Goal: Task Accomplishment & Management: Manage account settings

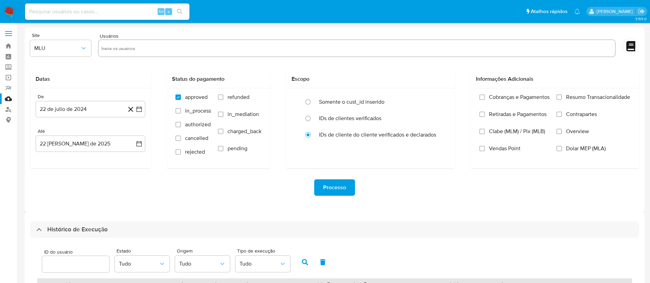
select select "10"
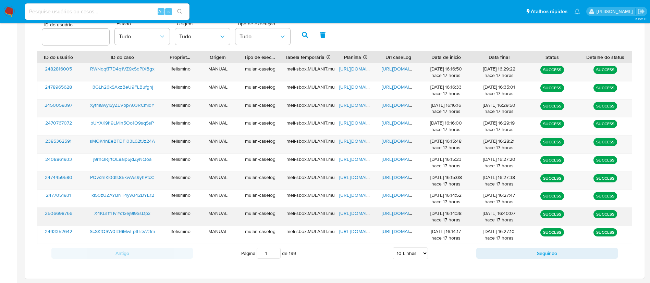
click at [404, 215] on span "https://docs.google.com/document/d/1KLip1Sxw_PIw411w6CIi6nojvWwY0g_5Gz2G_ia9wxM…" at bounding box center [405, 213] width 47 height 7
click at [355, 211] on span "https://docs.google.com/spreadsheets/d/1_TtDRBHRJRk3D9hZc-G4QGFysbNBkR0xfnLcAHH…" at bounding box center [362, 213] width 47 height 7
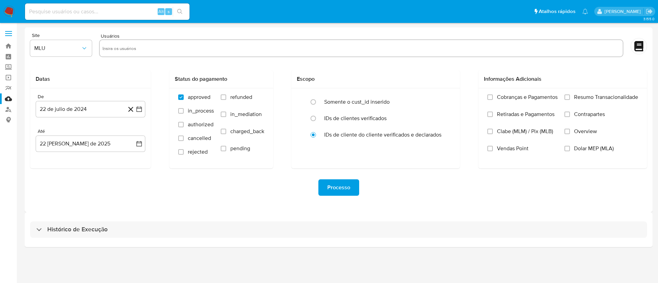
click at [340, 242] on div "Histórico de Execução" at bounding box center [339, 229] width 628 height 35
click at [320, 283] on html "Pausado Ver notificaciones Alt s Atalhos rápidos Presiona las siguientes teclas…" at bounding box center [329, 141] width 658 height 283
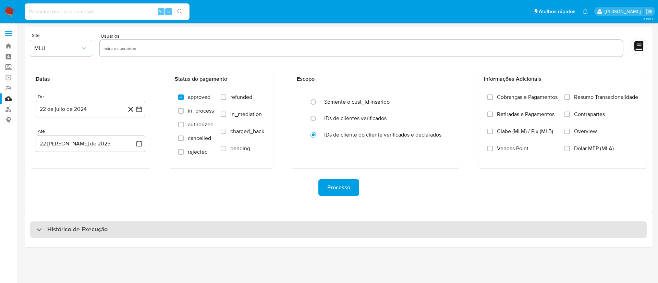
click at [522, 228] on div "Histórico de Execução" at bounding box center [338, 230] width 617 height 16
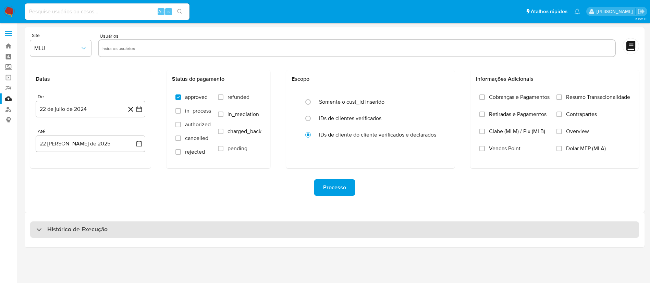
select select "10"
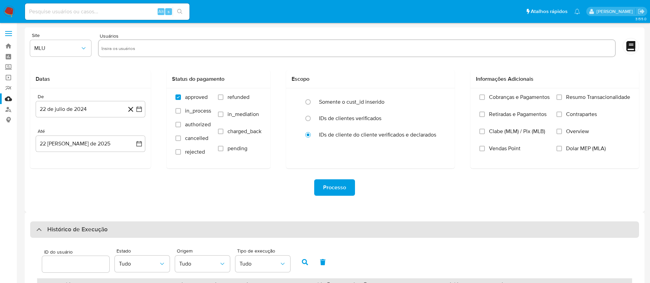
scroll to position [227, 0]
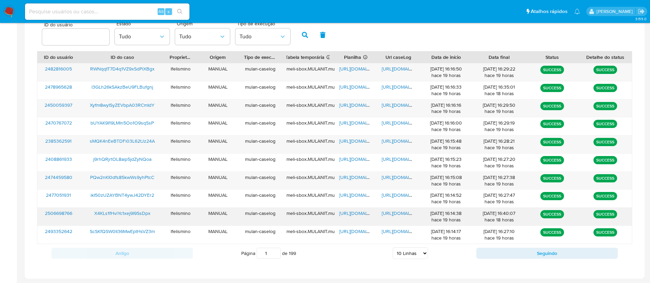
click at [392, 213] on span "https://docs.google.com/document/d/1KLip1Sxw_PIw411w6CIi6nojvWwY0g_5Gz2G_ia9wxM…" at bounding box center [405, 213] width 47 height 7
click at [355, 210] on span "https://docs.google.com/spreadsheets/d/1_TtDRBHRJRk3D9hZc-G4QGFysbNBkR0xfnLcAHH…" at bounding box center [362, 213] width 47 height 7
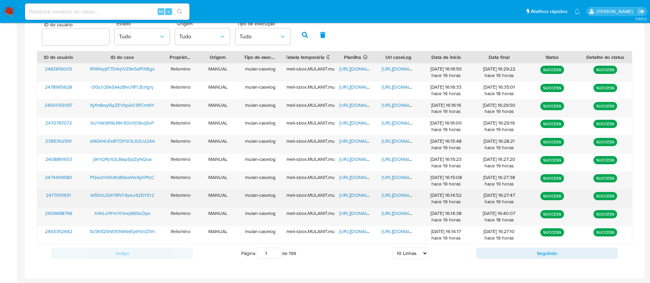
click at [396, 198] on span "https://docs.google.com/document/d/11luhYLRzRtBrM3mZvJkEsgJTkOZLRTx2LA_3JgIfHuU…" at bounding box center [405, 195] width 47 height 7
click at [362, 194] on span "https://docs.google.com/spreadsheets/d/1dvyJQDAMHsP9iNeUi_VejpbtXpmbFqpCyKGBldR…" at bounding box center [362, 195] width 47 height 7
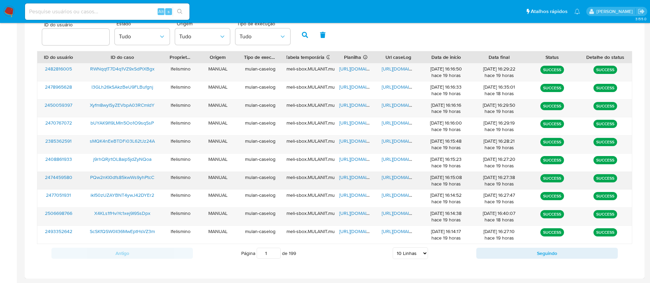
click at [401, 174] on span "https://docs.google.com/document/d/1I_KPySk6m0by6Kc3p6K0J8SVIJ1lAU10RF5bpUz-8V8…" at bounding box center [405, 177] width 47 height 7
click at [343, 179] on span "https://docs.google.com/spreadsheets/d/1M71P8S95BE22HJYOsoZJSoC-ZWtfKYS4EFJHhHv…" at bounding box center [362, 177] width 47 height 7
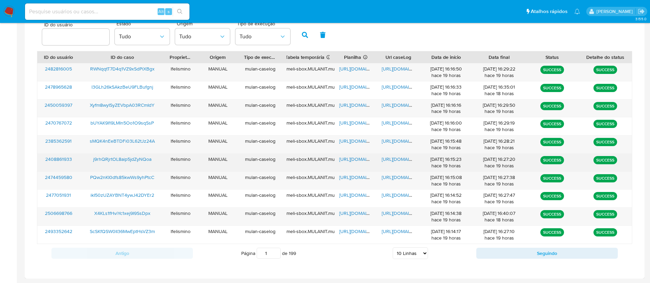
click at [382, 157] on span "https://docs.google.com/document/d/1LTieSanIXRfyh_Q2czYC7R4ZwpZu_1giDrRr4iMVbU8…" at bounding box center [405, 159] width 47 height 7
click at [349, 157] on span "https://docs.google.com/spreadsheets/d/1wy3ZVh9CjUT_s3C6t4kQJd-G4TSbv7MHJ52W5kK…" at bounding box center [362, 159] width 47 height 7
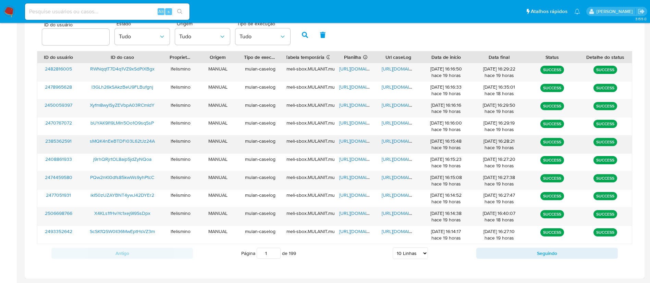
click at [392, 142] on span "https://docs.google.com/document/d/1EZVYlDbhLJlmDqzCg9XBoilkUJFHGbFdOzozOalZ5Nk…" at bounding box center [405, 141] width 47 height 7
click at [338, 139] on div "https://docs.google.com/spreadsheets/d/1UKll5iwKF2yc7IxlU3tevAWs139KMgp5HrB9tB3…" at bounding box center [355, 145] width 42 height 18
click at [344, 140] on span "https://docs.google.com/spreadsheets/d/1UKll5iwKF2yc7IxlU3tevAWs139KMgp5HrB9tB3…" at bounding box center [362, 141] width 47 height 7
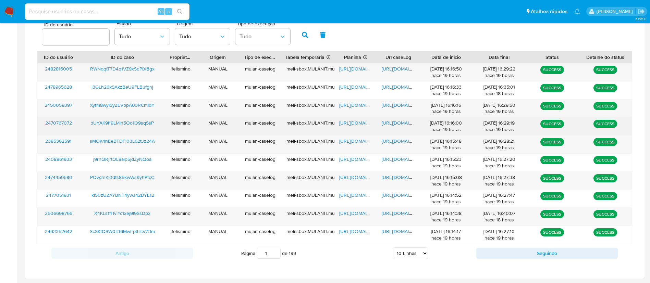
click at [396, 125] on span "https://docs.google.com/document/d/15gildzHMl7Sv6OQNi1r41GQiX7ATdOIG6SBa1bkEJ6o…" at bounding box center [405, 123] width 47 height 7
click at [350, 123] on span "https://docs.google.com/spreadsheets/d/1YoDG7UaRWZESZSEHjGIag_Qc_9hjtcnBu-RT4an…" at bounding box center [362, 123] width 47 height 7
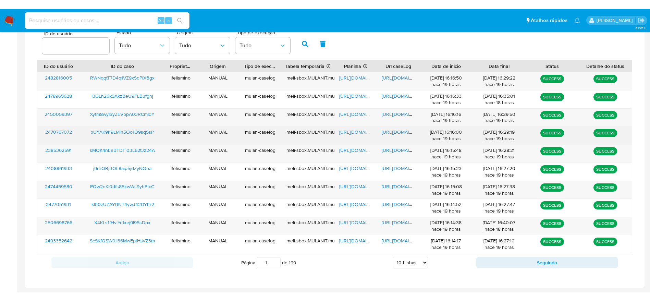
scroll to position [210, 0]
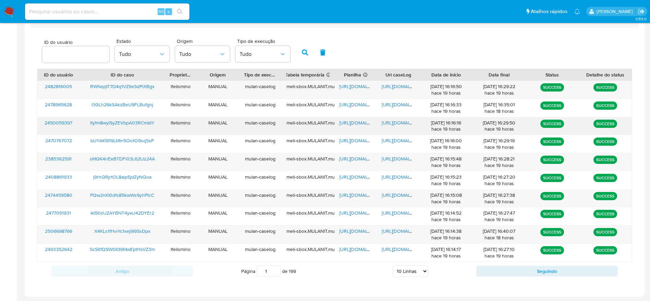
click at [404, 123] on span "https://docs.google.com/document/d/1K3Bba3S2NWuab8-Ao1FUv7lQCa5X3DEfHhWJ6nC2Y6o…" at bounding box center [405, 122] width 47 height 7
click at [353, 123] on span "https://docs.google.com/spreadsheets/d/1rNLNxOrnIl0ueBgaV01mrT3KTuZqHHvsvgCfKLy…" at bounding box center [362, 122] width 47 height 7
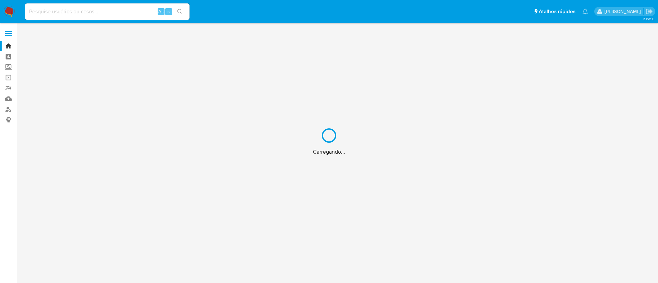
click at [8, 108] on div "Carregando..." at bounding box center [329, 141] width 658 height 283
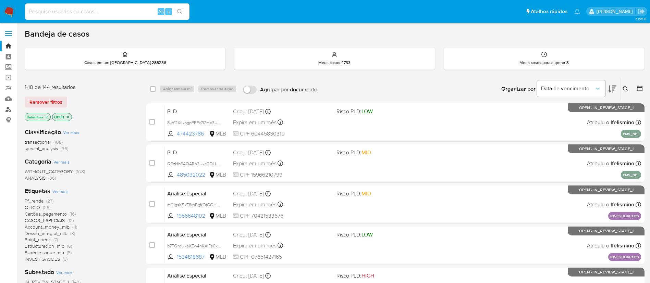
click at [11, 110] on link "Localizador de pessoas" at bounding box center [41, 109] width 82 height 11
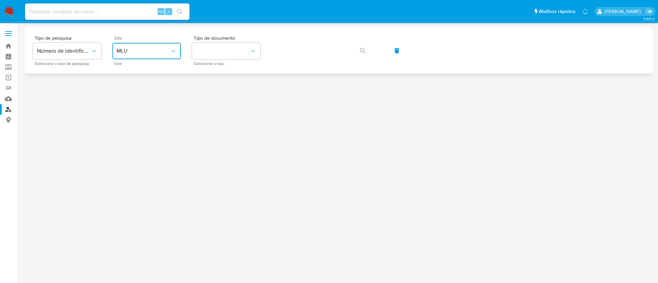
click at [179, 51] on button "MLU" at bounding box center [146, 51] width 69 height 16
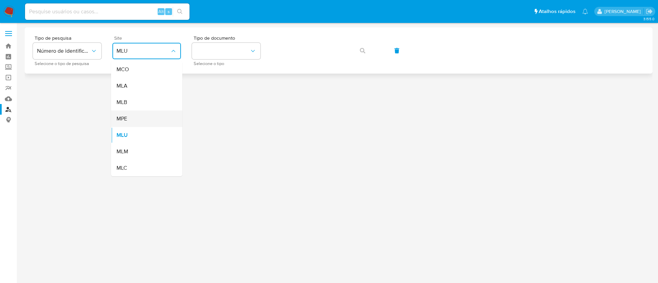
click at [132, 117] on div "MPE" at bounding box center [144, 119] width 56 height 16
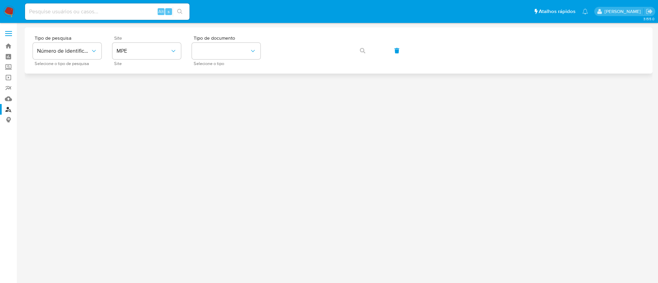
click at [144, 41] on div "Site MPE Site" at bounding box center [146, 51] width 69 height 30
drag, startPoint x: 148, startPoint y: 48, endPoint x: 152, endPoint y: 54, distance: 6.8
click at [152, 54] on span "MPE" at bounding box center [142, 51] width 53 height 7
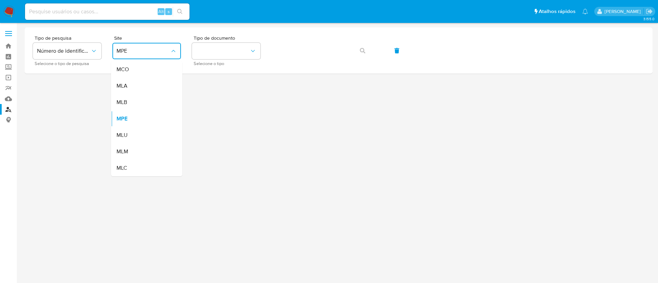
drag, startPoint x: 145, startPoint y: 99, endPoint x: 197, endPoint y: 67, distance: 61.2
click at [145, 100] on div "MLB" at bounding box center [144, 102] width 56 height 16
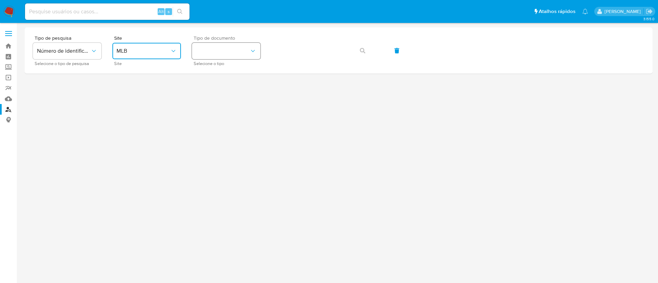
drag, startPoint x: 218, startPoint y: 53, endPoint x: 219, endPoint y: 58, distance: 4.3
click at [218, 53] on button "identificationType" at bounding box center [226, 51] width 69 height 16
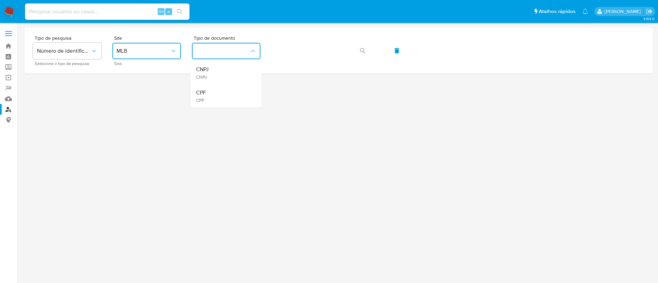
drag, startPoint x: 223, startPoint y: 97, endPoint x: 251, endPoint y: 82, distance: 32.3
click at [224, 97] on div "CPF CPF" at bounding box center [224, 96] width 56 height 23
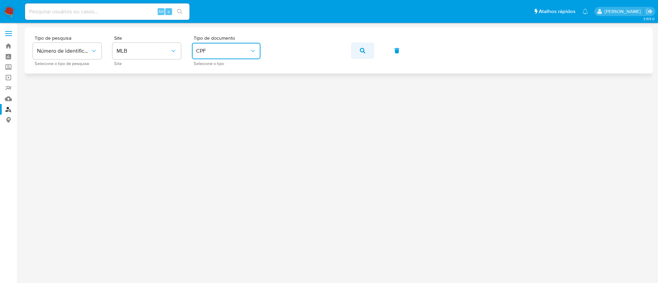
click at [362, 49] on icon "button" at bounding box center [362, 50] width 5 height 5
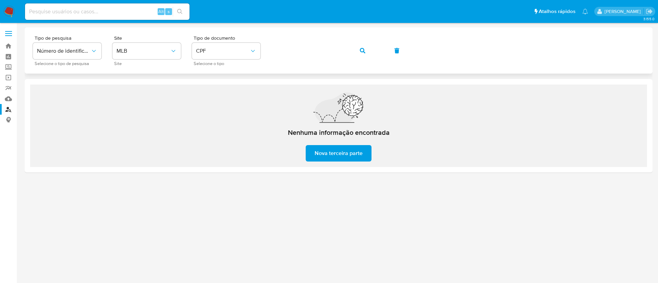
drag, startPoint x: 367, startPoint y: 50, endPoint x: 361, endPoint y: 57, distance: 8.7
click at [367, 50] on button "button" at bounding box center [362, 50] width 23 height 16
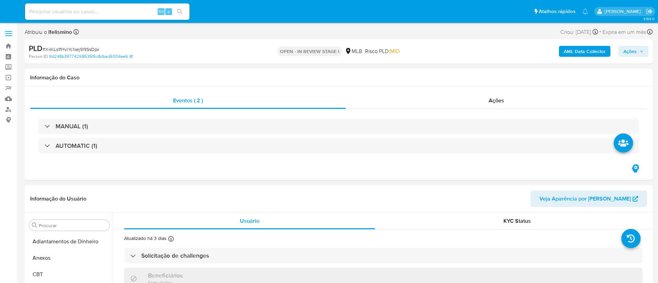
select select "10"
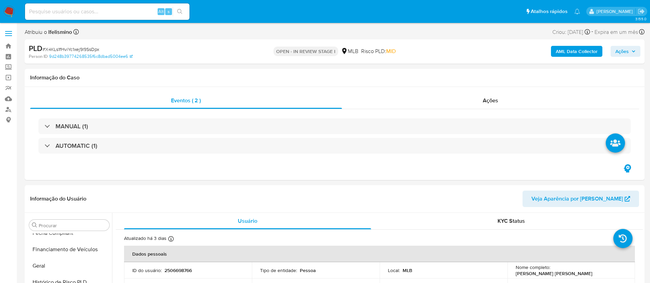
scroll to position [306, 0]
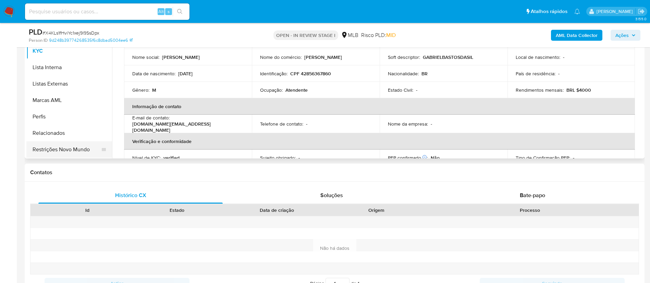
drag, startPoint x: 64, startPoint y: 149, endPoint x: 74, endPoint y: 150, distance: 10.0
click at [64, 150] on button "Restrições Novo Mundo" at bounding box center [66, 149] width 80 height 16
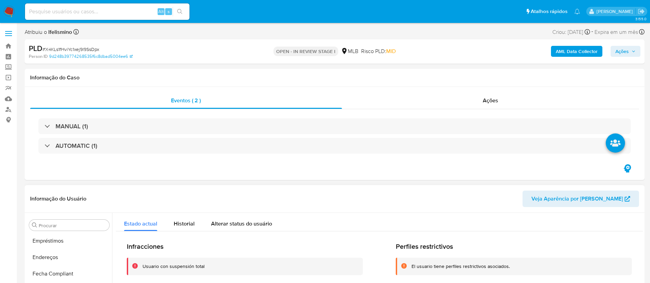
scroll to position [152, 0]
drag, startPoint x: 65, startPoint y: 239, endPoint x: 261, endPoint y: 200, distance: 199.9
click at [65, 238] on button "Documentação" at bounding box center [69, 238] width 86 height 16
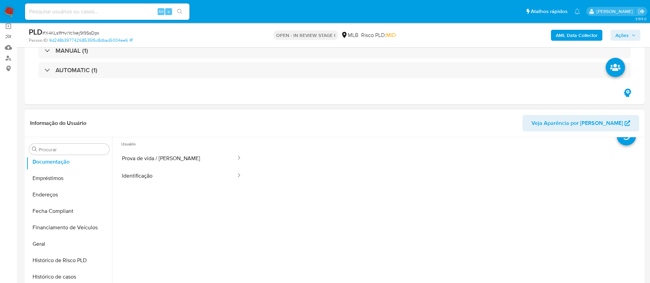
scroll to position [0, 0]
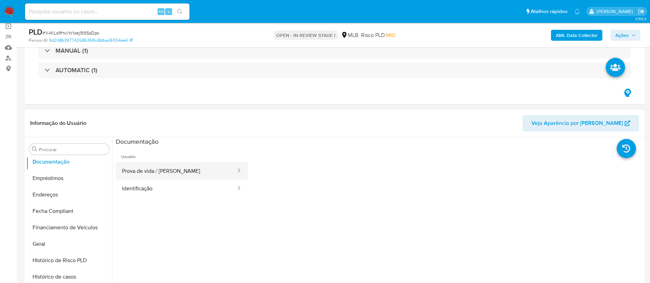
drag, startPoint x: 195, startPoint y: 169, endPoint x: 207, endPoint y: 169, distance: 12.4
click at [195, 169] on button "Prova de vida / [PERSON_NAME]" at bounding box center [176, 170] width 121 height 17
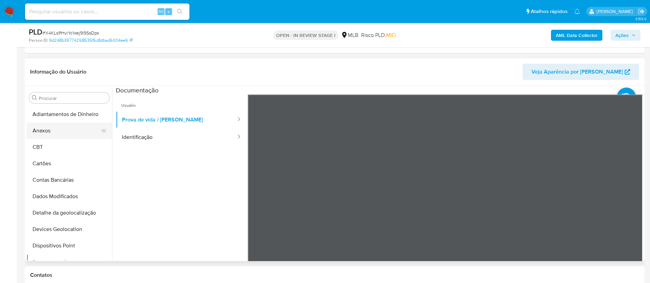
click at [42, 137] on button "Anexos" at bounding box center [66, 131] width 80 height 16
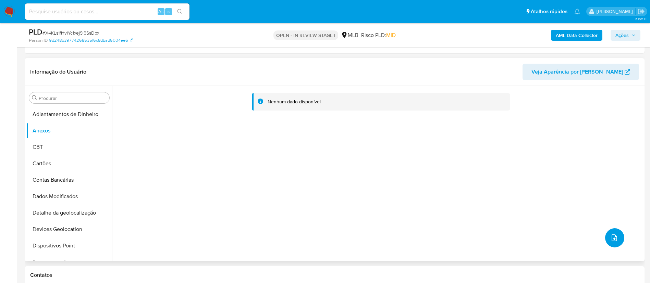
click at [613, 238] on icon "upload-file" at bounding box center [614, 238] width 8 height 8
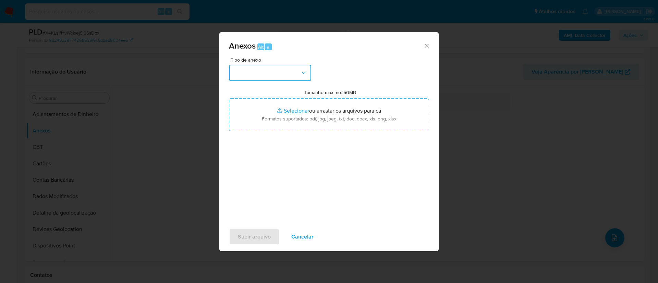
click at [288, 73] on button "button" at bounding box center [270, 73] width 82 height 16
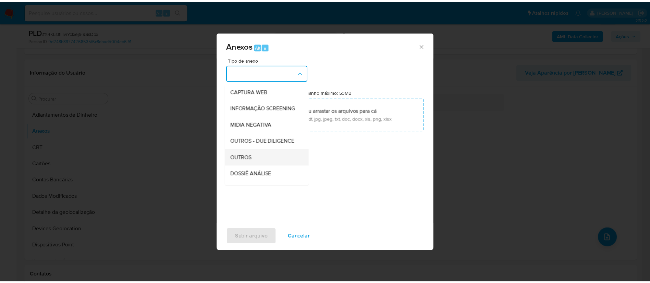
scroll to position [103, 0]
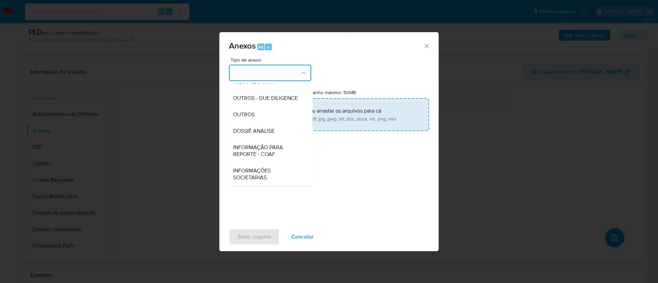
drag, startPoint x: 266, startPoint y: 115, endPoint x: 280, endPoint y: 111, distance: 14.0
click at [266, 116] on div "OUTROS" at bounding box center [268, 115] width 70 height 16
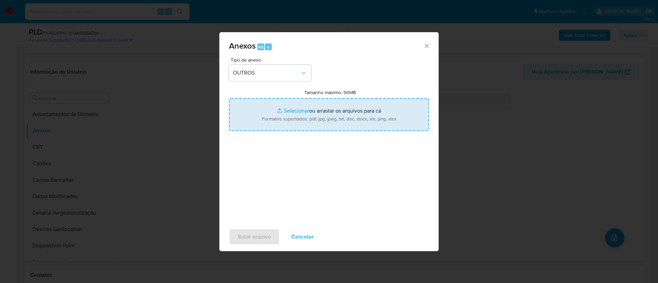
type input "C:\fakepath\Mulan 2506698766_2025_08_21_15_24_02 GABRIEL BASTOS DA SILVA.pdf"
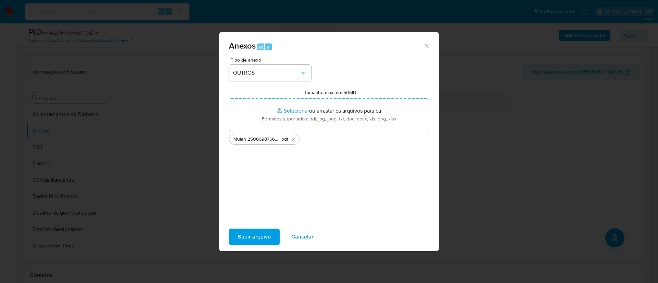
click at [260, 244] on span "Subir arquivo" at bounding box center [254, 236] width 33 height 15
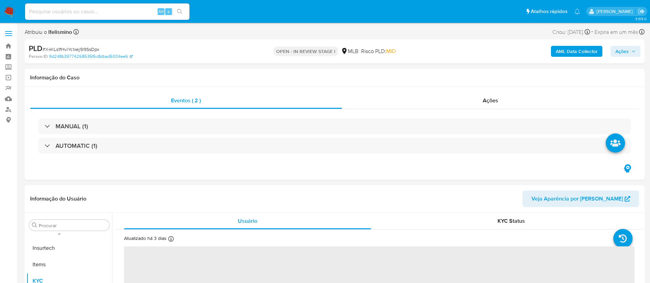
click at [76, 45] on div "PLD # X4KLs1fHviYc1xej9I9SsDpx" at bounding box center [129, 49] width 201 height 10
select select "10"
click at [76, 45] on div "PLD # X4KLs1fHviYc1xej9I9SsDpx" at bounding box center [129, 49] width 201 height 10
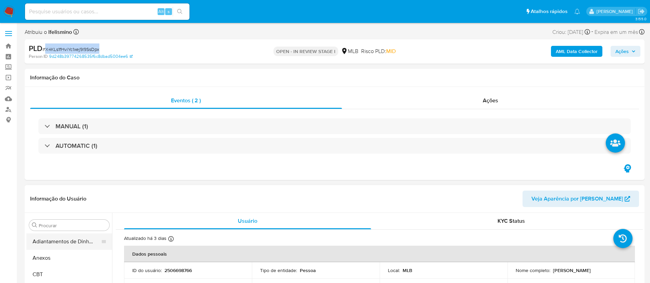
click at [59, 245] on button "Adiantamentos de Dinheiro" at bounding box center [66, 242] width 80 height 16
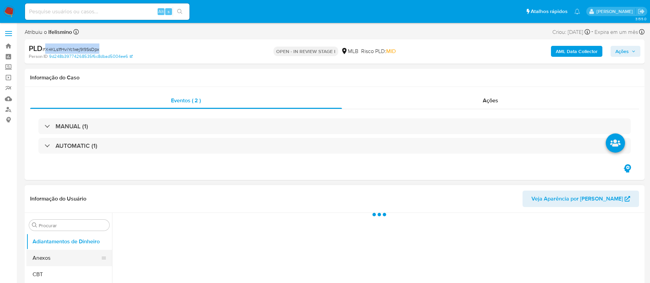
click at [41, 252] on button "Anexos" at bounding box center [66, 258] width 80 height 16
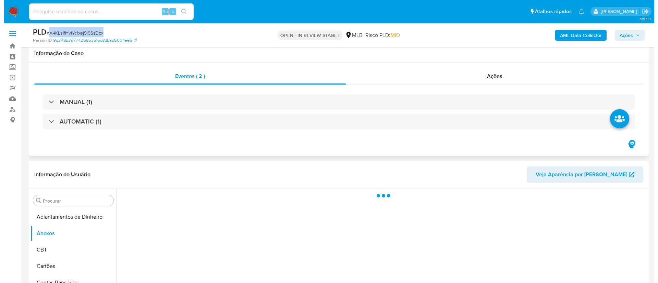
scroll to position [51, 0]
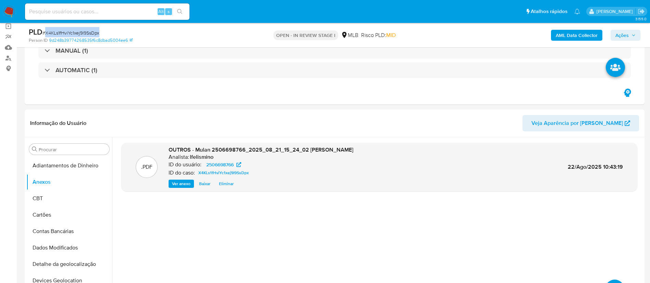
click at [562, 30] on b "AML Data Collector" at bounding box center [577, 35] width 42 height 11
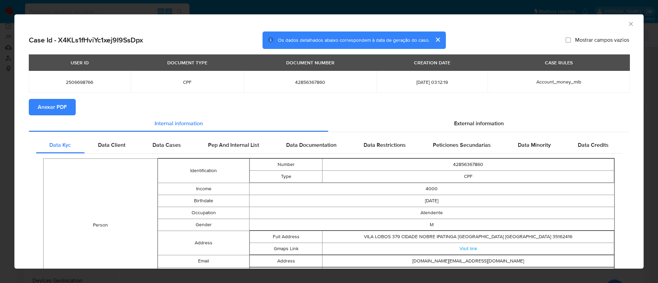
click at [58, 105] on span "Anexar PDF" at bounding box center [52, 107] width 29 height 15
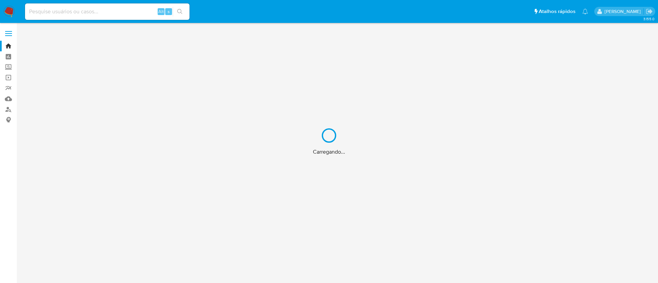
click at [130, 12] on div "Carregando..." at bounding box center [329, 141] width 658 height 283
click at [126, 10] on div "Carregando..." at bounding box center [329, 141] width 658 height 283
click at [72, 13] on div "Carregando..." at bounding box center [329, 141] width 658 height 283
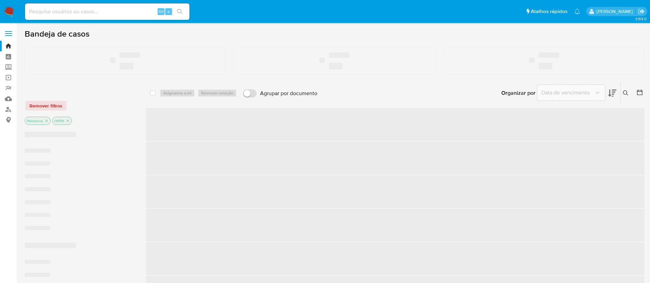
click at [126, 14] on input at bounding box center [107, 11] width 164 height 9
paste input "ikI50zUZAYBNT4ywJ42DYEr2"
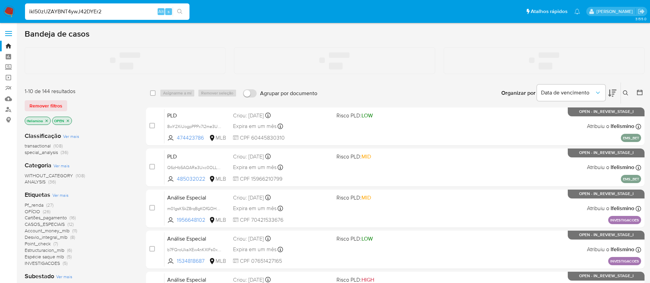
type input "ikI50zUZAYBNT4ywJ42DYEr2"
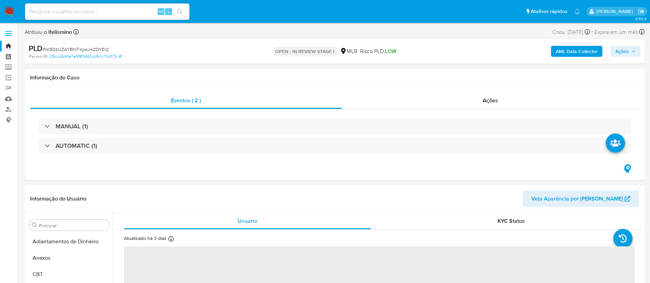
select select "10"
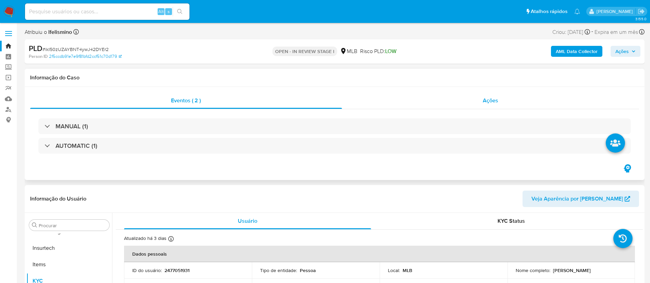
click at [470, 106] on div "Ações" at bounding box center [490, 100] width 297 height 16
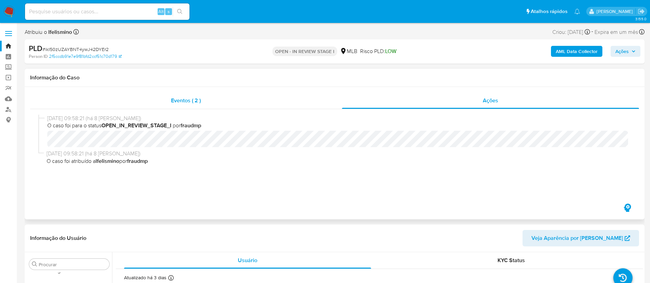
drag, startPoint x: 206, startPoint y: 105, endPoint x: 256, endPoint y: 107, distance: 50.4
click at [205, 105] on div "Eventos ( 2 )" at bounding box center [186, 100] width 312 height 16
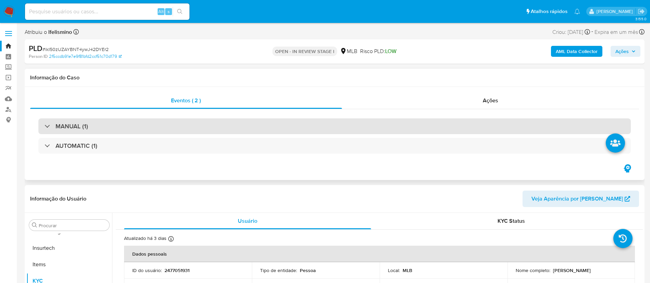
click at [238, 131] on div "MANUAL (1)" at bounding box center [334, 127] width 592 height 16
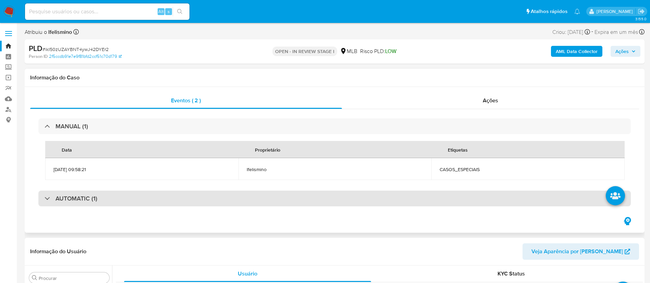
click at [207, 194] on div "AUTOMATIC (1)" at bounding box center [334, 199] width 592 height 16
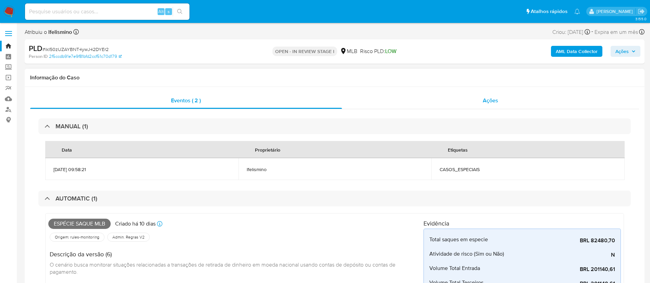
click at [464, 103] on div "Ações" at bounding box center [490, 100] width 297 height 16
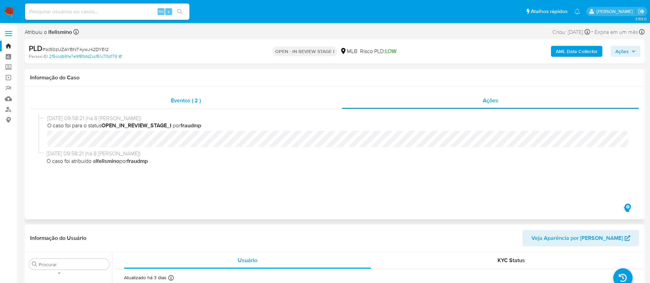
click at [139, 94] on div "Eventos ( 2 )" at bounding box center [186, 100] width 312 height 16
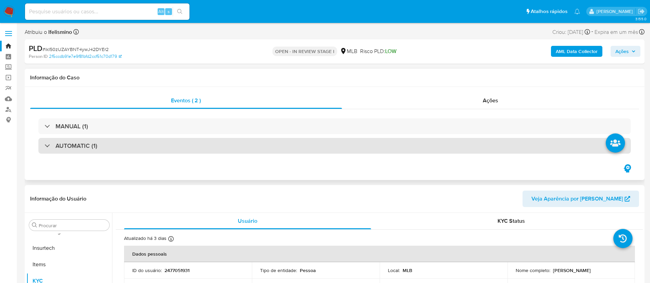
click at [110, 140] on div "AUTOMATIC (1)" at bounding box center [334, 146] width 592 height 16
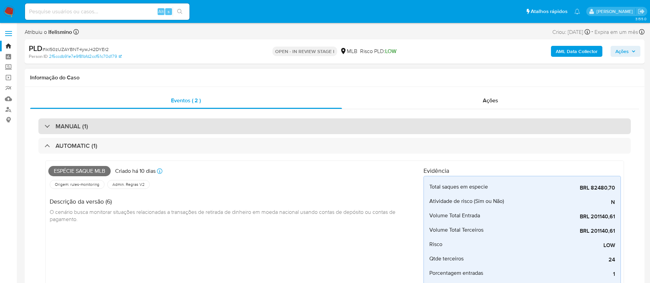
click at [126, 132] on div "MANUAL (1)" at bounding box center [334, 127] width 592 height 16
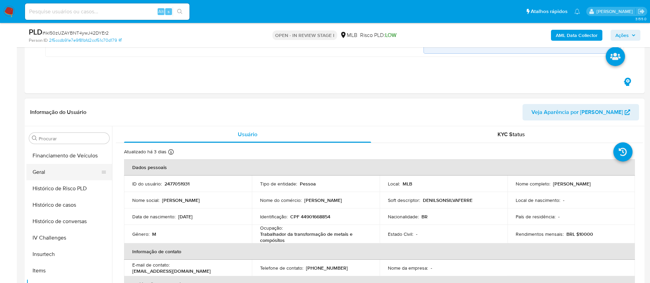
scroll to position [203, 0]
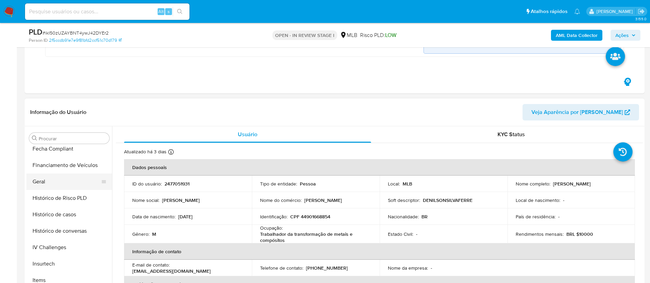
click at [53, 186] on button "Geral" at bounding box center [66, 182] width 80 height 16
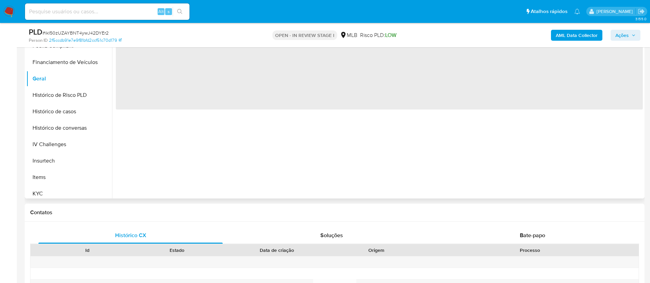
scroll to position [462, 0]
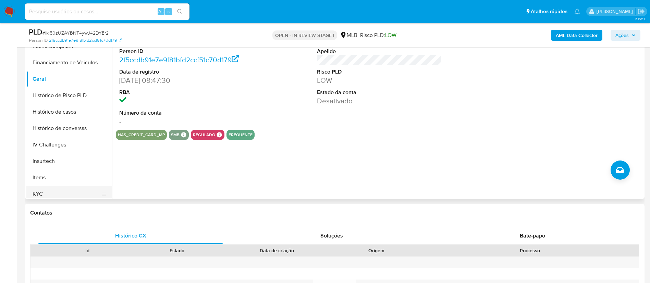
click at [57, 195] on button "KYC" at bounding box center [66, 194] width 80 height 16
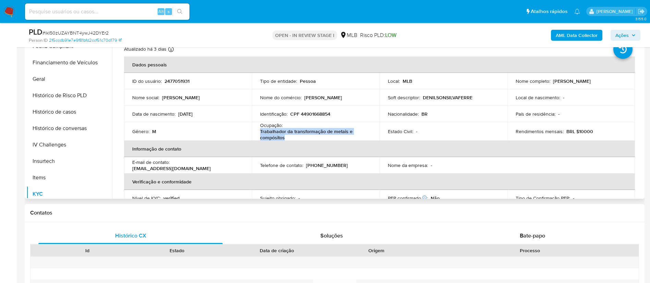
drag, startPoint x: 287, startPoint y: 135, endPoint x: 259, endPoint y: 129, distance: 28.0
click at [260, 129] on p "Trabalhador da transformação de metais e compósitos" at bounding box center [314, 134] width 109 height 12
copy p "Trabalhador da transformação de metais e compósitos"
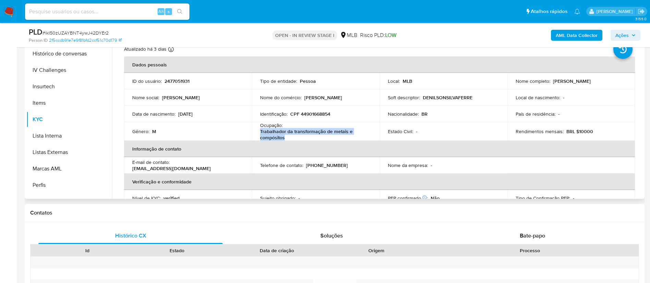
scroll to position [306, 0]
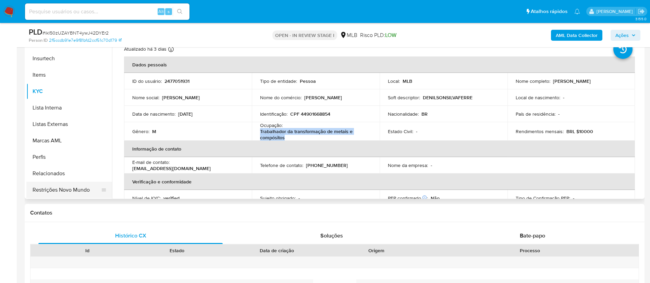
click at [67, 183] on button "Restrições Novo Mundo" at bounding box center [66, 190] width 80 height 16
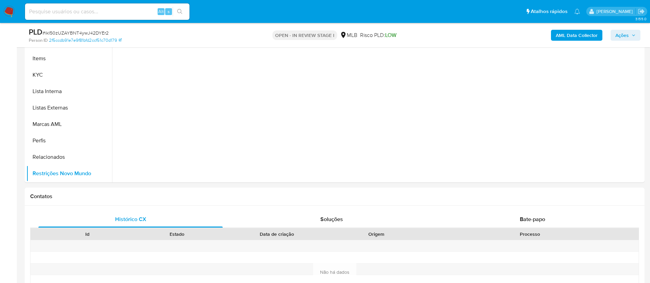
scroll to position [411, 0]
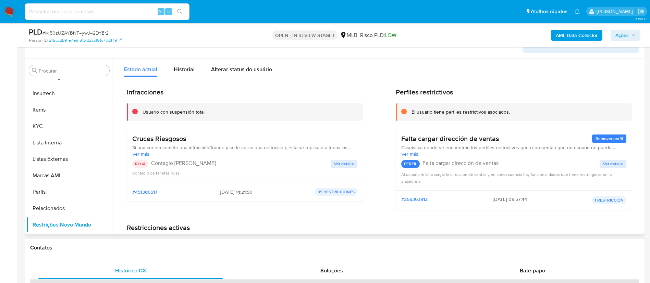
drag, startPoint x: 152, startPoint y: 140, endPoint x: 199, endPoint y: 143, distance: 47.7
click at [195, 143] on div "Cruces Riesgosos Si una cuenta comete una infracción/fraude y se le aplica una …" at bounding box center [244, 146] width 225 height 23
click at [151, 135] on h3 "Cruces Riesgosos" at bounding box center [244, 139] width 225 height 9
click at [147, 137] on h3 "Cruces Riesgosos" at bounding box center [244, 139] width 225 height 9
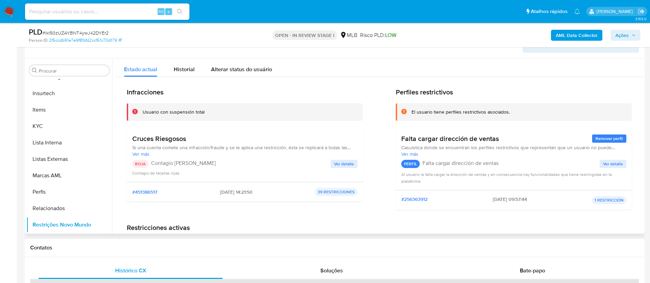
click at [147, 137] on h3 "Cruces Riesgosos" at bounding box center [244, 139] width 225 height 9
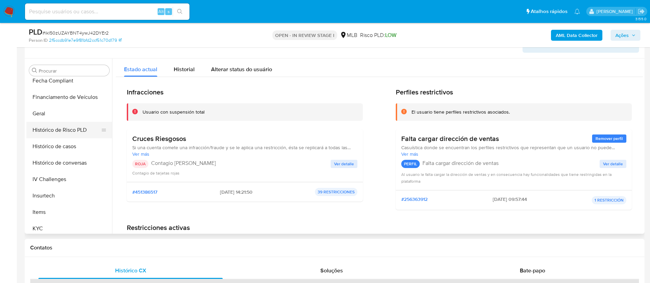
scroll to position [203, 0]
click at [66, 131] on button "Histórico de Risco PLD" at bounding box center [66, 130] width 80 height 16
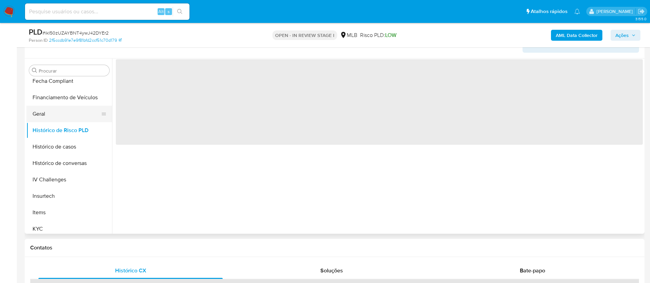
click at [73, 116] on button "Geral" at bounding box center [66, 114] width 80 height 16
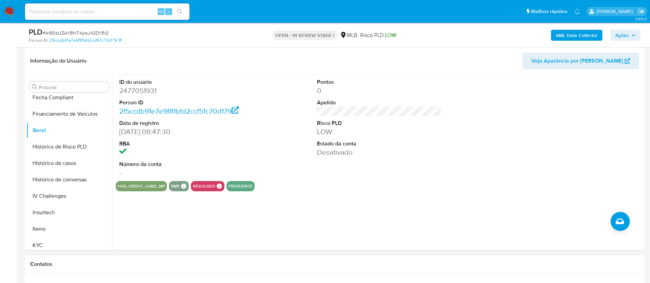
click at [42, 242] on button "KYC" at bounding box center [69, 245] width 86 height 16
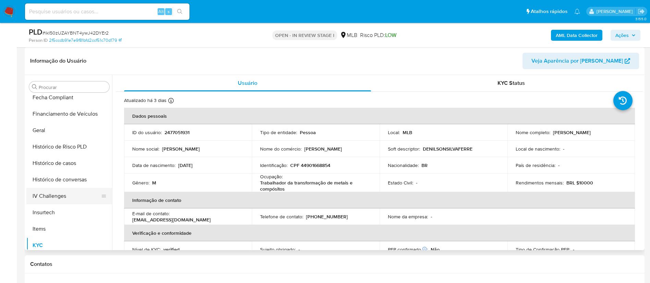
scroll to position [306, 0]
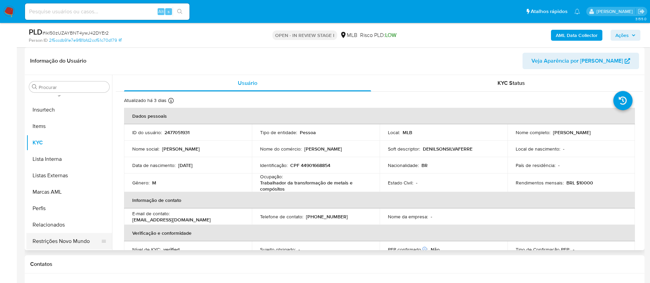
click at [54, 246] on button "Restrições Novo Mundo" at bounding box center [66, 241] width 80 height 16
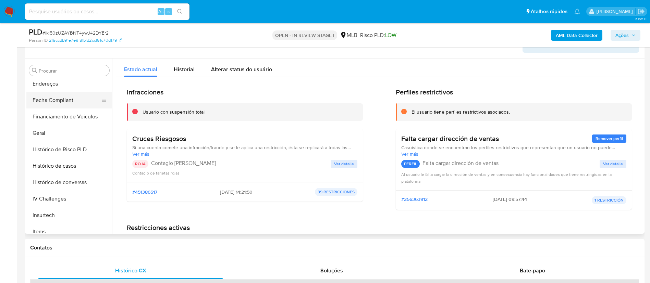
scroll to position [100, 0]
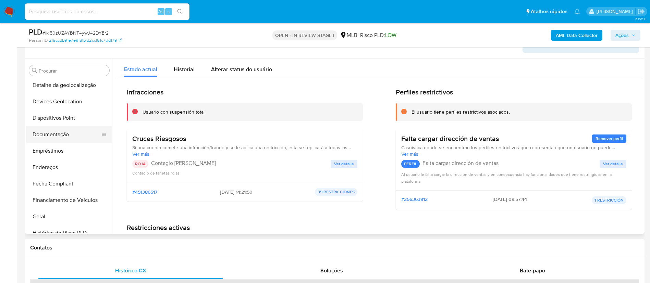
click at [69, 135] on button "Documentação" at bounding box center [66, 134] width 80 height 16
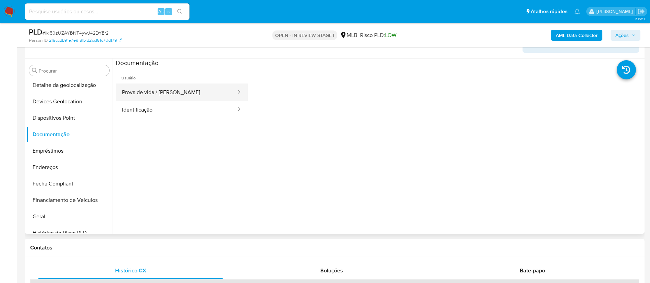
click at [231, 84] on div at bounding box center [236, 92] width 11 height 17
click at [171, 91] on button "Prova de vida / [PERSON_NAME]" at bounding box center [176, 92] width 121 height 17
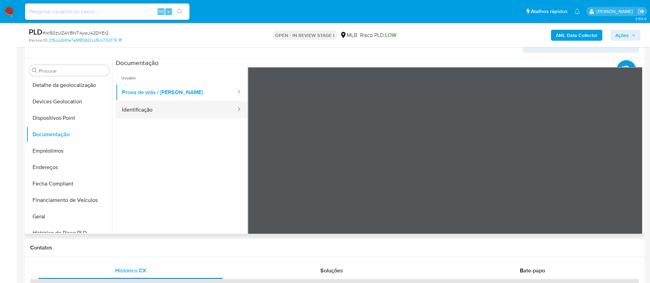
click at [148, 116] on button "Identificação" at bounding box center [176, 109] width 121 height 17
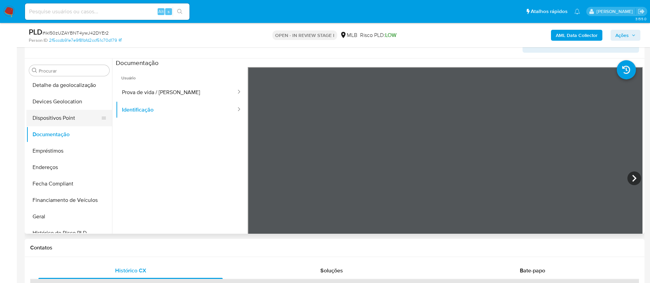
click at [59, 119] on button "Dispositivos Point" at bounding box center [66, 118] width 80 height 16
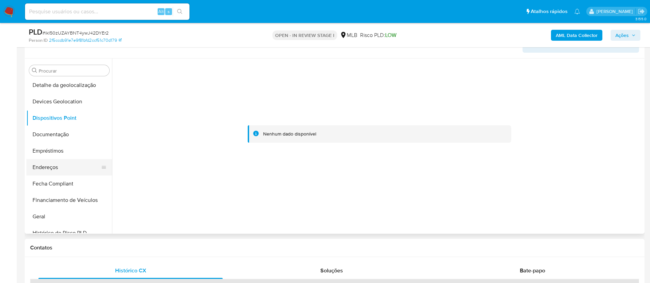
click at [54, 165] on button "Endereços" at bounding box center [66, 167] width 80 height 16
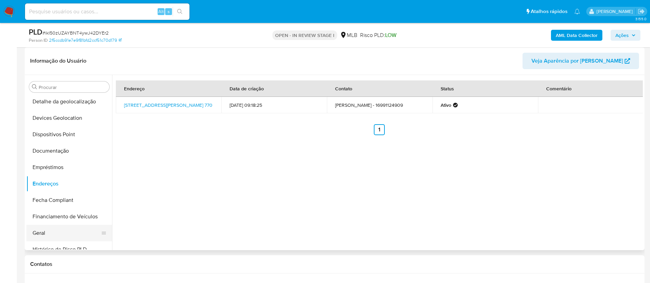
click at [56, 233] on button "Geral" at bounding box center [66, 233] width 80 height 16
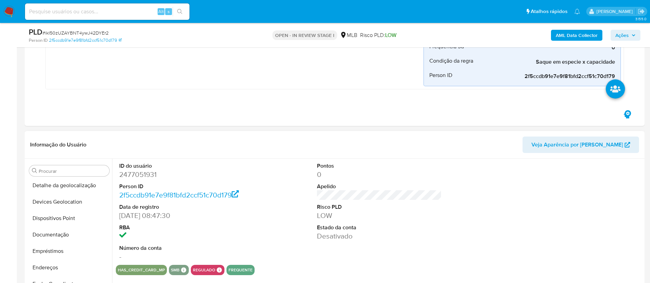
scroll to position [411, 0]
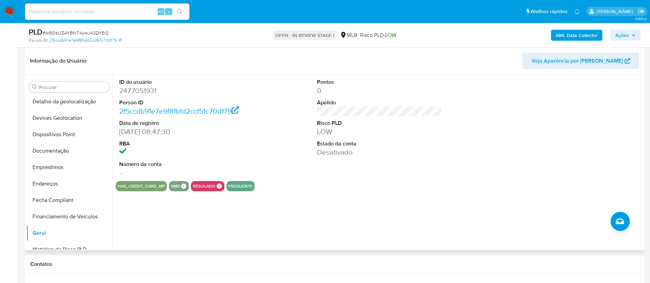
click at [152, 93] on dd "2477051931" at bounding box center [181, 91] width 125 height 10
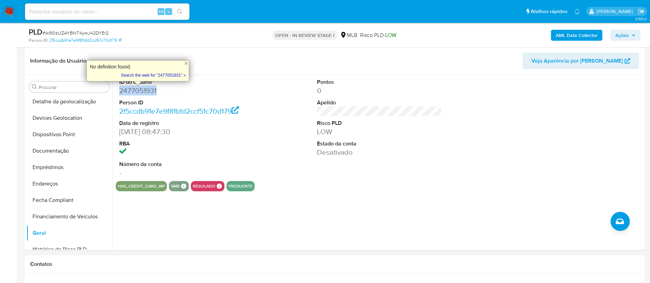
copy dd "2477051931"
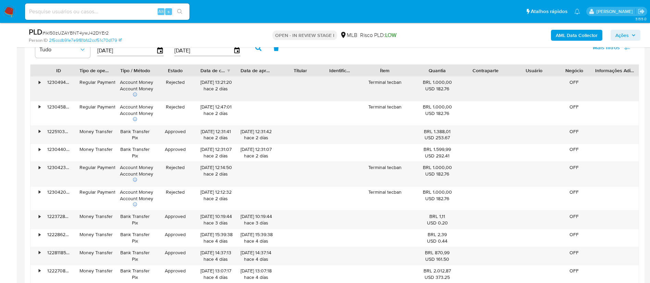
scroll to position [1130, 0]
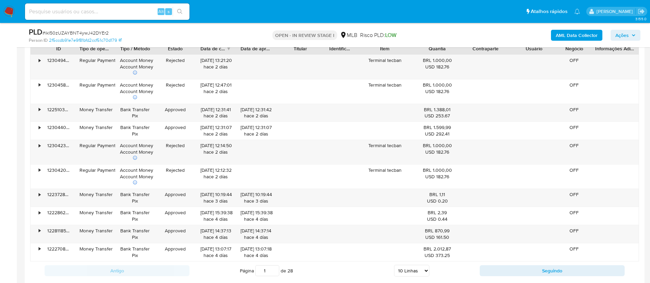
click at [407, 272] on select "5 Linhas 10 Linhas 20 Linhas 25 Linhas 50 Linhas 100 Linhas" at bounding box center [411, 271] width 35 height 12
select select "100"
click at [394, 265] on select "5 Linhas 10 Linhas 20 Linhas 25 Linhas 50 Linhas 100 Linhas" at bounding box center [411, 271] width 35 height 12
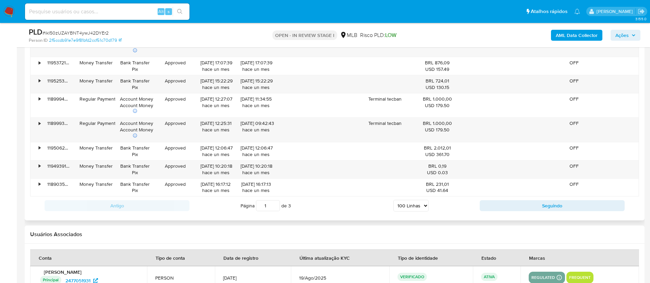
scroll to position [3031, 0]
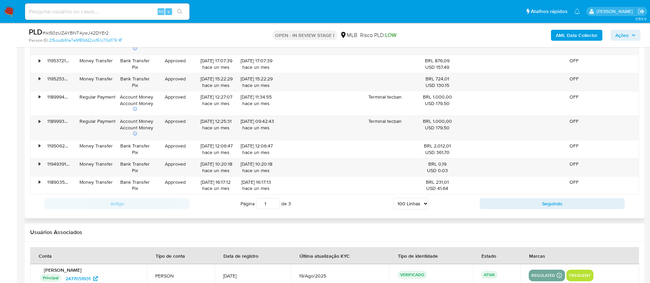
click at [515, 196] on div "Antigo Página 1 de 3 5 Linhas 10 Linhas 20 Linhas 25 Linhas 50 Linhas 100 Linha…" at bounding box center [334, 204] width 609 height 18
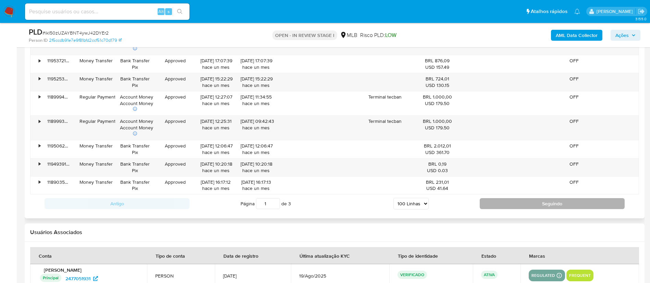
click at [501, 204] on button "Seguindo" at bounding box center [552, 203] width 145 height 11
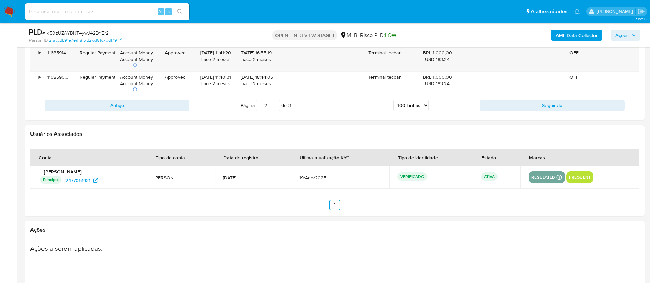
scroll to position [3086, 0]
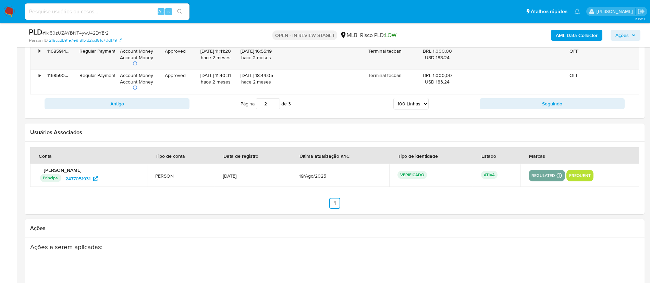
drag, startPoint x: 562, startPoint y: 106, endPoint x: 461, endPoint y: 141, distance: 107.6
click at [562, 106] on button "Seguindo" at bounding box center [552, 103] width 145 height 11
type input "3"
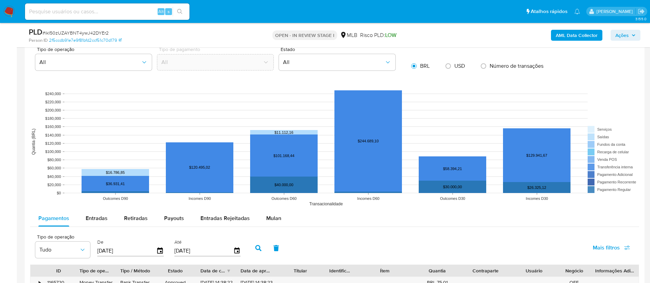
scroll to position [980, 0]
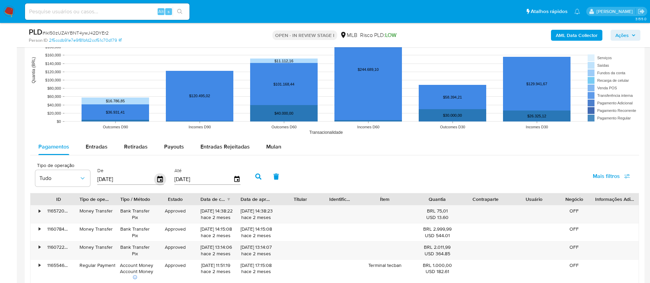
click at [163, 178] on icon "button" at bounding box center [160, 179] width 12 height 12
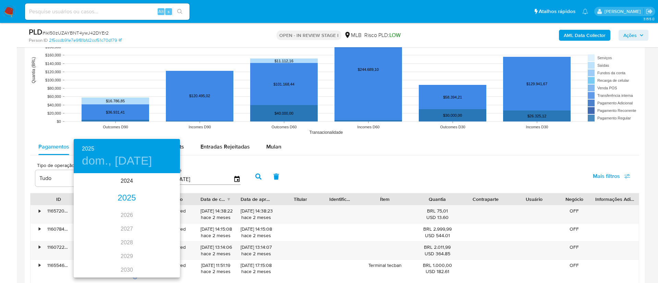
click at [127, 196] on div "2025" at bounding box center [127, 198] width 106 height 14
click at [125, 236] on div "ago." at bounding box center [126, 239] width 35 height 26
click at [84, 242] on button "18" at bounding box center [85, 247] width 12 height 12
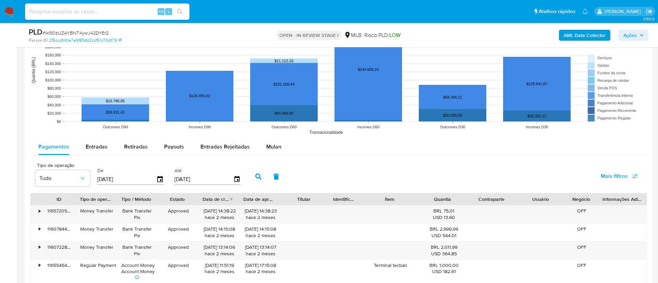
type input "18/08/2025"
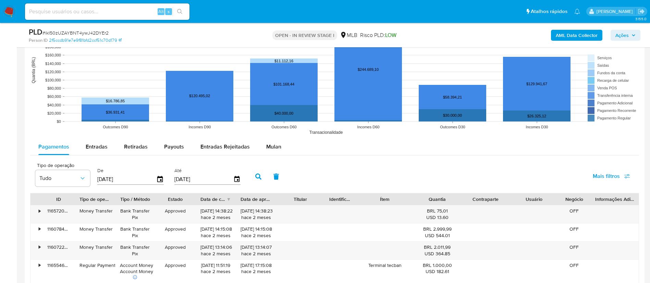
click at [259, 175] on icon "button" at bounding box center [258, 177] width 6 height 6
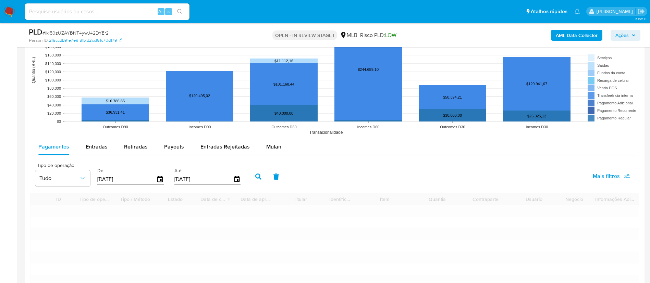
type input "1"
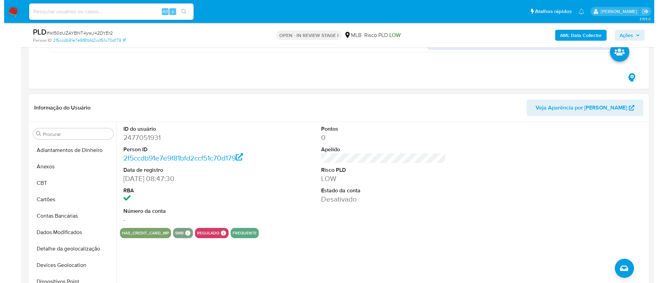
scroll to position [363, 0]
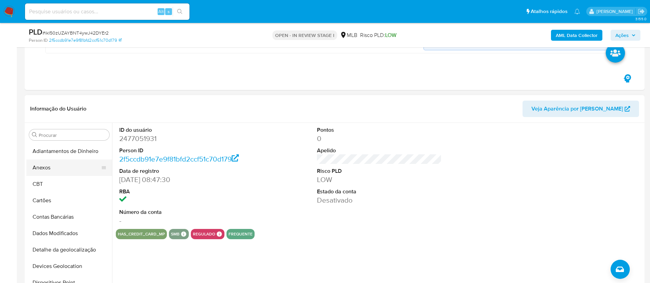
click at [67, 165] on button "Anexos" at bounding box center [66, 168] width 80 height 16
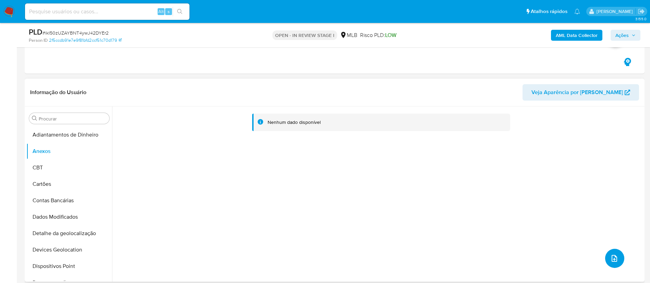
click at [609, 250] on button "upload-file" at bounding box center [614, 258] width 19 height 19
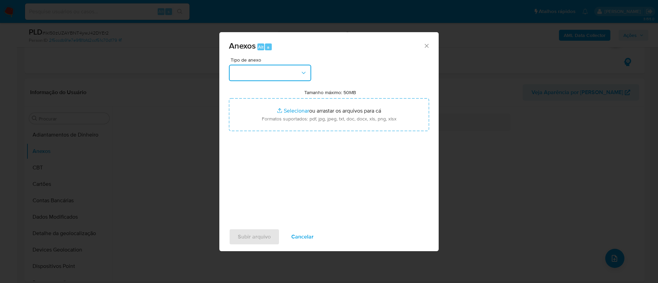
click at [266, 69] on button "button" at bounding box center [270, 73] width 82 height 16
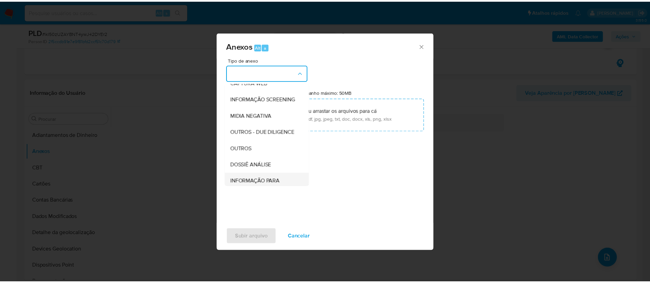
scroll to position [106, 0]
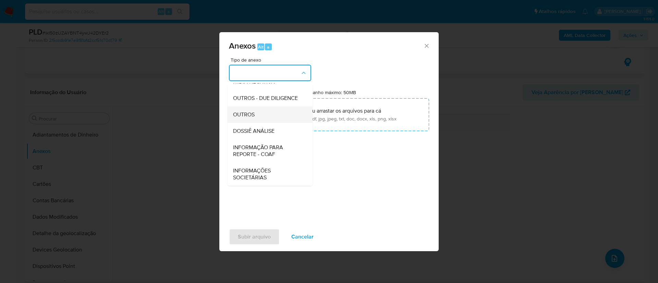
click at [268, 108] on div "OUTROS" at bounding box center [268, 115] width 70 height 16
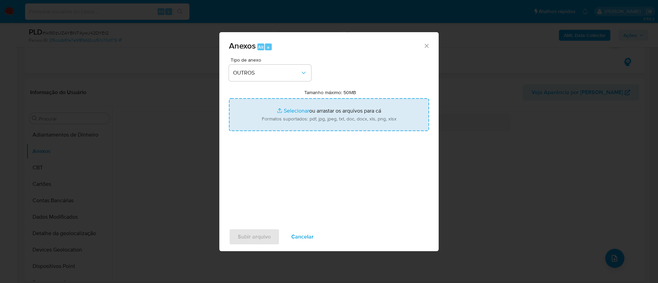
type input "C:\fakepath\Mulan 2477051931_2025_08_21_15_24_41 DENILSON SILVA FERREIRA.pdf"
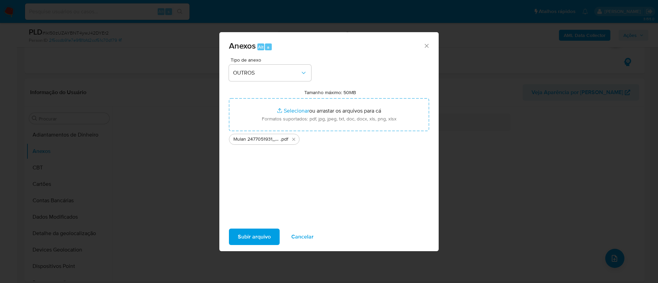
click at [241, 241] on span "Subir arquivo" at bounding box center [254, 236] width 33 height 15
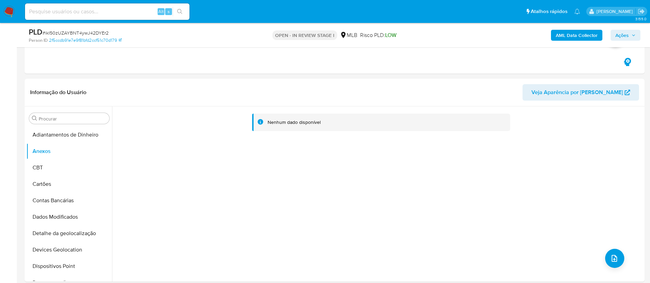
click at [578, 33] on b "AML Data Collector" at bounding box center [577, 35] width 42 height 11
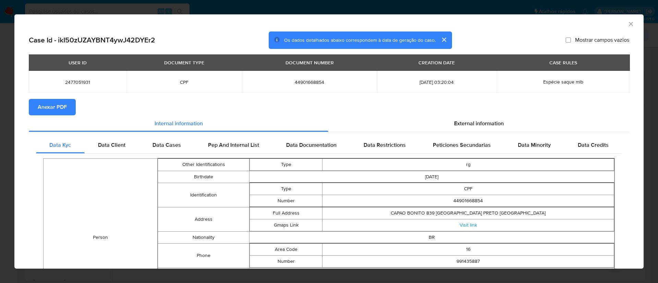
click at [53, 97] on div "USER ID DOCUMENT TYPE DOCUMENT NUMBER CREATION DATE CASE RULES 2477051931 CPF 4…" at bounding box center [329, 76] width 600 height 45
click at [52, 103] on span "Anexar PDF" at bounding box center [52, 107] width 29 height 15
drag, startPoint x: 622, startPoint y: 27, endPoint x: 572, endPoint y: 16, distance: 50.4
click at [627, 26] on icon "Fechar a janela" at bounding box center [630, 24] width 7 height 7
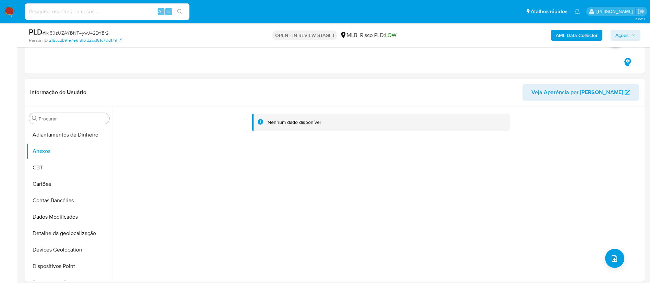
click at [51, 6] on div "Alt s" at bounding box center [107, 11] width 164 height 16
click at [49, 4] on div "Alt s" at bounding box center [107, 11] width 164 height 16
click at [51, 12] on input at bounding box center [107, 11] width 164 height 9
paste input "PQw2nKI0dfs85kwWs9yhPtcC"
type input "PQw2nKI0dfs85kwWs9yhPtcC"
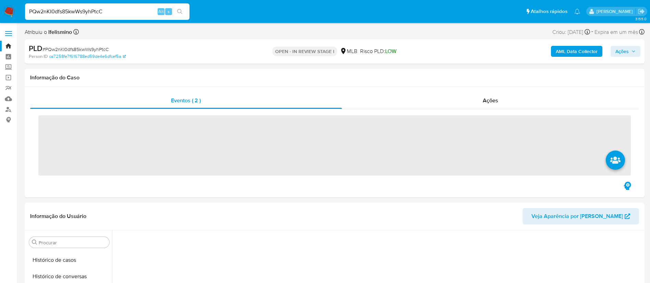
scroll to position [306, 0]
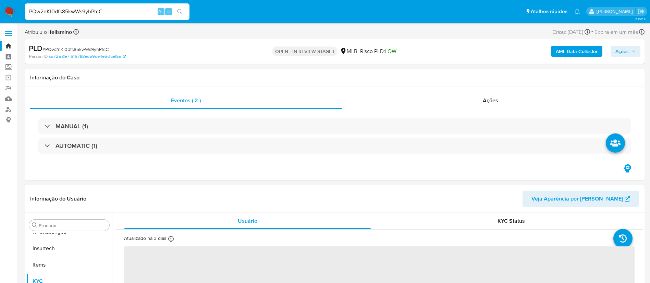
select select "10"
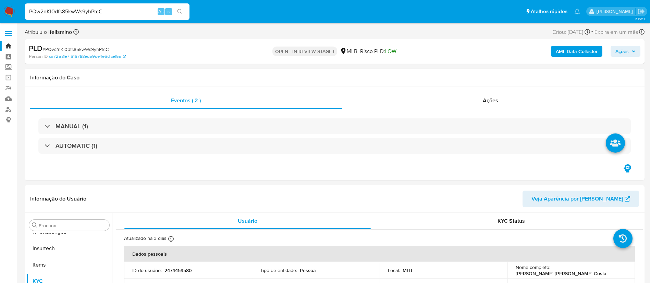
scroll to position [306, 0]
click at [149, 18] on div "PQw2nKI0dfs85kwWs9yhPtcC Alt s" at bounding box center [107, 11] width 164 height 16
click at [147, 12] on input "PQw2nKI0dfs85kwWs9yhPtcC" at bounding box center [107, 11] width 164 height 9
click at [62, 258] on button "Contas Bancárias" at bounding box center [69, 258] width 86 height 16
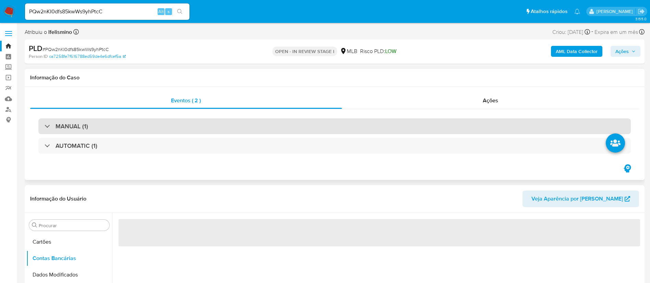
click at [155, 129] on div "MANUAL (1)" at bounding box center [334, 127] width 592 height 16
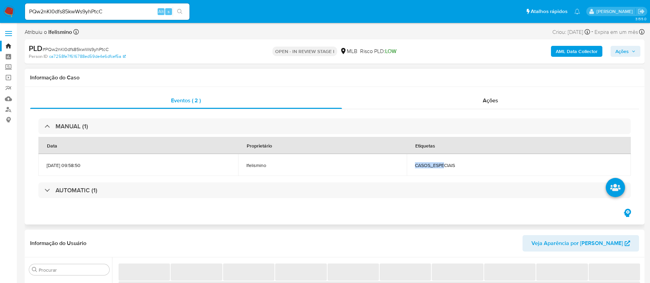
click at [477, 165] on td "CASOS_ESPECIAIS" at bounding box center [519, 165] width 224 height 22
copy span "CASOS_ESPECIAIS"
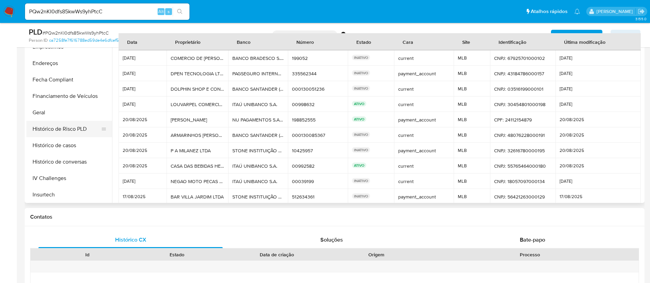
scroll to position [152, 0]
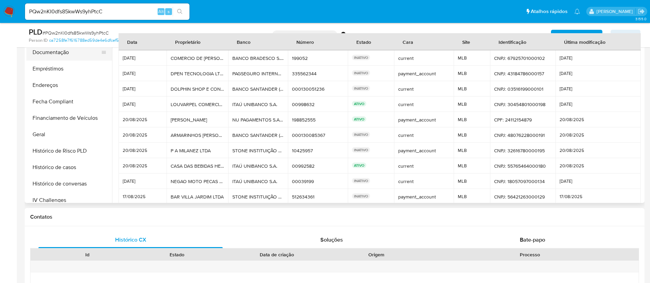
click at [76, 51] on button "Documentação" at bounding box center [66, 52] width 80 height 16
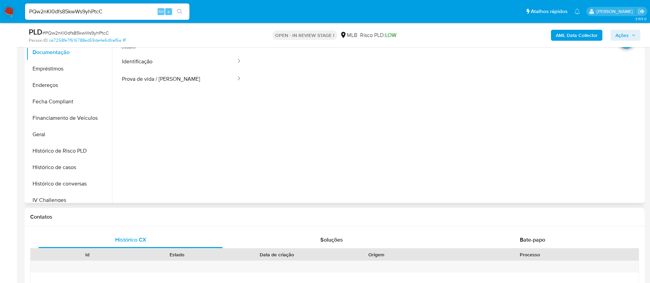
scroll to position [49, 0]
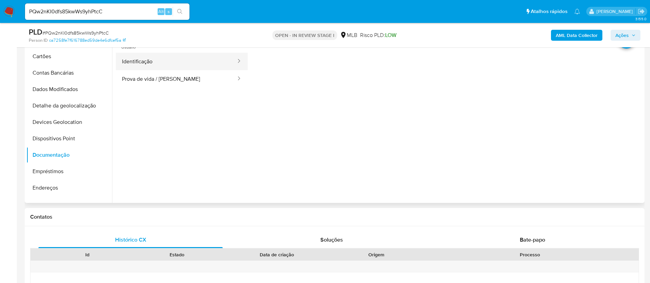
click at [166, 53] on button "Identificação" at bounding box center [176, 61] width 121 height 17
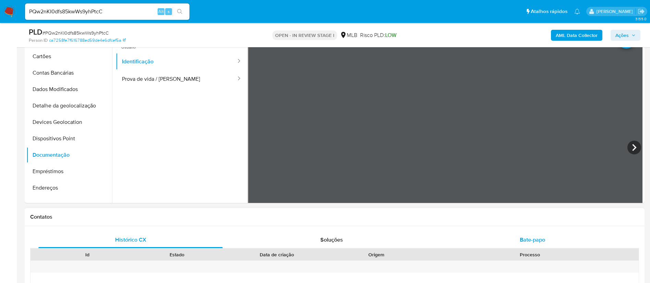
click at [521, 240] on span "Bate-papo" at bounding box center [532, 240] width 25 height 8
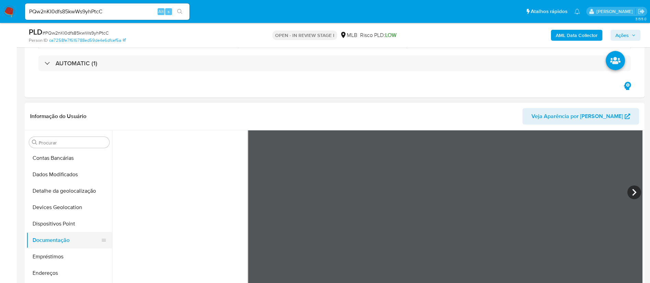
scroll to position [103, 0]
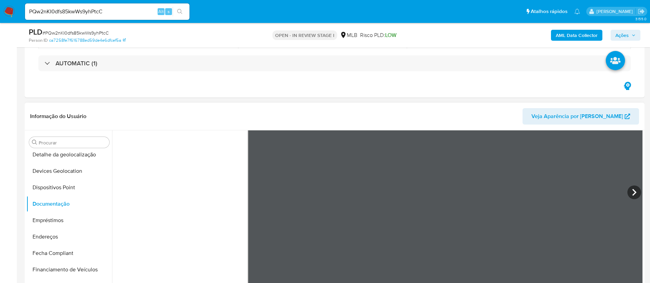
drag, startPoint x: 71, startPoint y: 202, endPoint x: 112, endPoint y: 191, distance: 42.6
click at [72, 202] on button "Documentação" at bounding box center [69, 204] width 86 height 16
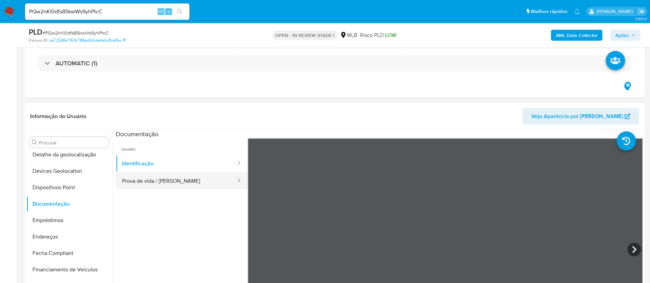
scroll to position [0, 0]
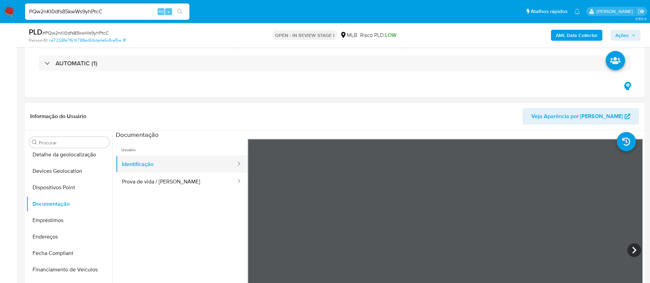
click at [148, 169] on button "Identificação" at bounding box center [176, 164] width 121 height 17
click at [154, 196] on ul "Usuário Identificação Prova de vida / Selfie" at bounding box center [182, 237] width 132 height 197
drag, startPoint x: 153, startPoint y: 183, endPoint x: 160, endPoint y: 182, distance: 7.0
click at [154, 183] on button "Prova de vida / [PERSON_NAME]" at bounding box center [176, 181] width 121 height 17
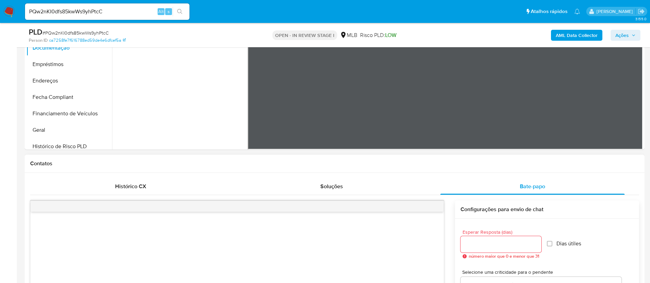
scroll to position [308, 0]
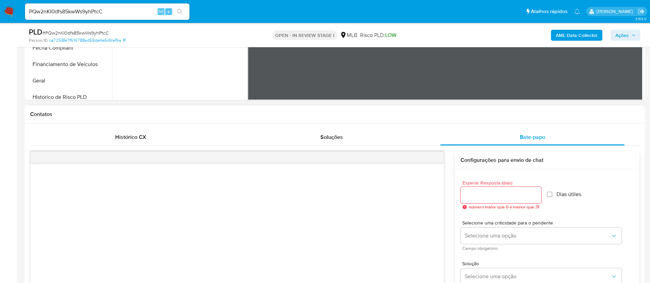
click at [464, 189] on div at bounding box center [500, 195] width 81 height 16
click at [474, 192] on input "Esperar Resposta (dias)" at bounding box center [500, 195] width 81 height 9
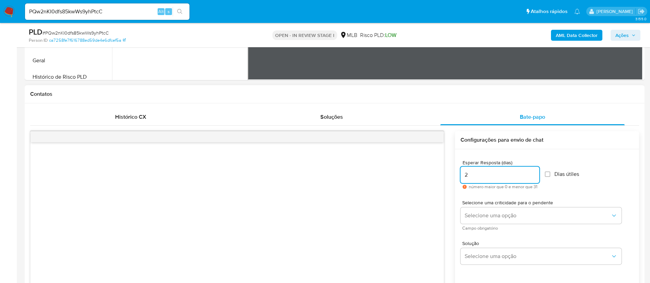
scroll to position [360, 0]
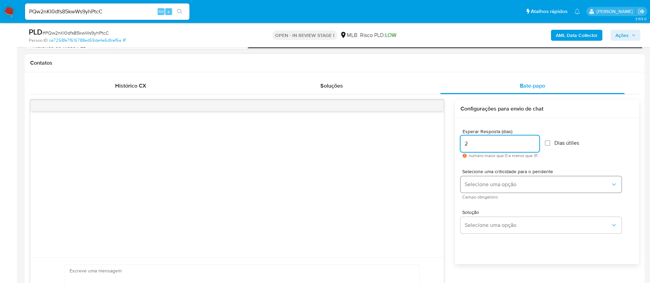
type input "2"
drag, startPoint x: 488, startPoint y: 178, endPoint x: 486, endPoint y: 188, distance: 10.0
click at [488, 186] on button "Selecione uma opção" at bounding box center [540, 184] width 161 height 16
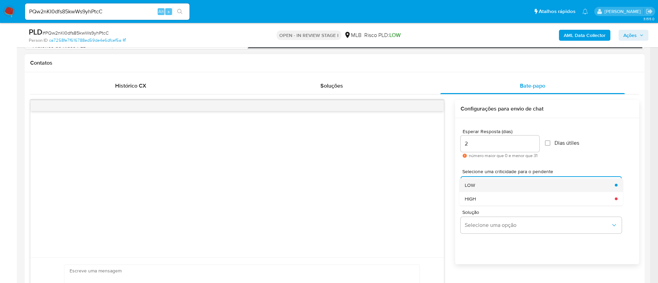
click at [481, 182] on div "LOW" at bounding box center [537, 185] width 146 height 14
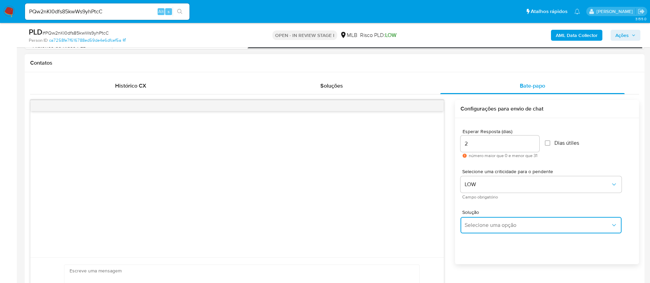
click at [482, 220] on button "Selecione uma opção" at bounding box center [540, 225] width 161 height 16
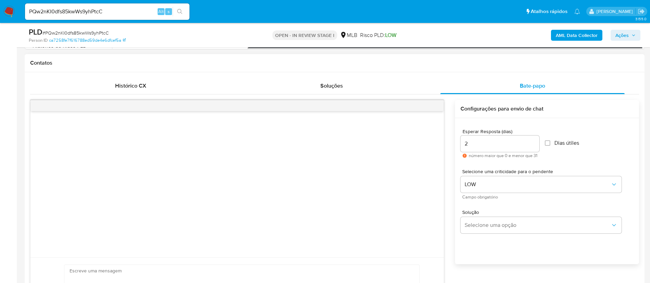
scroll to position [411, 0]
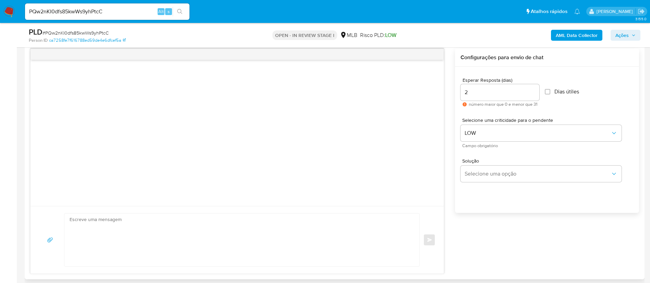
click at [140, 235] on textarea at bounding box center [240, 240] width 341 height 53
paste textarea "Olá! Estamos realizando uma verificação adicional de segurança em contas de usu…"
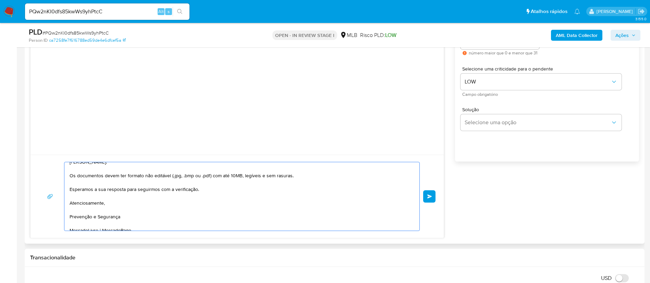
scroll to position [66, 0]
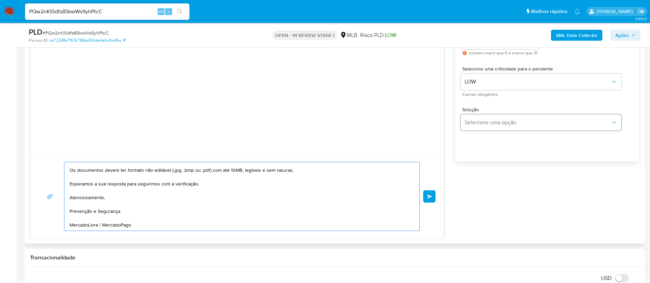
type textarea "Olá! Estamos realizando uma verificação adicional de segurança em contas de usu…"
click at [505, 128] on button "Selecione uma opção" at bounding box center [540, 122] width 161 height 16
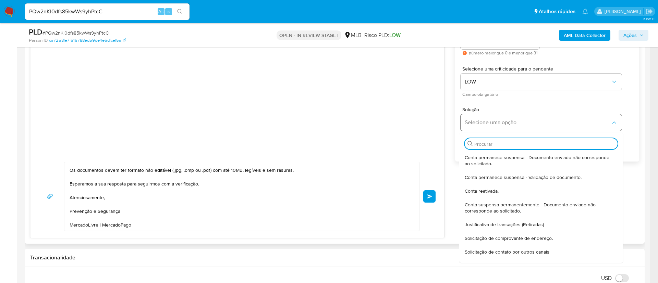
click at [505, 128] on button "Selecione uma opção" at bounding box center [540, 122] width 161 height 16
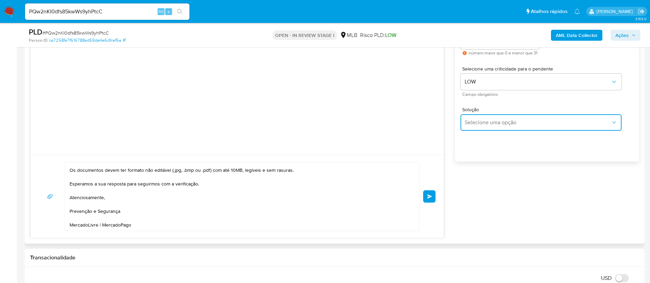
scroll to position [411, 0]
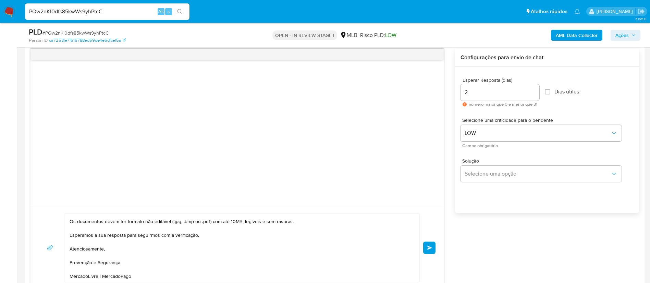
click at [483, 94] on input "2" at bounding box center [499, 92] width 79 height 9
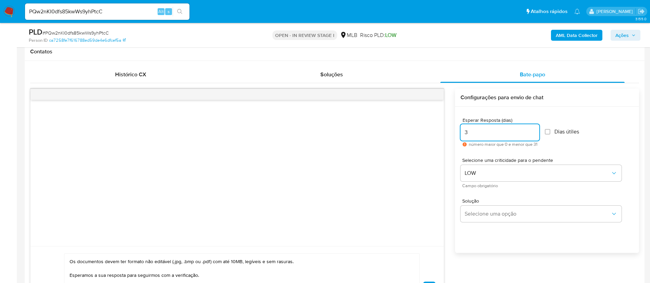
scroll to position [462, 0]
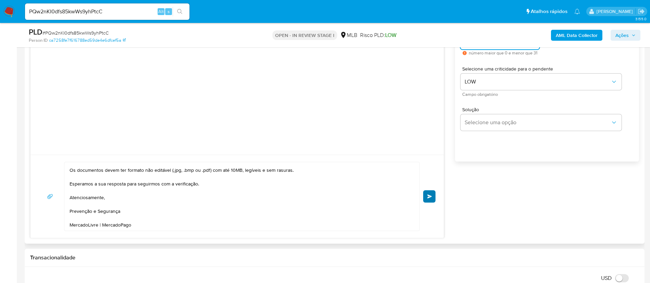
type input "3"
click at [426, 201] on button "common.send" at bounding box center [429, 196] width 12 height 12
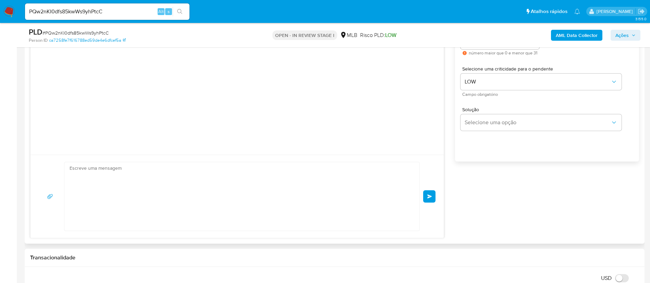
scroll to position [42, 0]
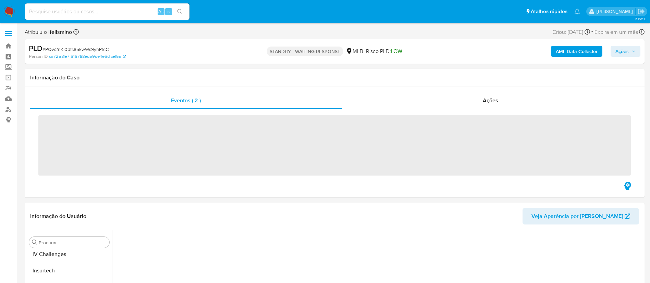
scroll to position [306, 0]
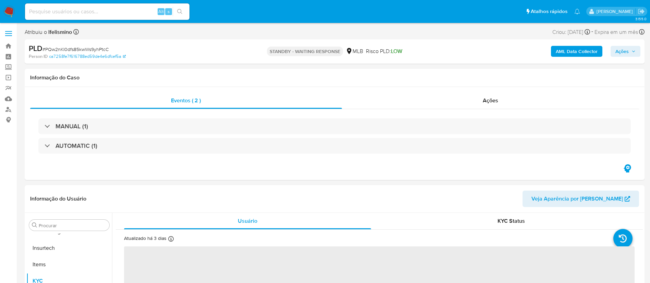
select select "10"
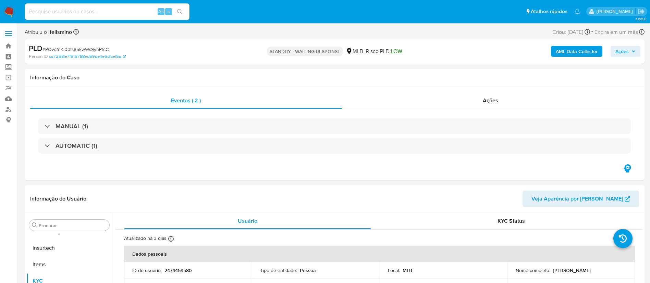
click at [109, 16] on div "Alt s" at bounding box center [107, 11] width 164 height 16
click at [109, 16] on input at bounding box center [107, 11] width 164 height 9
paste input "j9rhQRjrtOL8aip5jdZyNQoa"
type input "j9rhQRjrtOL8aip5jdZyNQoa"
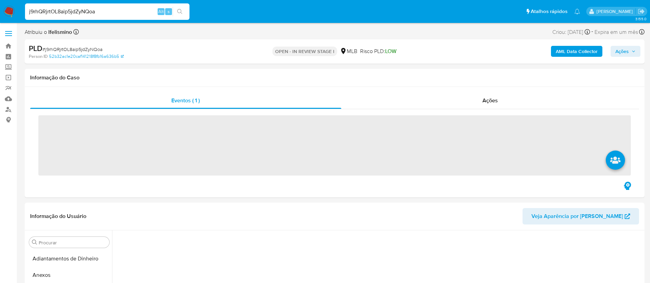
scroll to position [306, 0]
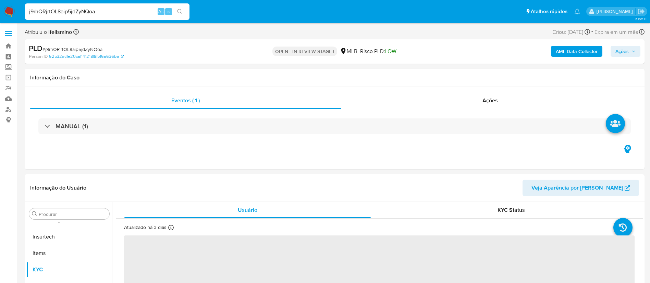
select select "10"
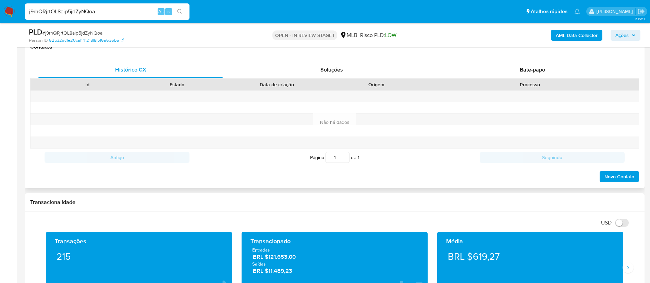
scroll to position [257, 0]
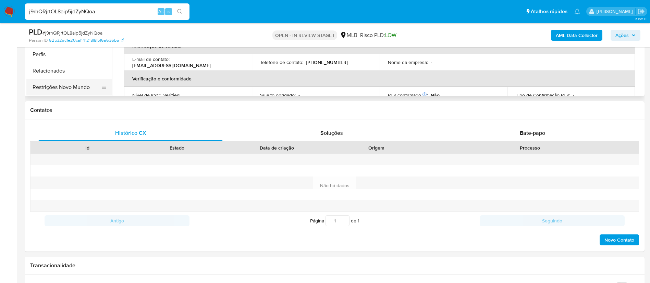
click at [80, 90] on button "Restrições Novo Mundo" at bounding box center [66, 87] width 80 height 16
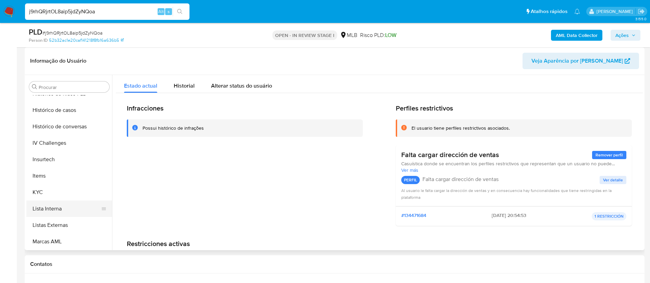
scroll to position [306, 0]
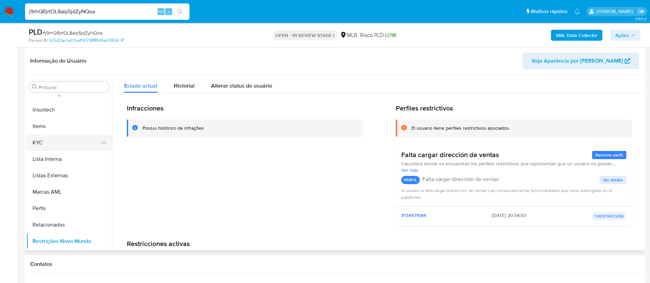
click at [51, 142] on button "KYC" at bounding box center [66, 143] width 80 height 16
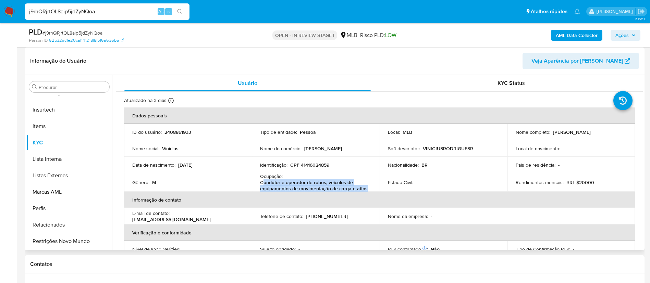
drag, startPoint x: 349, startPoint y: 191, endPoint x: 261, endPoint y: 184, distance: 88.0
click at [261, 184] on p "Condutor e operador de robôs, veículos de equipamentos de movimentação de carga…" at bounding box center [314, 185] width 109 height 12
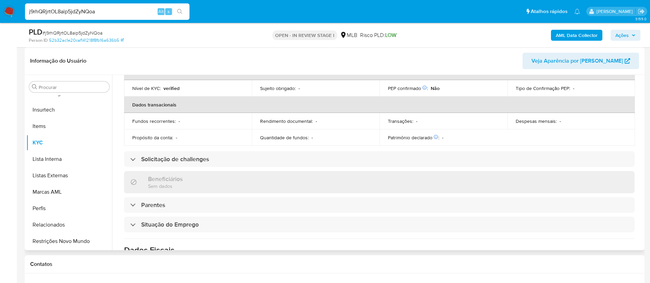
scroll to position [287, 0]
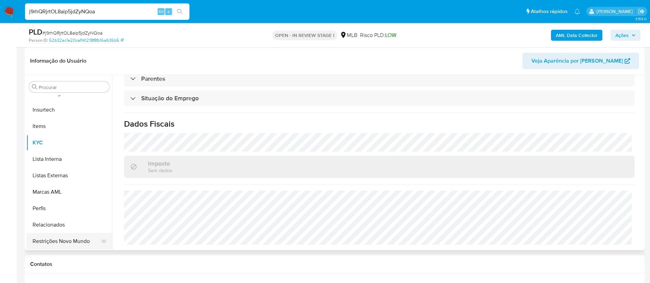
drag, startPoint x: 64, startPoint y: 232, endPoint x: 60, endPoint y: 237, distance: 6.6
click at [63, 232] on button "Relacionados" at bounding box center [69, 225] width 86 height 16
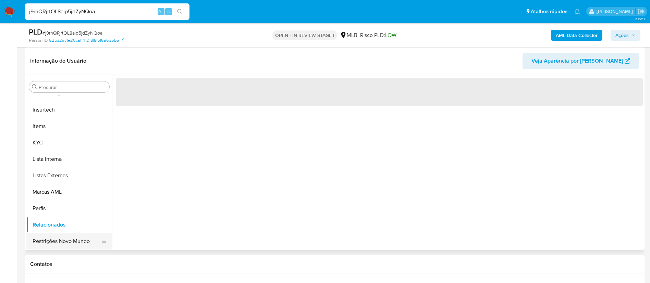
scroll to position [0, 0]
click at [57, 241] on button "Restrições Novo Mundo" at bounding box center [66, 241] width 80 height 16
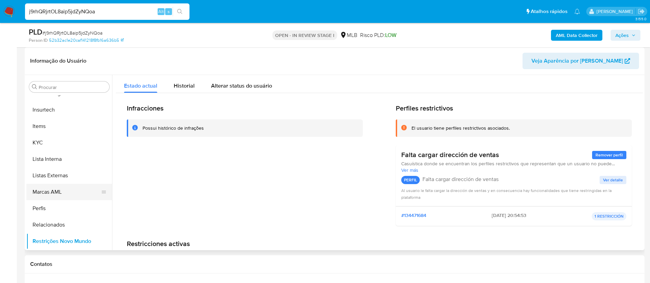
scroll to position [203, 0]
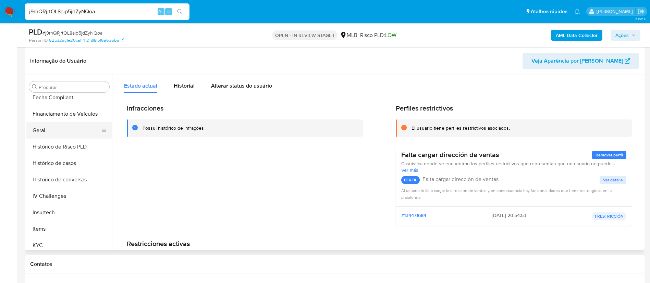
click at [62, 132] on button "Geral" at bounding box center [66, 130] width 80 height 16
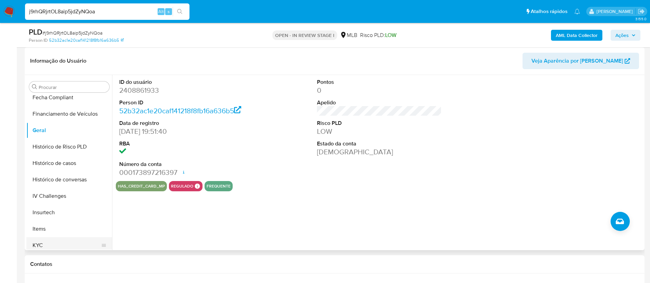
click at [82, 240] on button "KYC" at bounding box center [66, 245] width 80 height 16
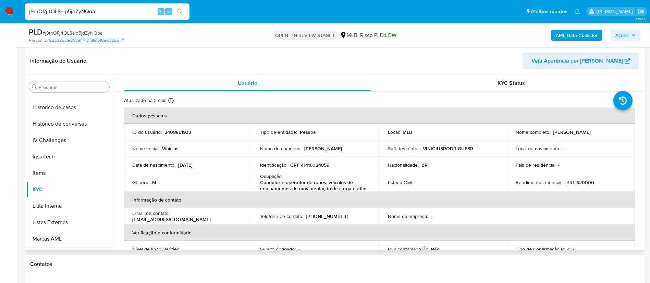
scroll to position [306, 0]
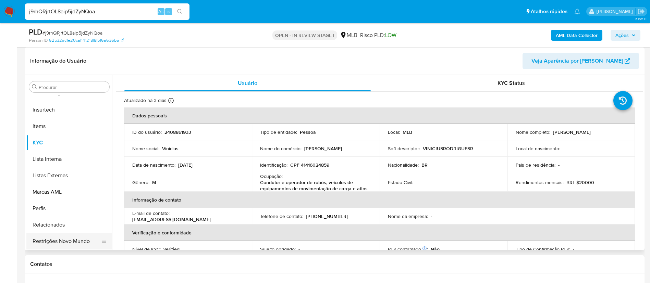
click at [63, 244] on button "Restrições Novo Mundo" at bounding box center [66, 241] width 80 height 16
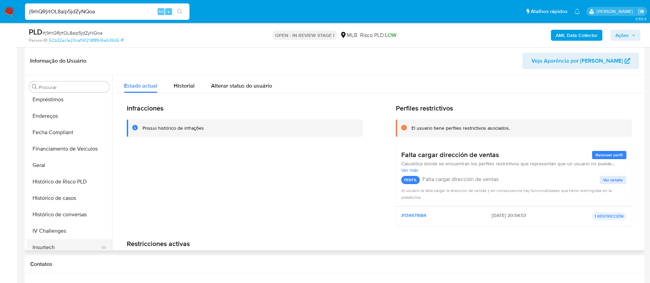
scroll to position [49, 0]
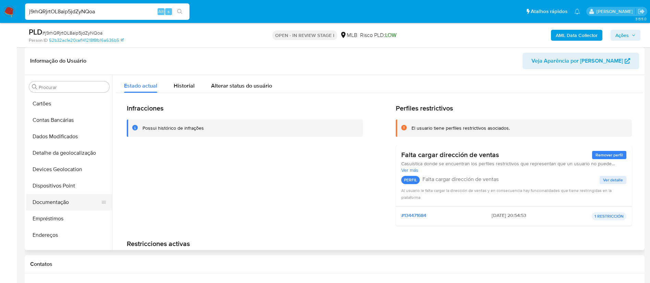
click at [69, 205] on button "Documentação" at bounding box center [66, 202] width 80 height 16
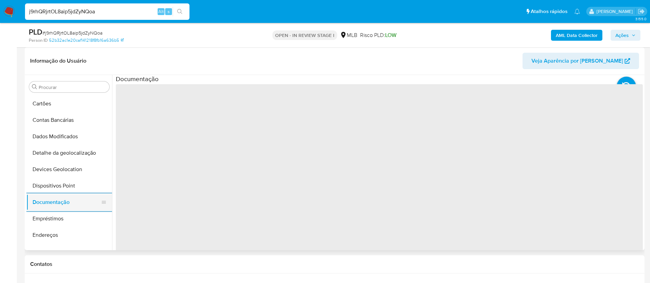
click at [26, 194] on button "Documentação" at bounding box center [66, 202] width 80 height 16
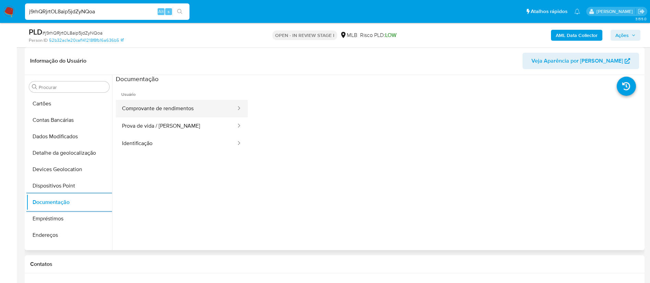
click at [197, 108] on button "Comprovante de rendimentos" at bounding box center [176, 108] width 121 height 17
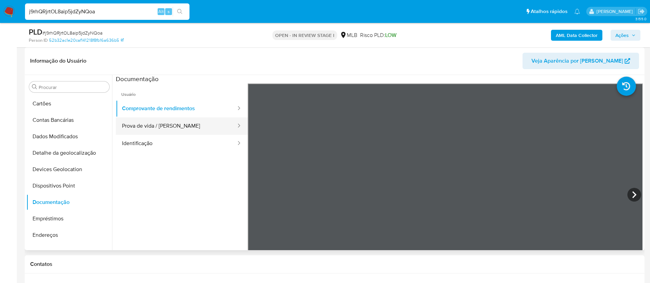
click at [200, 125] on button "Prova de vida / [PERSON_NAME]" at bounding box center [176, 125] width 121 height 17
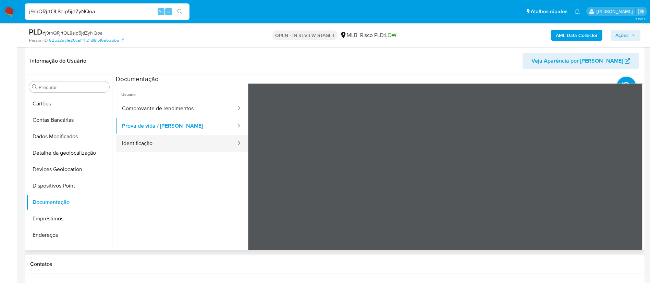
click at [142, 142] on button "Identificação" at bounding box center [176, 143] width 121 height 17
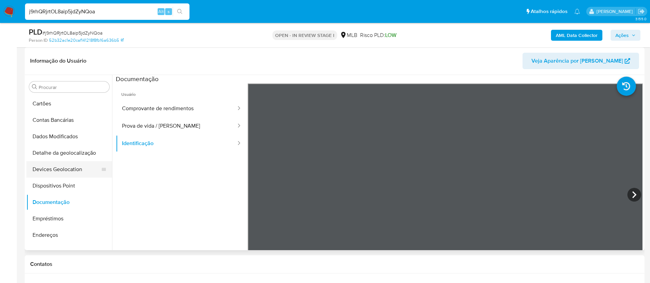
click at [85, 177] on button "Devices Geolocation" at bounding box center [66, 169] width 80 height 16
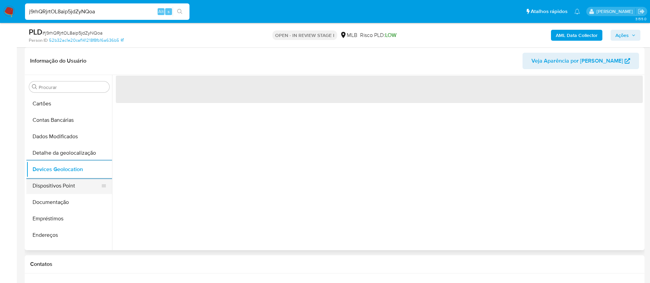
click at [63, 184] on button "Dispositivos Point" at bounding box center [66, 186] width 80 height 16
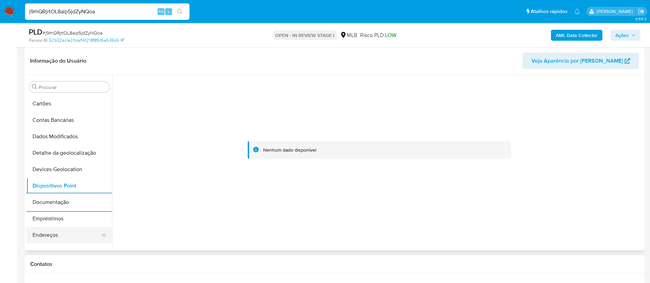
click at [58, 231] on button "Endereços" at bounding box center [66, 235] width 80 height 16
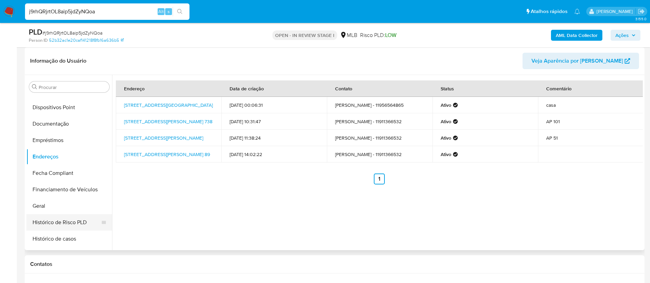
scroll to position [152, 0]
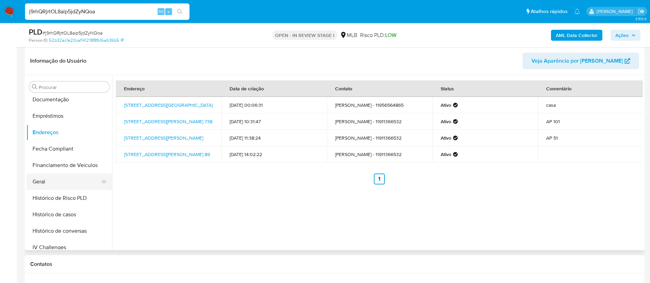
click at [73, 186] on button "Geral" at bounding box center [66, 182] width 80 height 16
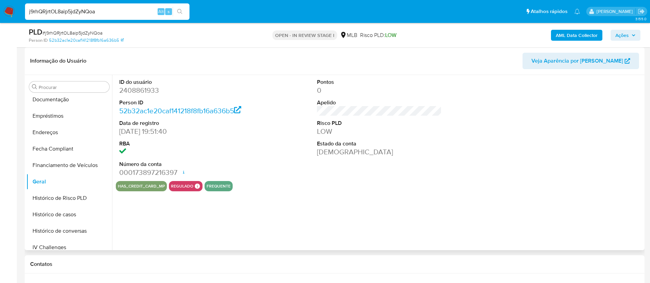
click at [154, 92] on dd "2408861933" at bounding box center [181, 91] width 125 height 10
copy dd "2408861933"
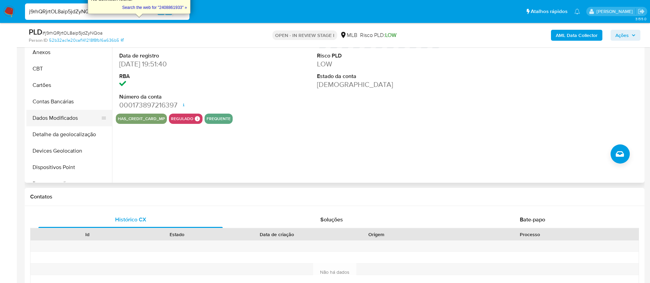
scroll to position [154, 0]
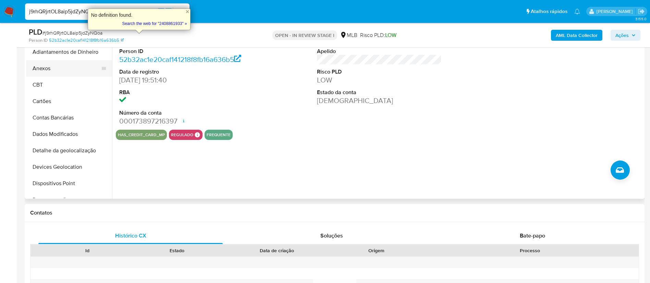
click at [46, 75] on button "Anexos" at bounding box center [66, 68] width 80 height 16
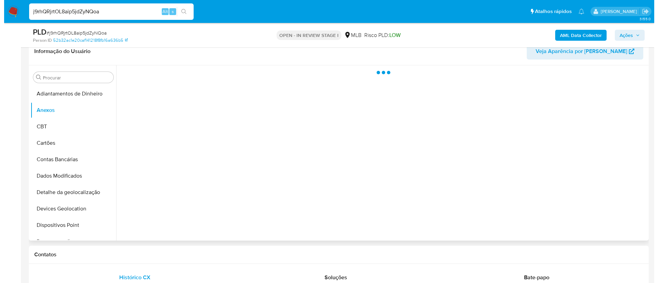
scroll to position [103, 0]
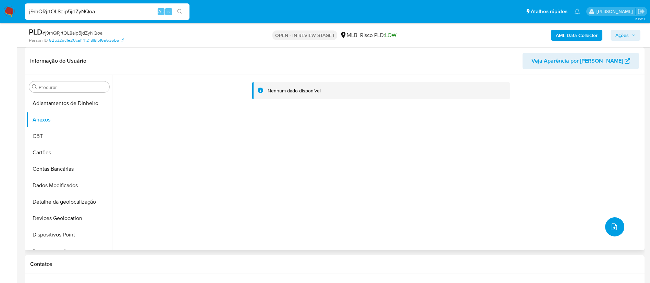
click at [615, 226] on icon "upload-file" at bounding box center [614, 227] width 8 height 8
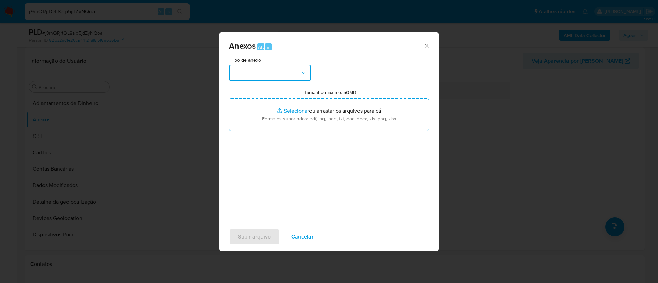
click at [247, 73] on button "button" at bounding box center [270, 73] width 82 height 16
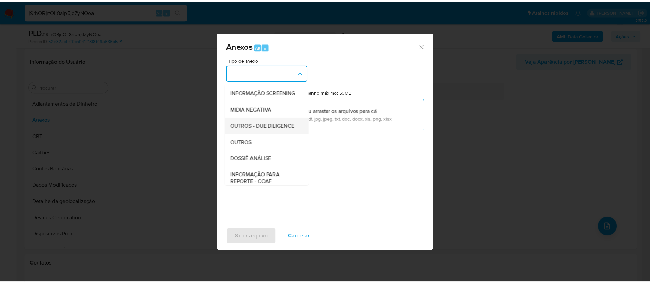
scroll to position [106, 0]
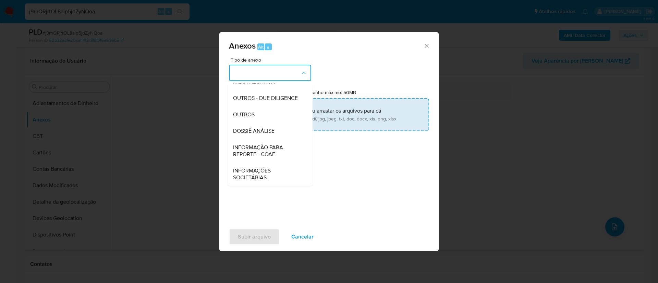
click at [244, 119] on div "OUTROS" at bounding box center [268, 115] width 70 height 16
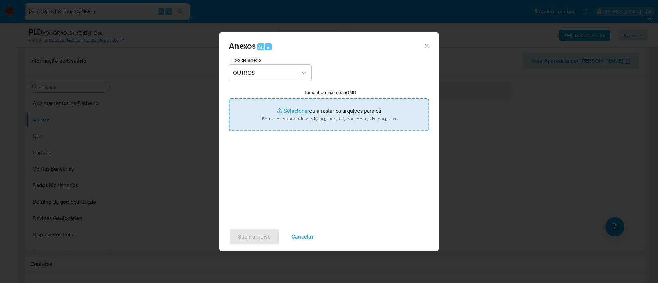
type input "C:\fakepath\Mulan 2408861933_2025_08_21_15_24_52 VINICIUS RODRIGUES RIBEIRO.pdf"
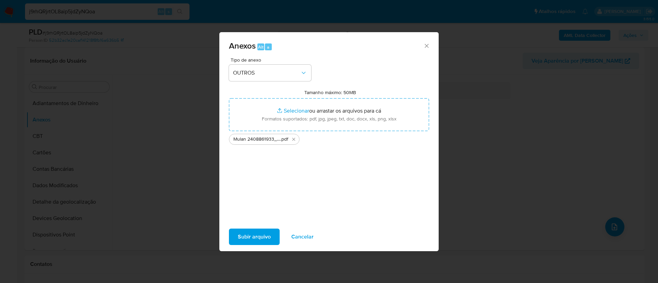
click at [260, 234] on span "Subir arquivo" at bounding box center [254, 236] width 33 height 15
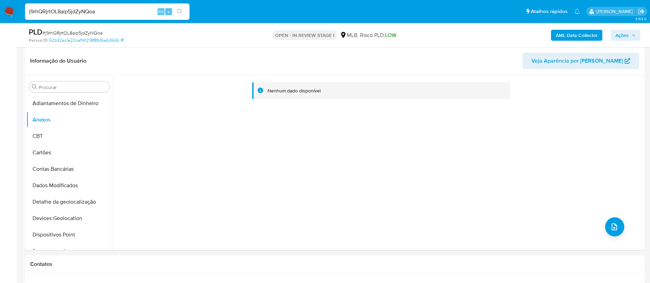
click at [121, 13] on input "j9rhQRjrtOL8aip5jdZyNQoa" at bounding box center [107, 11] width 164 height 9
click at [564, 35] on b "AML Data Collector" at bounding box center [577, 35] width 42 height 11
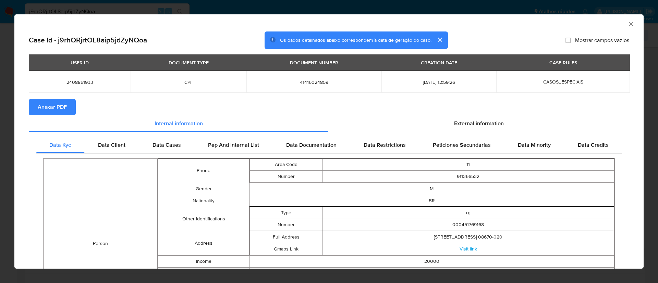
click at [53, 108] on span "Anexar PDF" at bounding box center [52, 107] width 29 height 15
click at [627, 24] on icon "Fechar a janela" at bounding box center [630, 24] width 7 height 7
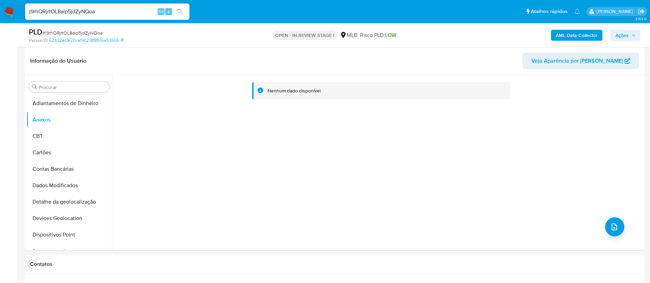
click at [75, 1] on nav "Pausado Ver notificaciones j9rhQRjrtOL8aip5jdZyNQoa Alt s Atalhos rápidos Presi…" at bounding box center [325, 11] width 650 height 23
click at [60, 7] on div "j9rhQRjrtOL8aip5jdZyNQoa Alt s" at bounding box center [107, 11] width 164 height 16
click at [55, 11] on input "j9rhQRjrtOL8aip5jdZyNQoa" at bounding box center [107, 11] width 164 height 9
click at [55, 12] on input "j9rhQRjrtOL8aip5jdZyNQoa" at bounding box center [107, 11] width 164 height 9
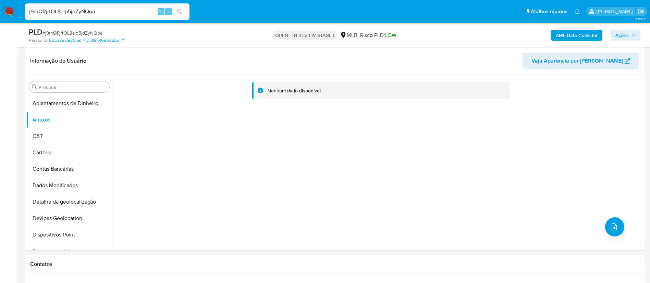
paste input "sMQK4nEeBTDFi03L62tJz24A"
type input "sMQK4nEeBTDFi03L62tJz24A"
click at [173, 9] on button "search-icon" at bounding box center [180, 12] width 14 height 10
click at [180, 9] on icon "search-icon" at bounding box center [179, 11] width 5 height 5
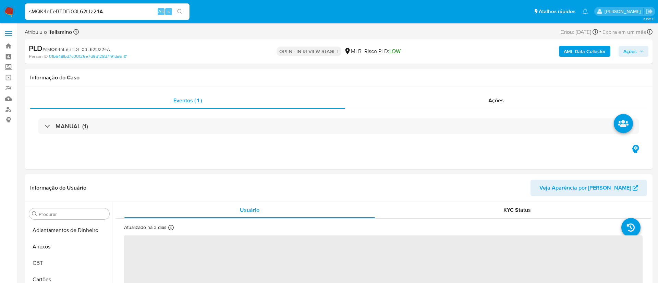
select select "10"
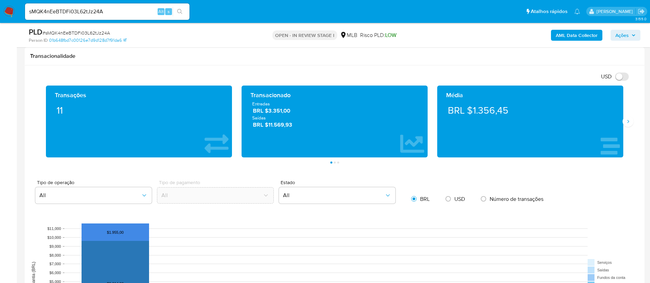
scroll to position [617, 0]
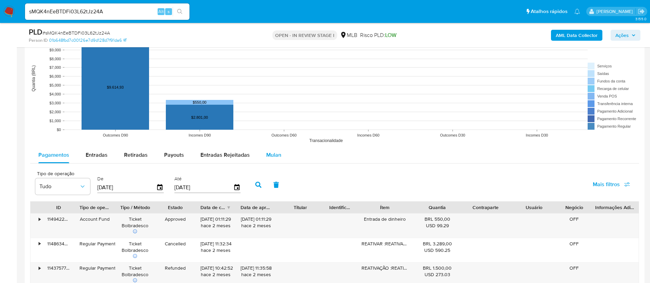
click at [263, 155] on button "Mulan" at bounding box center [274, 155] width 32 height 16
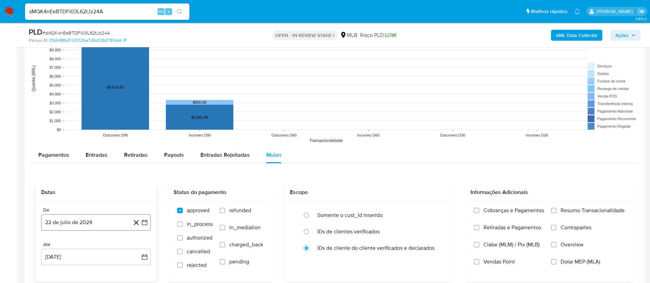
click at [84, 219] on button "22 de julio de 2024" at bounding box center [96, 222] width 110 height 16
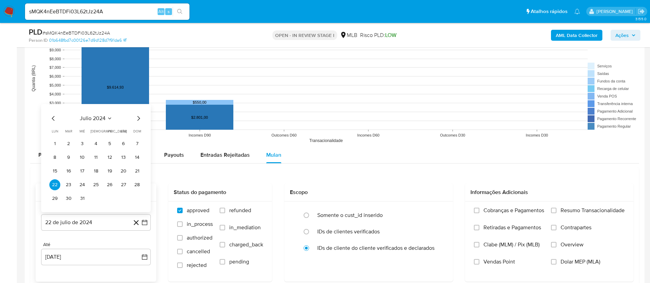
click at [106, 118] on button "julio 2024" at bounding box center [96, 118] width 33 height 7
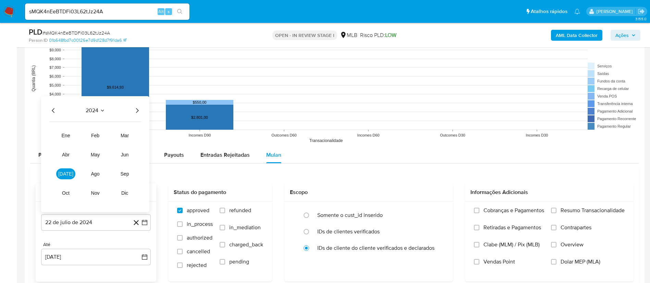
click at [137, 109] on icon "Año siguiente" at bounding box center [137, 110] width 3 height 5
click at [84, 156] on tr "ene feb mar abr may jun jul ago sep oct nov dic" at bounding box center [95, 164] width 78 height 69
click at [91, 155] on span "may" at bounding box center [95, 154] width 9 height 5
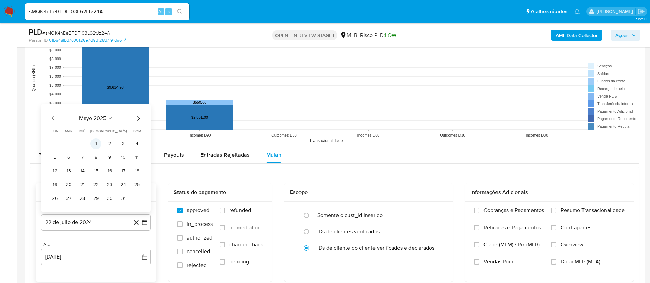
click at [100, 144] on button "1" at bounding box center [95, 143] width 11 height 11
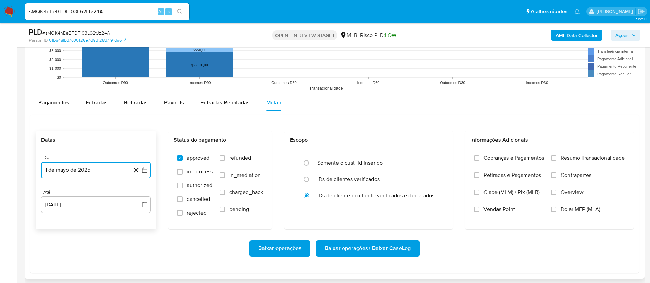
scroll to position [719, 0]
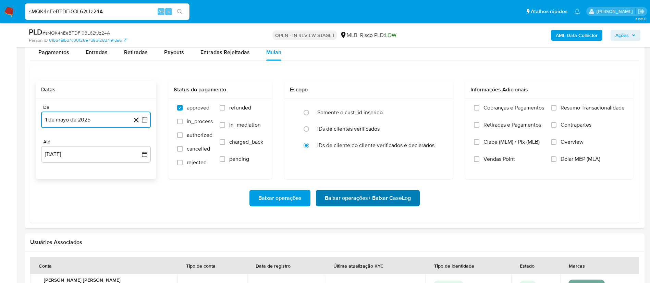
click at [391, 197] on span "Baixar operações + Baixar CaseLog" at bounding box center [368, 198] width 86 height 15
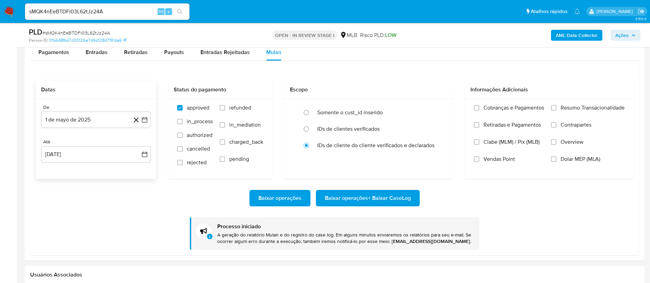
click at [108, 18] on div "sMQK4nEeBTDFi03L62tJz24A Alt s" at bounding box center [107, 11] width 164 height 16
click at [107, 7] on input "sMQK4nEeBTDFi03L62tJz24A" at bounding box center [107, 11] width 164 height 9
paste input "bUYAK9I19LMln5Oo1O9sqSsP"
type input "bUYAK9I19LMln5Oo1O9sqSsP"
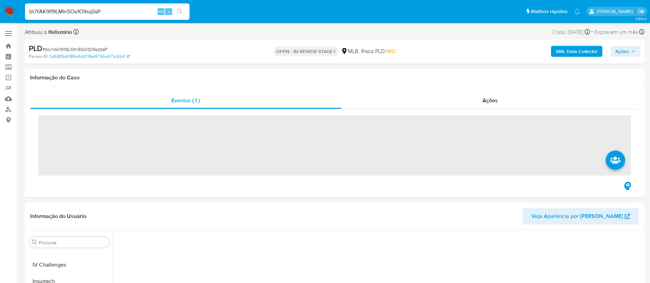
scroll to position [306, 0]
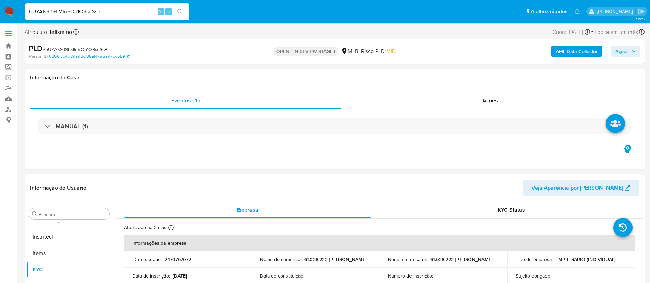
select select "10"
click at [48, 249] on button "Empréstimos" at bounding box center [66, 243] width 80 height 16
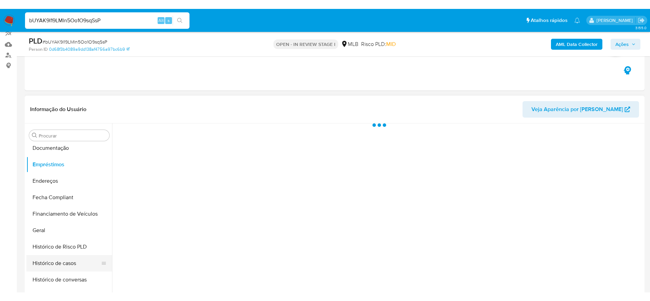
scroll to position [103, 0]
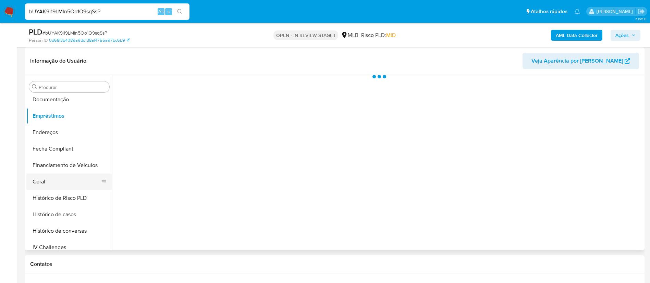
click at [50, 180] on button "Geral" at bounding box center [66, 182] width 80 height 16
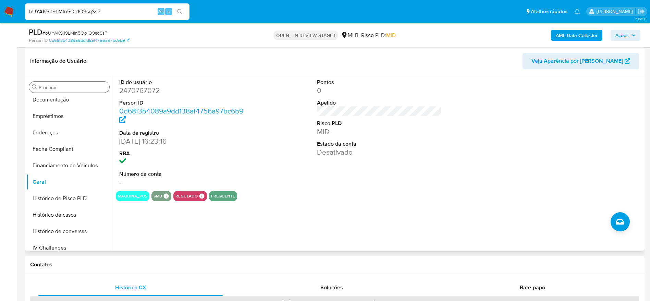
click at [76, 92] on div "Procurar" at bounding box center [69, 87] width 80 height 11
click at [70, 95] on div "Procurar Adiantamentos de Dinheiro Anexos CBT Cartões Contas Bancárias Dados Mo…" at bounding box center [69, 163] width 86 height 174
click at [67, 99] on button "Documentação" at bounding box center [66, 99] width 80 height 16
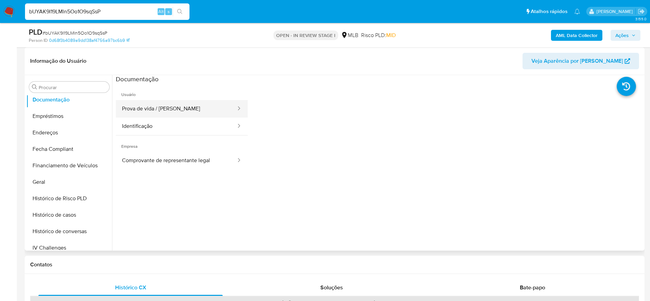
click at [161, 109] on button "Prova de vida / Selfie" at bounding box center [176, 108] width 121 height 17
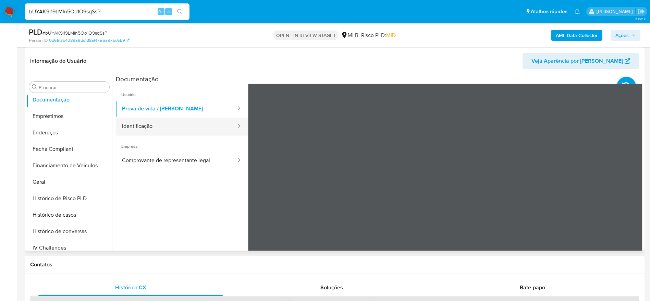
click at [179, 125] on button "Identificação" at bounding box center [176, 125] width 121 height 17
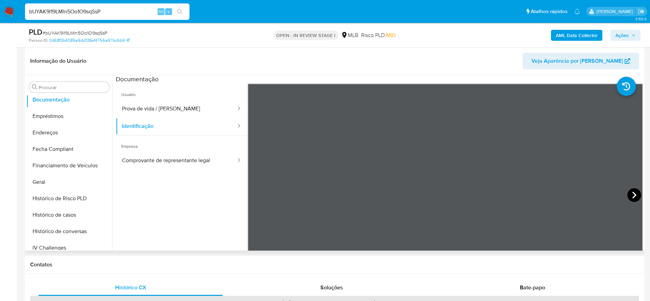
click at [630, 191] on icon at bounding box center [634, 195] width 14 height 14
click at [257, 194] on icon at bounding box center [256, 195] width 14 height 14
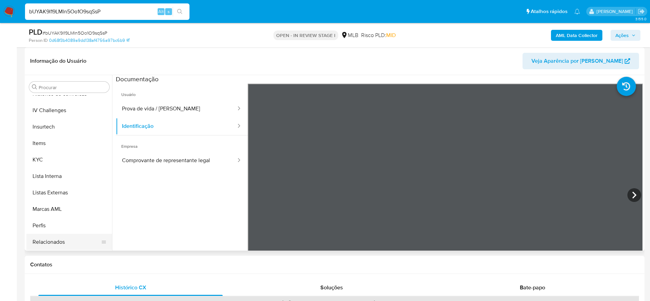
scroll to position [306, 0]
click at [67, 236] on button "Restrições Novo Mundo" at bounding box center [66, 241] width 80 height 16
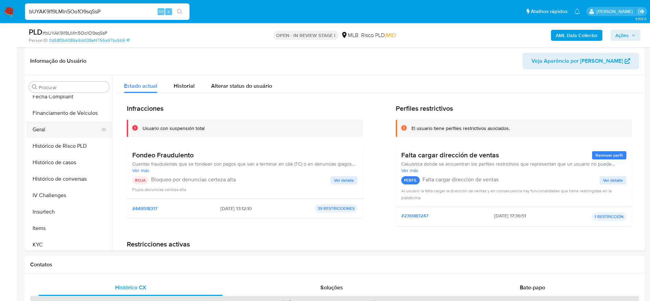
scroll to position [203, 0]
click at [77, 132] on button "Geral" at bounding box center [66, 130] width 80 height 16
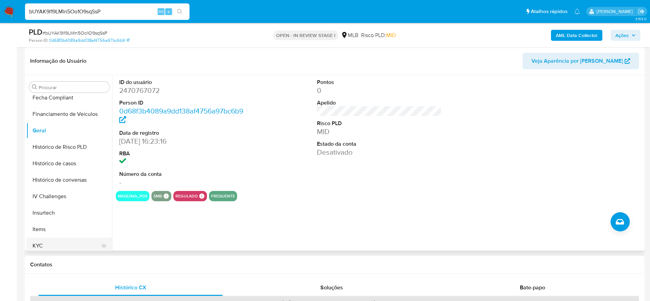
click at [61, 238] on button "KYC" at bounding box center [66, 245] width 80 height 16
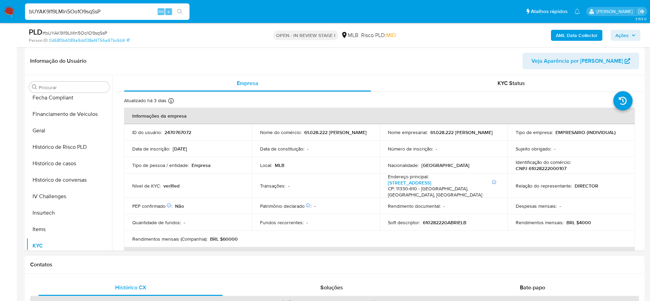
click at [153, 260] on div "Contatos" at bounding box center [335, 265] width 620 height 18
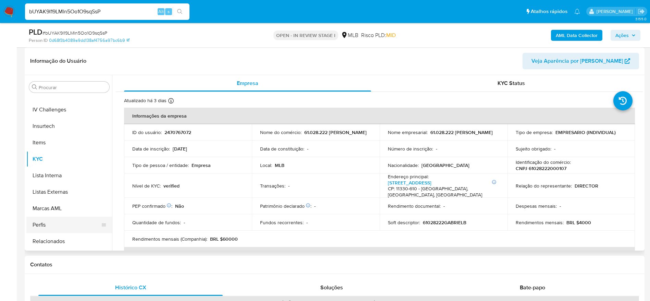
scroll to position [306, 0]
click at [54, 240] on button "Restrições Novo Mundo" at bounding box center [66, 241] width 80 height 16
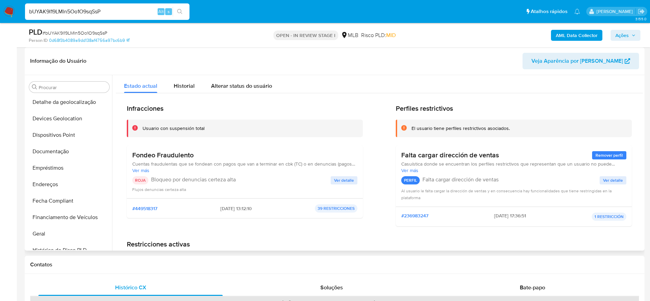
scroll to position [0, 0]
click at [40, 233] on button "Dispositivos Point" at bounding box center [66, 235] width 80 height 16
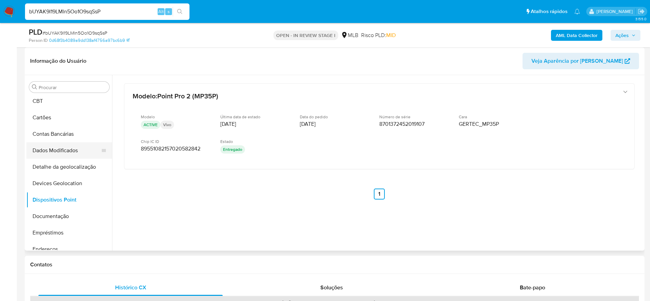
scroll to position [51, 0]
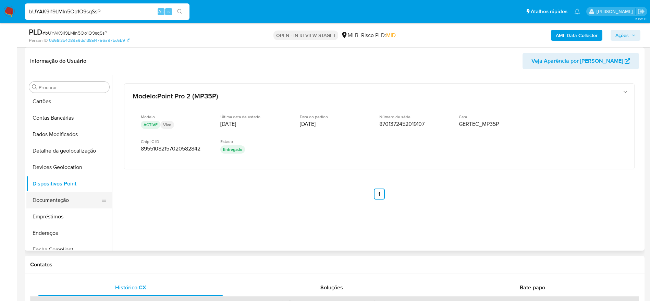
click at [55, 197] on button "Documentação" at bounding box center [66, 200] width 80 height 16
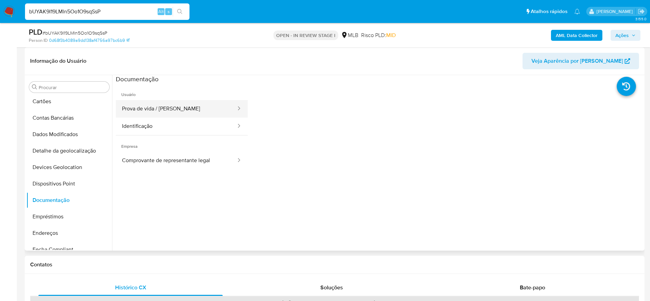
drag, startPoint x: 186, startPoint y: 107, endPoint x: 190, endPoint y: 108, distance: 3.6
click at [186, 107] on button "Prova de vida / Selfie" at bounding box center [176, 108] width 121 height 17
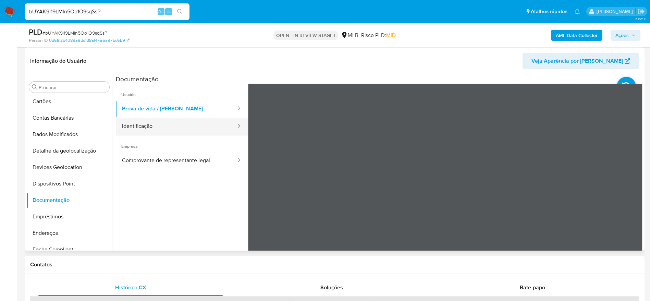
click at [188, 129] on button "Identificação" at bounding box center [176, 125] width 121 height 17
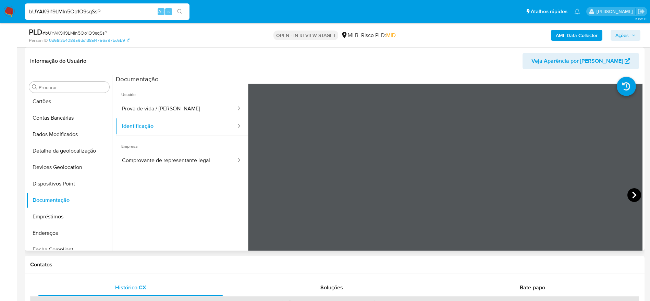
click at [627, 196] on icon at bounding box center [634, 195] width 14 height 14
click at [144, 107] on button "Prova de vida / Selfie" at bounding box center [176, 108] width 121 height 17
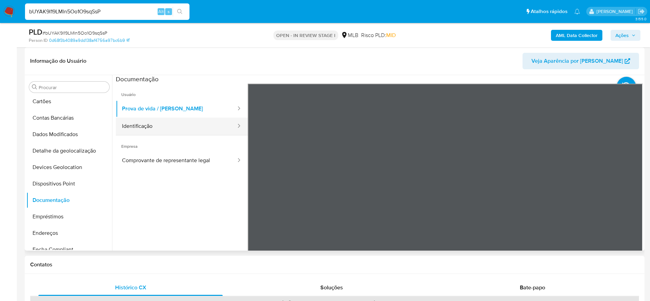
click at [118, 116] on button "Prova de vida / Selfie" at bounding box center [176, 108] width 121 height 17
click at [139, 123] on button "Identificação" at bounding box center [176, 125] width 121 height 17
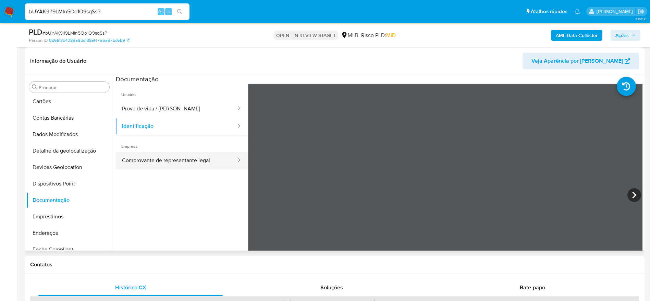
drag, startPoint x: 206, startPoint y: 144, endPoint x: 193, endPoint y: 154, distance: 16.4
click at [204, 144] on span "Empresa" at bounding box center [182, 143] width 132 height 16
click at [193, 154] on button "Comprovante de representante legal" at bounding box center [176, 160] width 121 height 17
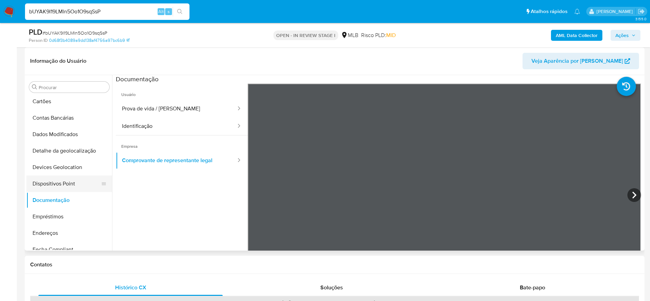
click at [75, 185] on button "Dispositivos Point" at bounding box center [66, 183] width 80 height 16
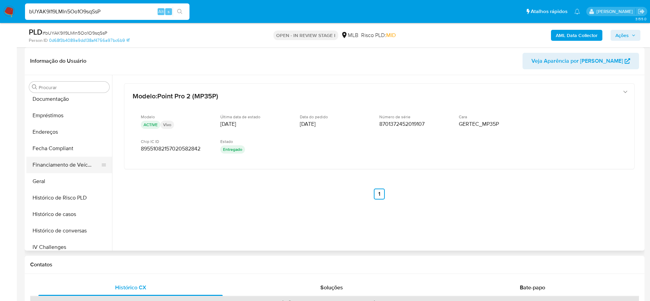
scroll to position [154, 0]
click at [54, 131] on button "Endereços" at bounding box center [66, 130] width 80 height 16
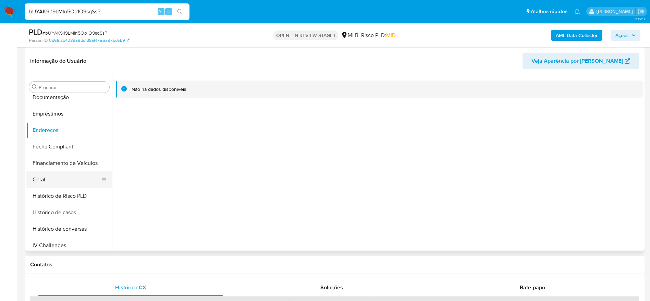
click at [38, 179] on button "Geral" at bounding box center [66, 179] width 80 height 16
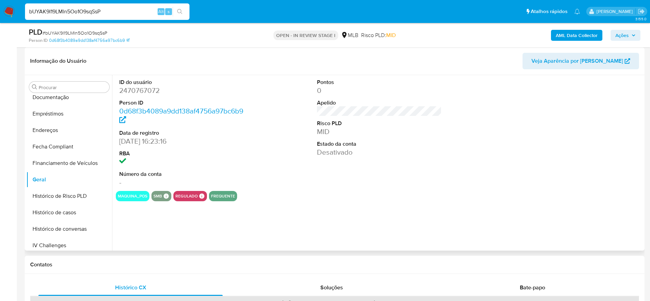
click at [146, 88] on dd "2470767072" at bounding box center [181, 91] width 125 height 10
copy dd "2470767072"
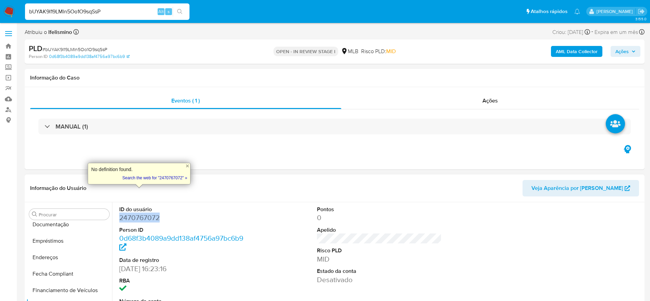
scroll to position [0, 0]
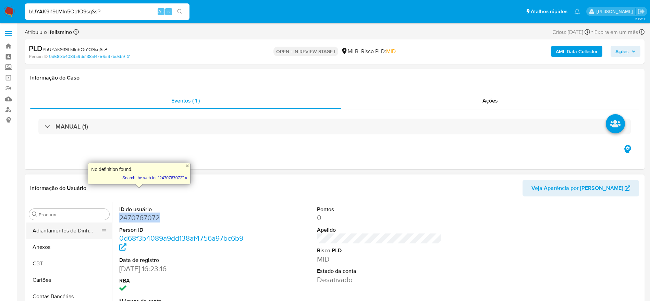
click at [41, 234] on button "Adiantamentos de Dinheiro" at bounding box center [66, 230] width 80 height 16
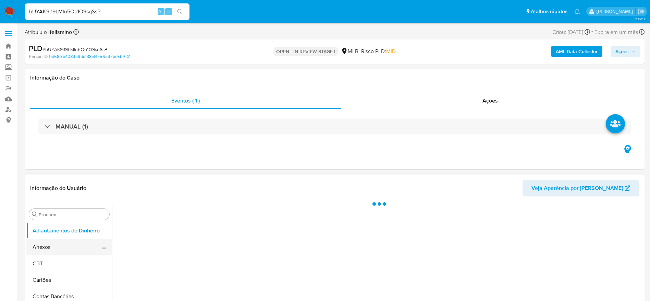
drag, startPoint x: 42, startPoint y: 243, endPoint x: 59, endPoint y: 240, distance: 17.1
click at [44, 244] on button "Anexos" at bounding box center [66, 247] width 80 height 16
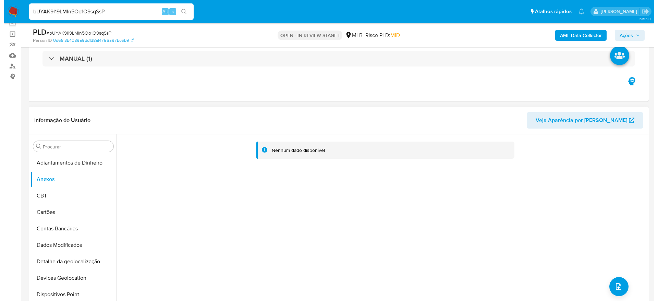
scroll to position [154, 0]
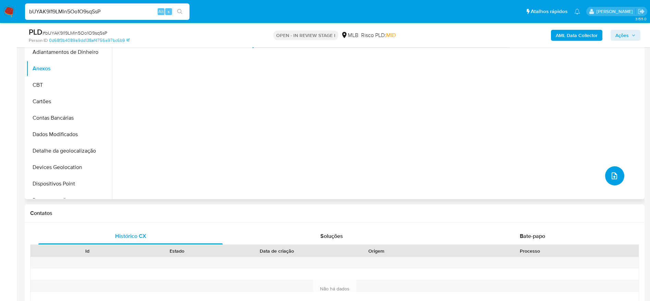
click at [614, 173] on icon "upload-file" at bounding box center [614, 176] width 8 height 8
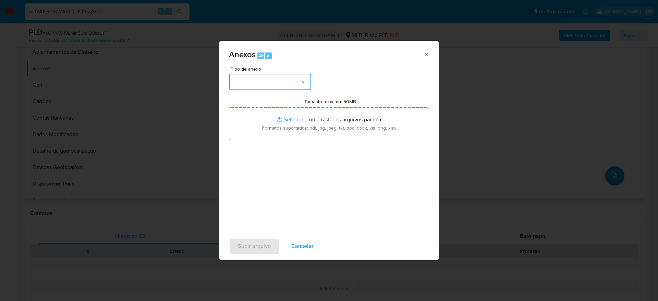
drag, startPoint x: 263, startPoint y: 78, endPoint x: 269, endPoint y: 91, distance: 14.1
click at [264, 78] on button "button" at bounding box center [270, 82] width 82 height 16
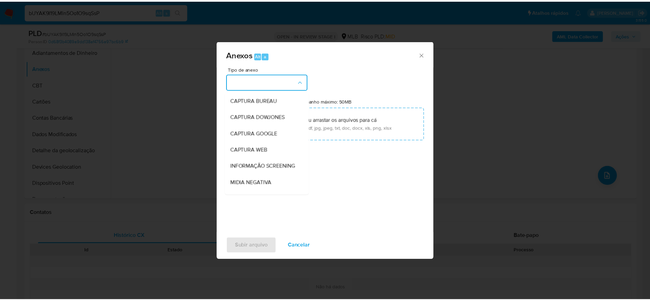
scroll to position [106, 0]
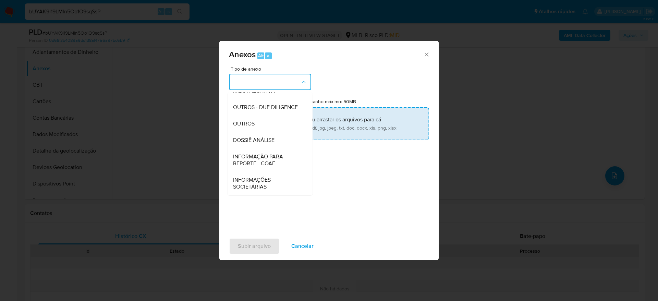
click at [245, 123] on span "OUTROS" at bounding box center [244, 123] width 22 height 7
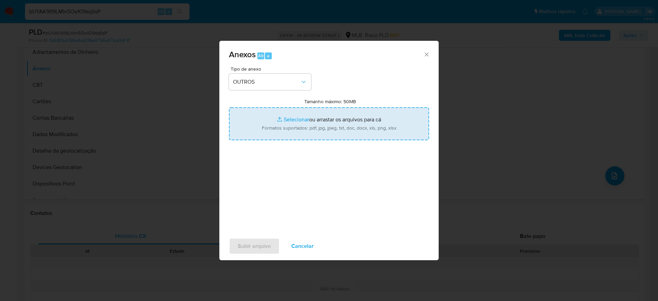
type input "C:\fakepath\Mulan 2470767072_2025_08_21_15_26_17 61.028.222 GABRIEL BORBA DE LI…"
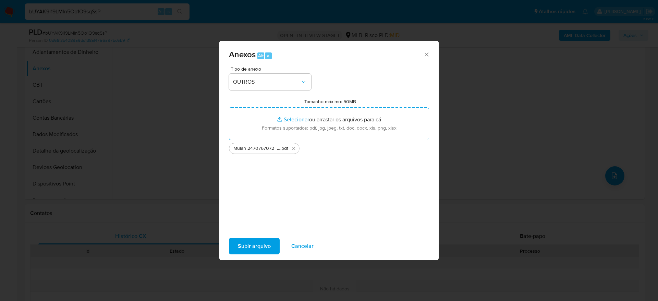
click at [243, 243] on span "Subir arquivo" at bounding box center [254, 245] width 33 height 15
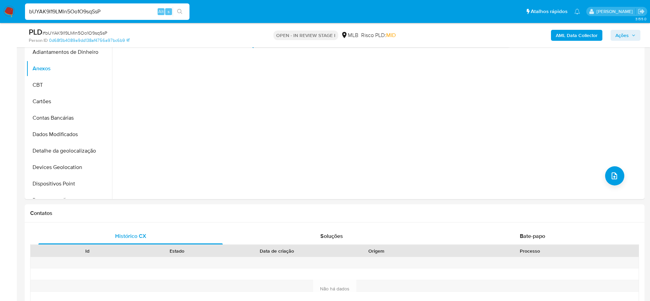
click at [79, 32] on span "# bUYAK9I19LMln5Oo1O9sqSsP" at bounding box center [74, 32] width 65 height 7
copy span "bUYAK9I19LMln5Oo1O9sqSsP"
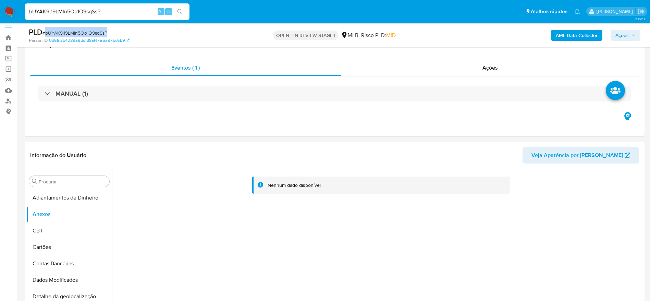
scroll to position [0, 0]
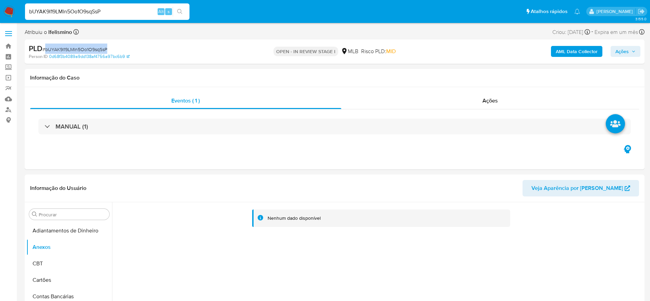
click at [559, 56] on b "AML Data Collector" at bounding box center [577, 51] width 42 height 11
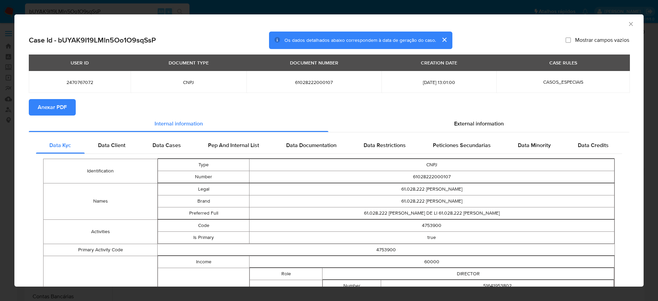
click at [55, 106] on span "Anexar PDF" at bounding box center [52, 107] width 29 height 15
click at [629, 25] on icon "Fechar a janela" at bounding box center [631, 24] width 4 height 4
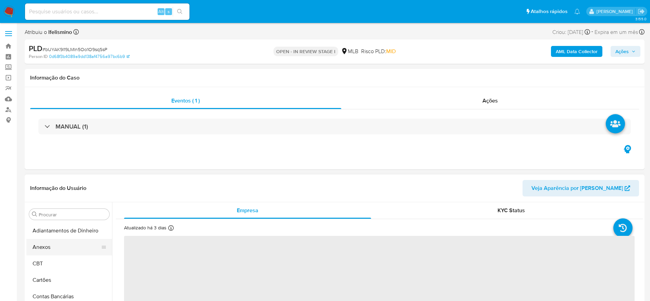
click at [63, 241] on button "Anexos" at bounding box center [66, 247] width 80 height 16
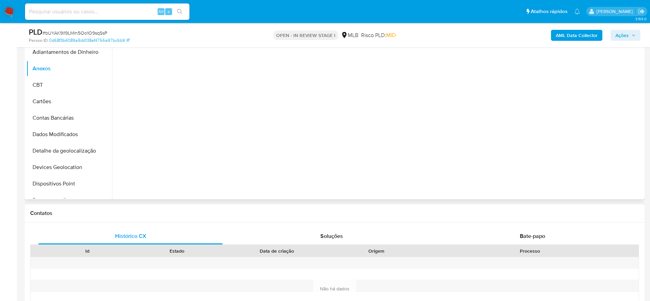
select select "10"
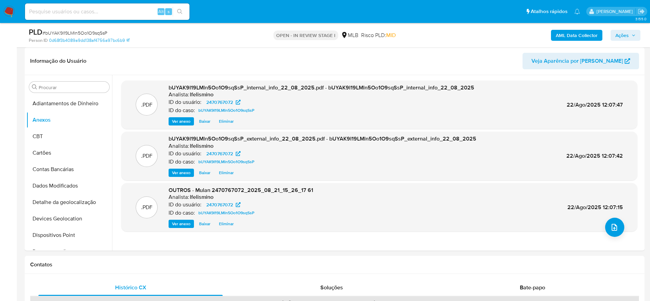
click at [98, 7] on div "Alt s" at bounding box center [107, 11] width 164 height 16
paste input "Xyfm8wyISyZEVbpA03RCmIdY"
type input "Xyfm8wyISyZEVbpA03RCmIdY"
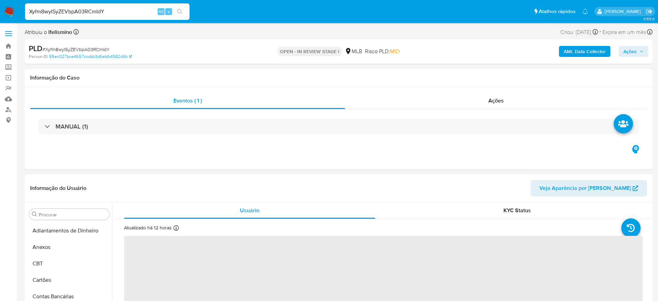
select select "10"
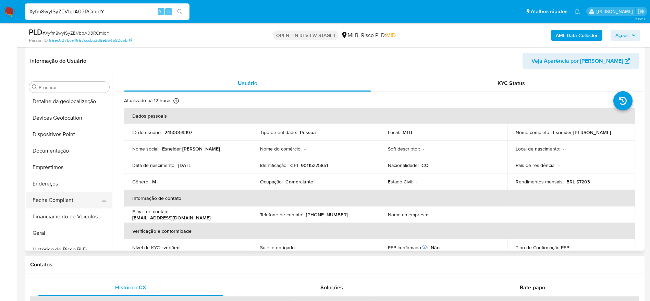
scroll to position [103, 0]
click at [48, 241] on button "Histórico de Risco PLD" at bounding box center [66, 247] width 80 height 16
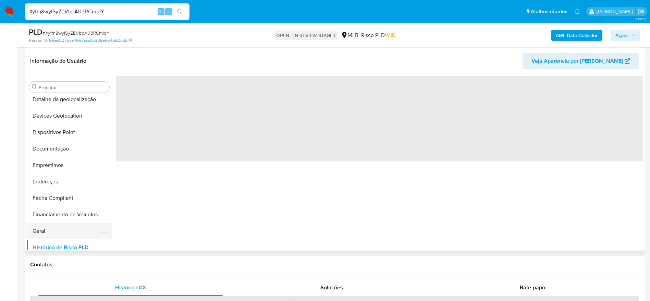
click at [52, 232] on button "Geral" at bounding box center [66, 231] width 80 height 16
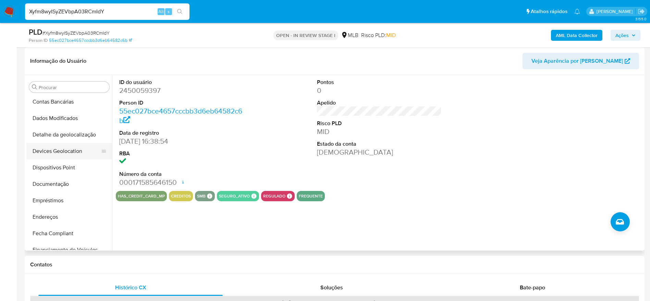
scroll to position [51, 0]
click at [55, 154] on button "Detalhe da geolocalização" at bounding box center [69, 150] width 86 height 16
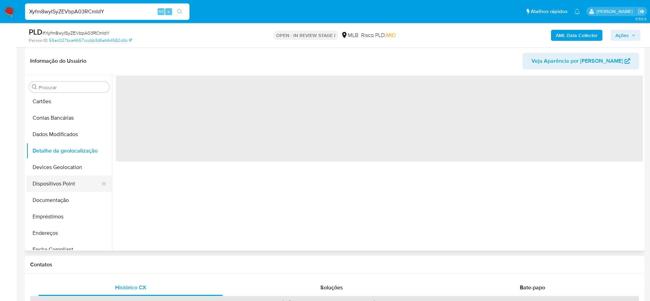
click at [43, 200] on button "Documentação" at bounding box center [69, 200] width 86 height 16
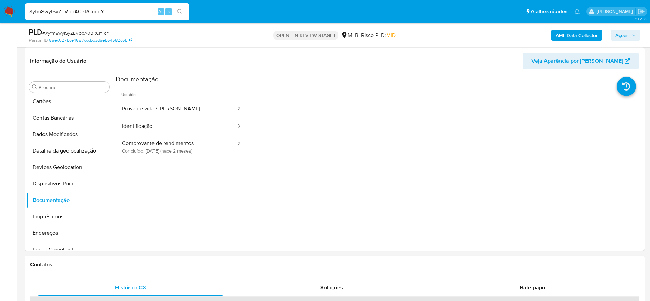
click at [165, 104] on button "Prova de vida / [PERSON_NAME]" at bounding box center [176, 108] width 121 height 17
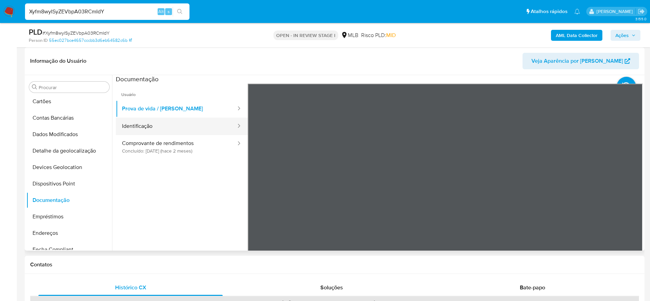
click at [190, 124] on button "Identificação" at bounding box center [176, 125] width 121 height 17
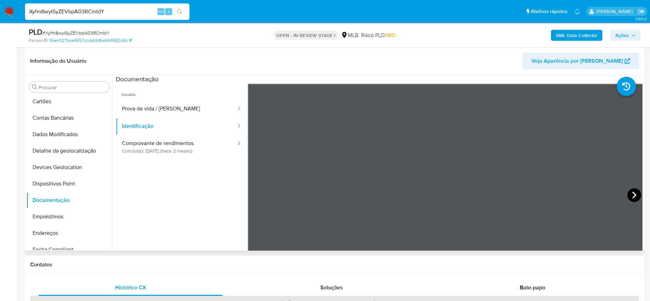
click at [632, 192] on icon at bounding box center [634, 194] width 4 height 7
click at [255, 193] on icon at bounding box center [256, 195] width 14 height 14
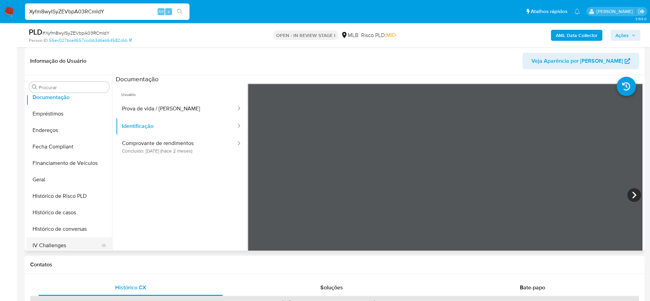
scroll to position [206, 0]
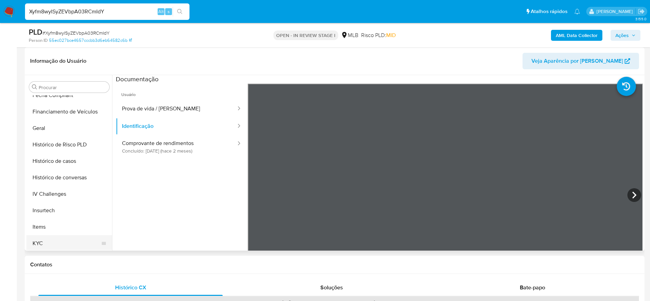
click at [51, 238] on button "KYC" at bounding box center [66, 243] width 80 height 16
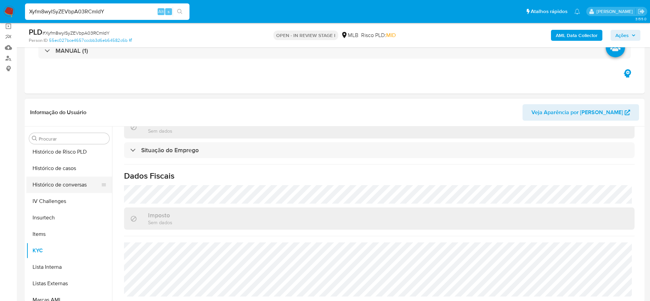
scroll to position [203, 0]
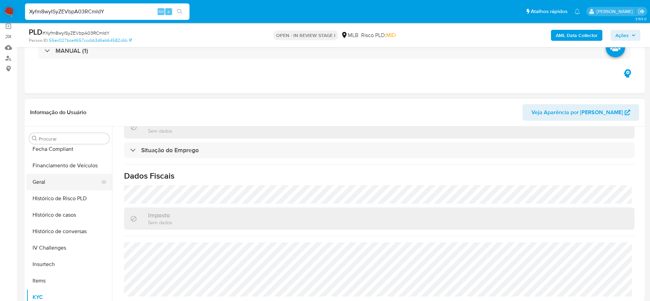
click at [62, 179] on button "Geral" at bounding box center [66, 182] width 80 height 16
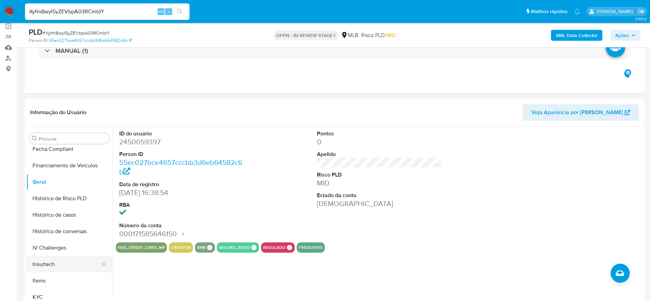
scroll to position [255, 0]
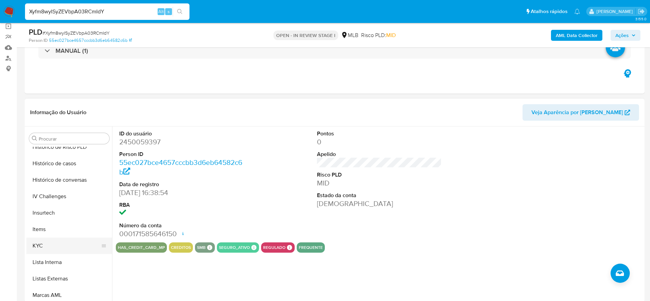
click at [52, 243] on button "KYC" at bounding box center [66, 245] width 80 height 16
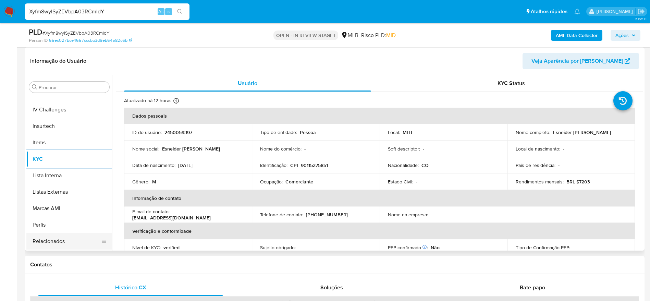
scroll to position [306, 0]
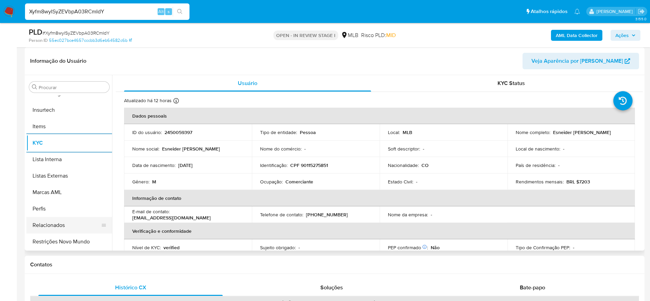
click at [71, 223] on button "Relacionados" at bounding box center [66, 225] width 80 height 16
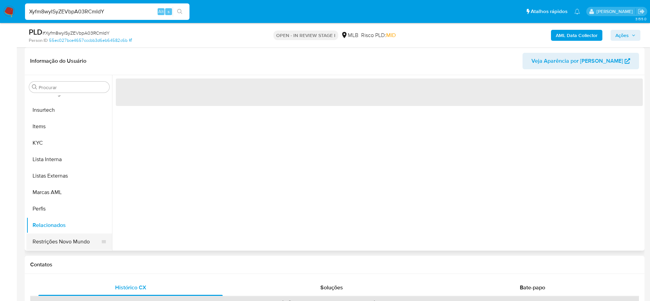
click at [80, 233] on ul "Adiantamentos de Dinheiro Anexos CBT Cartões Contas Bancárias Dados Modificados…" at bounding box center [69, 172] width 86 height 154
click at [39, 237] on button "Restrições Novo Mundo" at bounding box center [66, 241] width 80 height 16
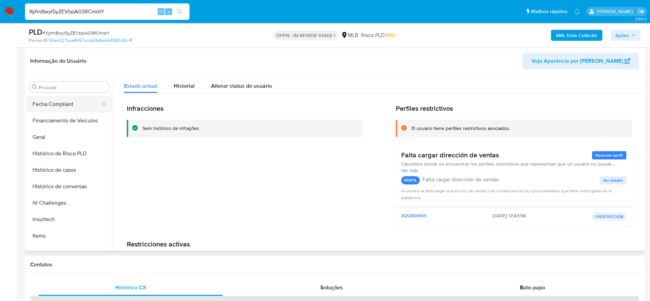
scroll to position [100, 0]
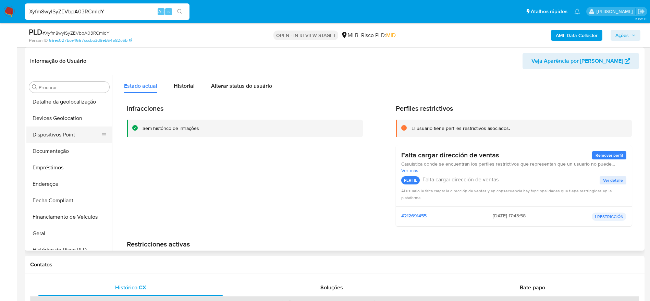
click at [65, 132] on button "Dispositivos Point" at bounding box center [66, 134] width 80 height 16
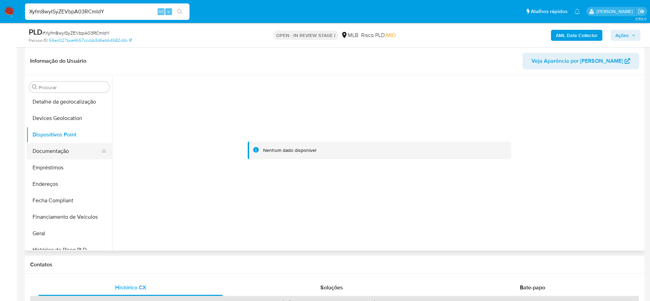
click at [63, 155] on button "Documentação" at bounding box center [66, 151] width 80 height 16
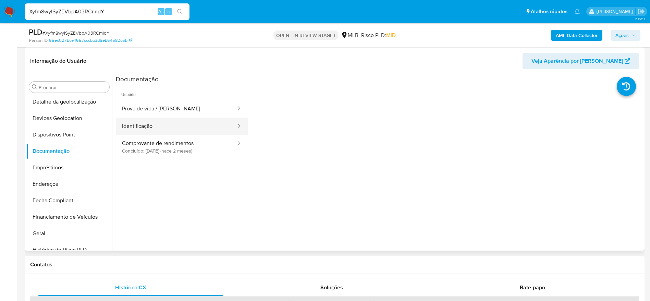
drag, startPoint x: 147, startPoint y: 118, endPoint x: 167, endPoint y: 118, distance: 19.9
click at [147, 119] on button "Identificação" at bounding box center [176, 125] width 121 height 17
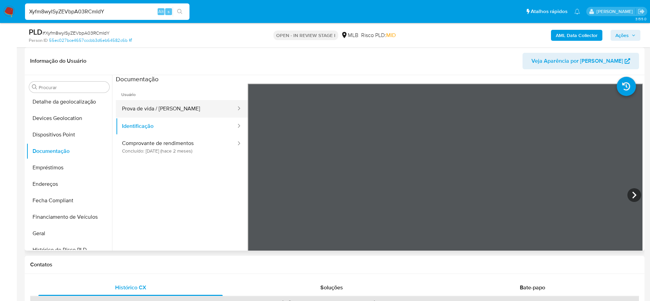
click at [156, 103] on button "Prova de vida / Selfie" at bounding box center [176, 108] width 121 height 17
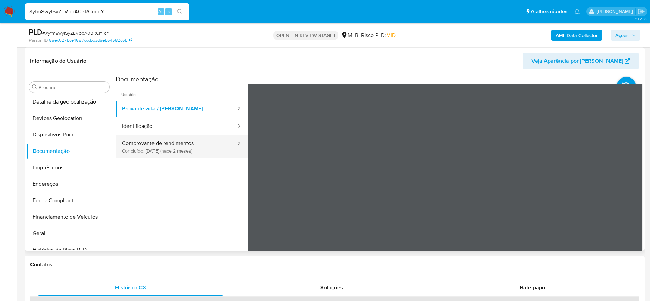
click at [192, 151] on button "Comprovante de rendimentos Concluído: 13/06/2025 (hace 2 meses)" at bounding box center [176, 146] width 121 height 23
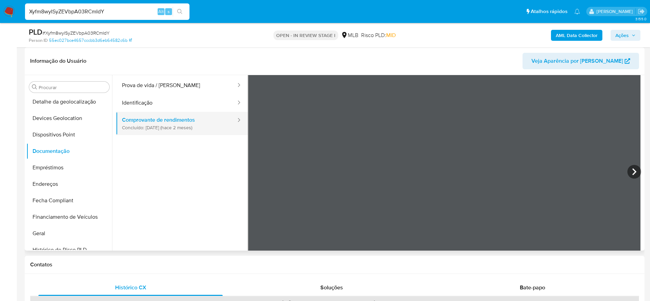
scroll to position [8, 0]
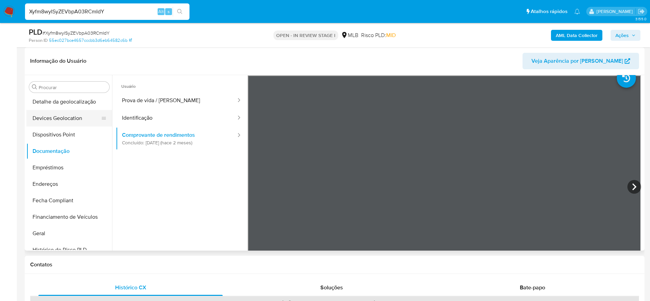
click at [40, 121] on button "Devices Geolocation" at bounding box center [66, 118] width 80 height 16
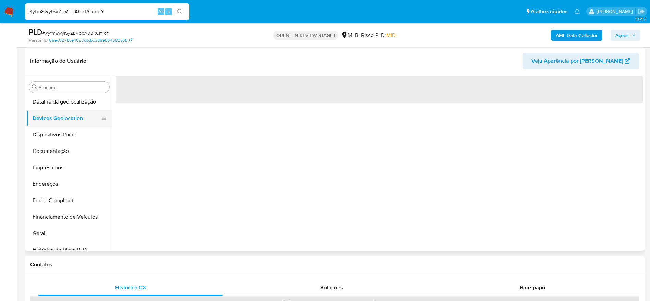
scroll to position [0, 0]
click at [42, 129] on button "Dispositivos Point" at bounding box center [66, 134] width 80 height 16
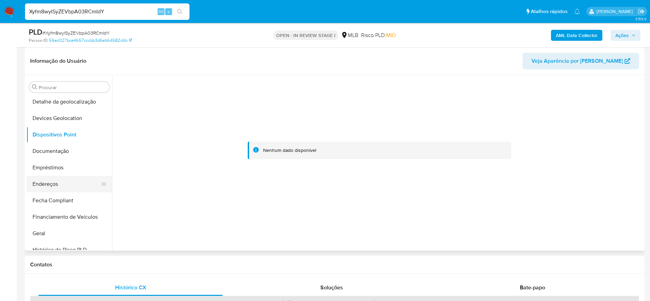
click at [67, 180] on button "Endereços" at bounding box center [66, 184] width 80 height 16
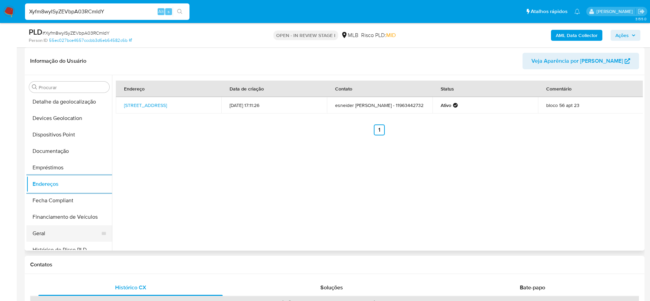
click at [61, 236] on button "Geral" at bounding box center [66, 233] width 80 height 16
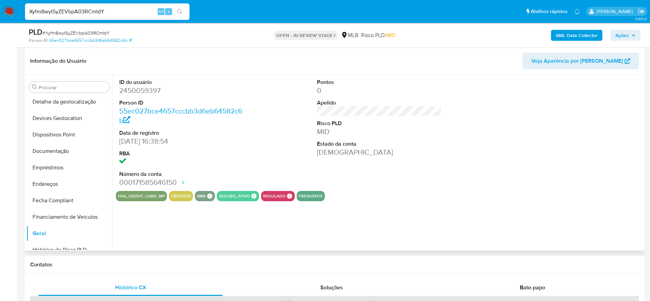
click at [147, 95] on dl "ID do usuário 2450059397 Person ID 55ec027bce4657cccbb3d6eb64582c6b Data de reg…" at bounding box center [181, 132] width 125 height 109
click at [146, 88] on dd "2450059397" at bounding box center [181, 91] width 125 height 10
copy dd "2450059397"
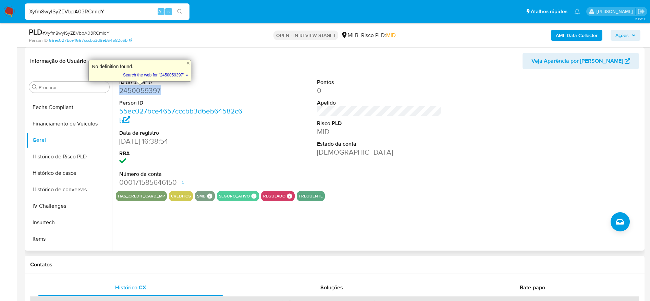
scroll to position [306, 0]
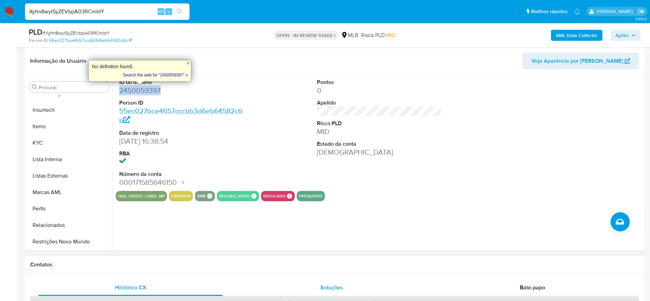
drag, startPoint x: 42, startPoint y: 238, endPoint x: 266, endPoint y: 286, distance: 229.7
click at [42, 239] on button "Restrições Novo Mundo" at bounding box center [69, 241] width 86 height 16
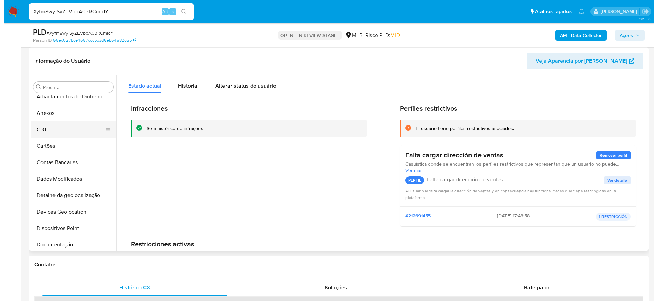
scroll to position [0, 0]
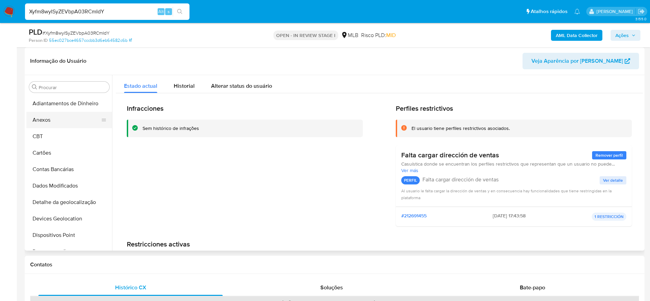
click at [61, 125] on button "Anexos" at bounding box center [66, 120] width 80 height 16
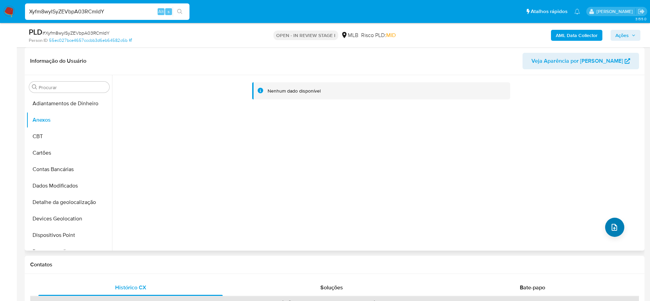
click at [619, 234] on div "Nenhum dado disponível" at bounding box center [377, 162] width 531 height 175
click at [615, 227] on icon "upload-file" at bounding box center [614, 227] width 8 height 8
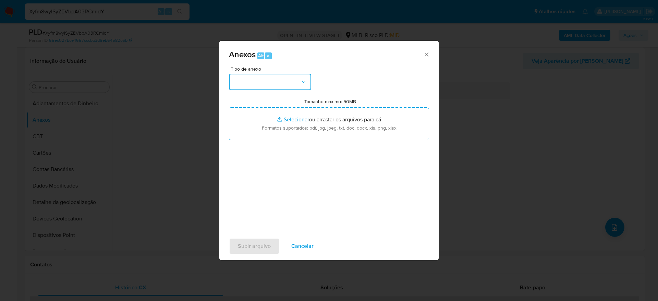
click at [292, 78] on button "button" at bounding box center [270, 82] width 82 height 16
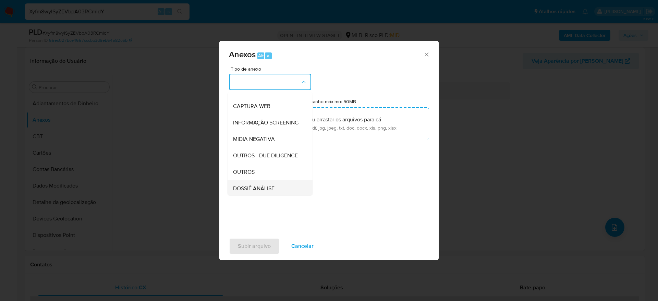
scroll to position [103, 0]
click at [247, 141] on span "DOSSIÊ ANÁLISE" at bounding box center [253, 140] width 41 height 7
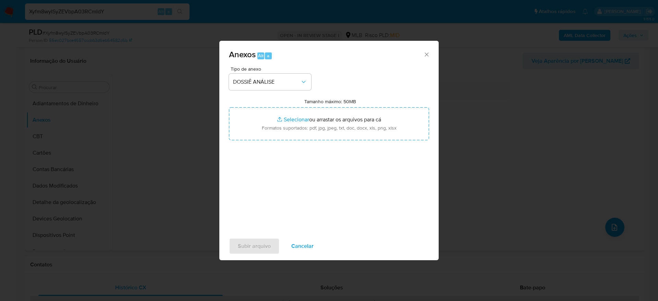
click at [245, 73] on div "Tipo de anexo DOSSIÊ ANÁLISE" at bounding box center [270, 78] width 82 height 24
click at [252, 82] on span "DOSSIÊ ANÁLISE" at bounding box center [266, 81] width 67 height 7
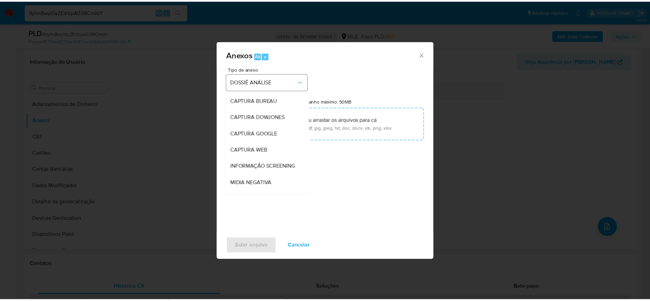
scroll to position [102, 0]
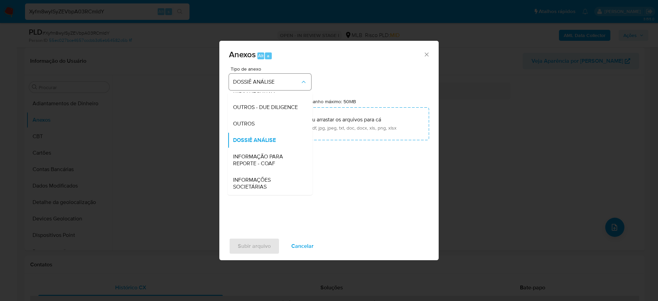
click at [248, 126] on span "OUTROS" at bounding box center [244, 123] width 22 height 7
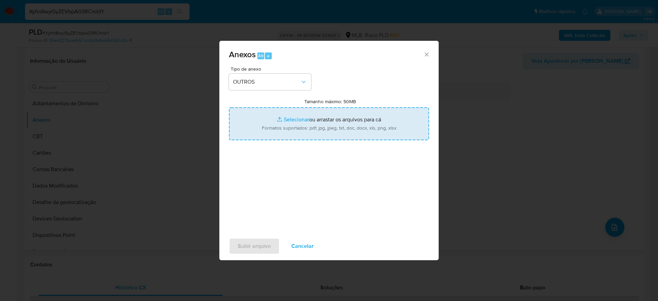
type input "C:\fakepath\Mulan 2450059397_2025_08_21_15_27_14 ESNEIDER FELIPE GARCIA SERNA.p…"
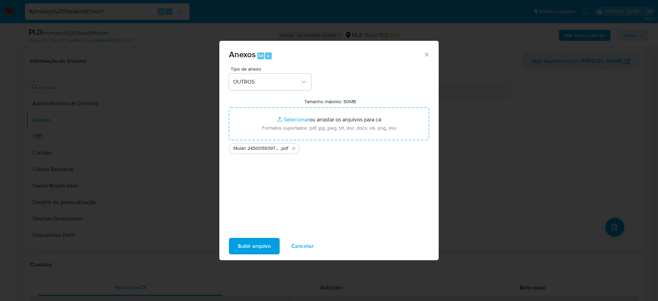
click at [258, 247] on span "Subir arquivo" at bounding box center [254, 245] width 33 height 15
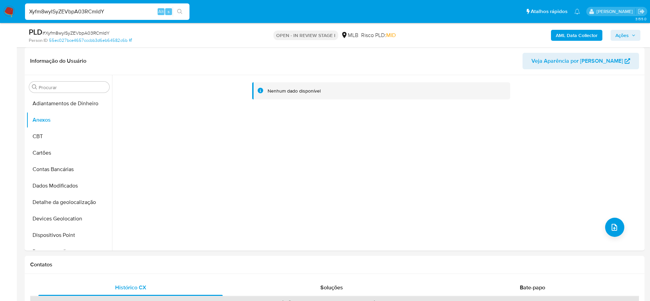
click at [569, 36] on b "AML Data Collector" at bounding box center [577, 35] width 42 height 11
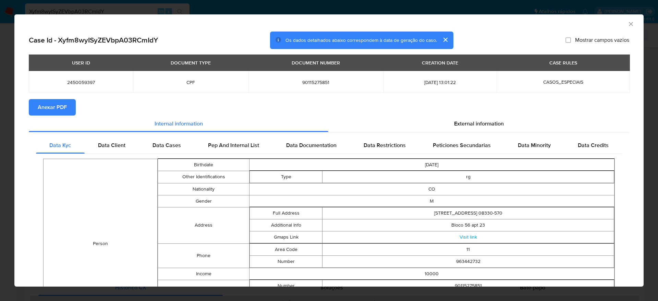
click at [55, 102] on span "Anexar PDF" at bounding box center [52, 107] width 29 height 15
click at [627, 22] on icon "Fechar a janela" at bounding box center [630, 24] width 7 height 7
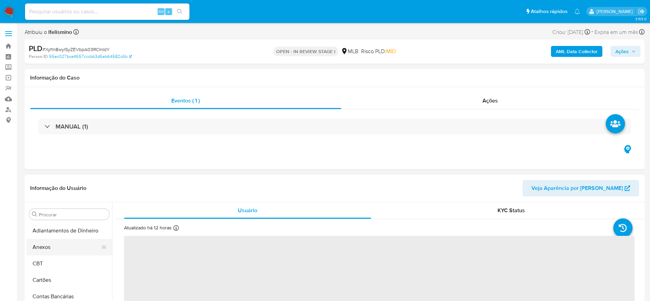
click at [45, 245] on button "Anexos" at bounding box center [66, 247] width 80 height 16
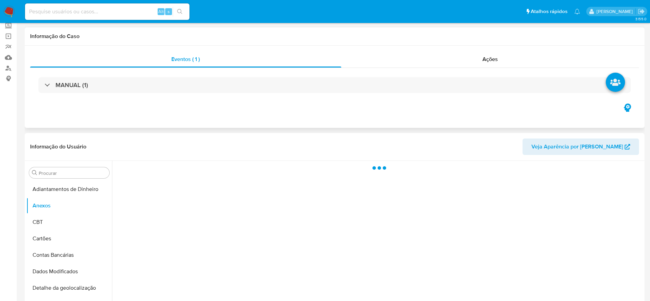
select select "10"
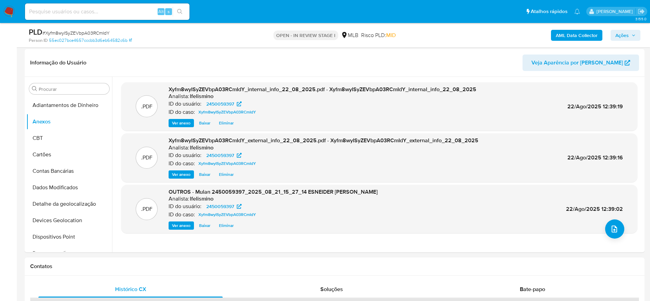
scroll to position [103, 0]
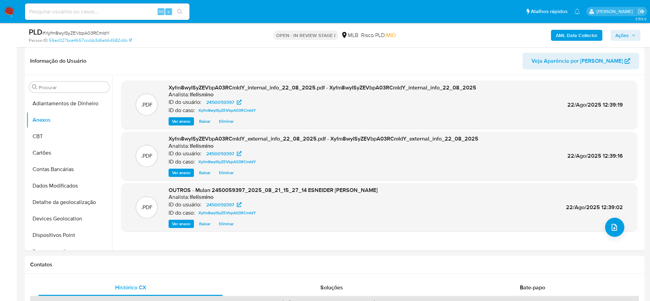
click at [123, 3] on div "Alt s" at bounding box center [107, 11] width 164 height 19
click at [118, 11] on input at bounding box center [107, 11] width 164 height 9
paste input "l3GLh26kSAkzBeU9FLBufgnj"
type input "l3GLh26kSAkzBeU9FLBufgnj"
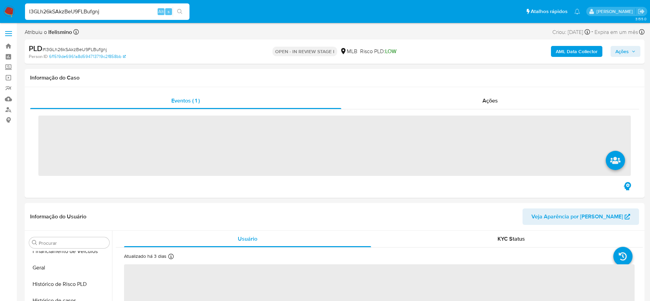
scroll to position [282, 0]
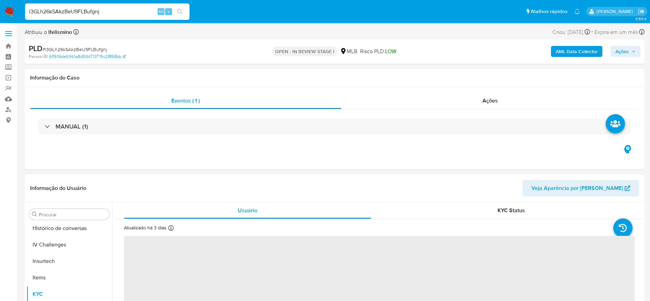
select select "10"
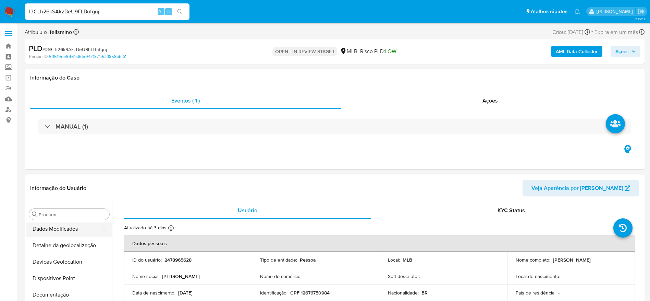
scroll to position [206, 0]
click at [47, 259] on button "Geral" at bounding box center [66, 255] width 80 height 16
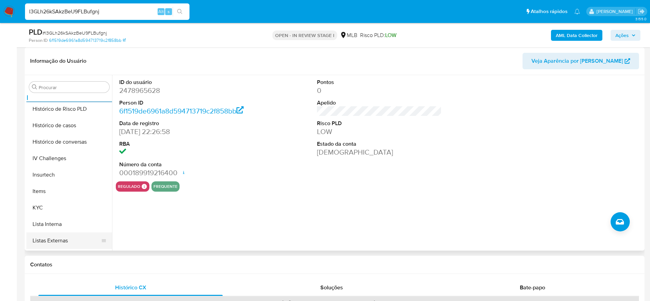
scroll to position [257, 0]
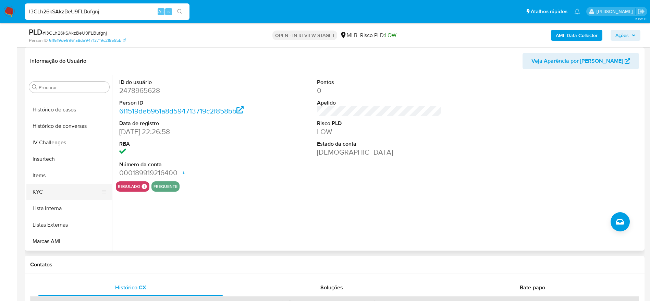
click at [57, 194] on button "KYC" at bounding box center [66, 192] width 80 height 16
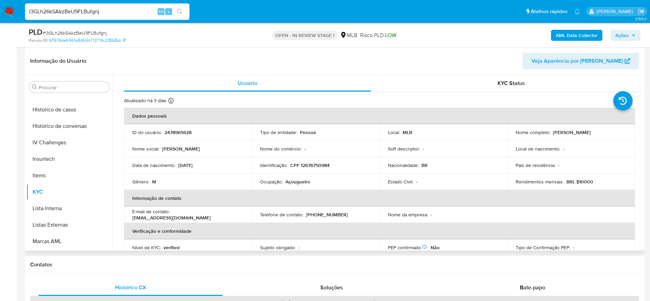
click at [297, 183] on p "Açougueiro" at bounding box center [297, 181] width 25 height 6
copy p "Açougueiro"
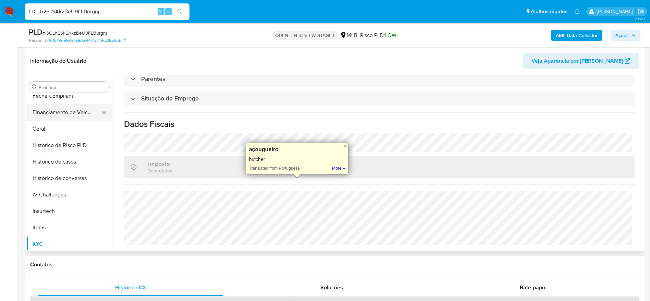
scroll to position [154, 0]
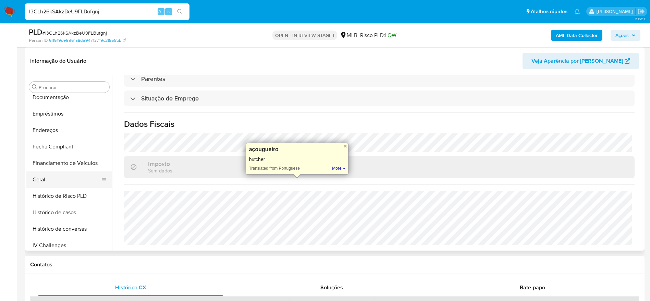
drag, startPoint x: 34, startPoint y: 172, endPoint x: 57, endPoint y: 177, distance: 24.2
click at [34, 173] on button "Geral" at bounding box center [66, 179] width 80 height 16
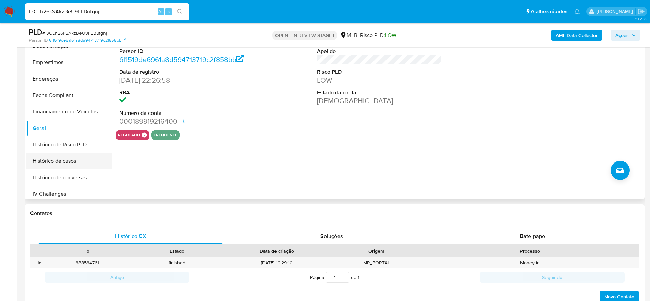
scroll to position [306, 0]
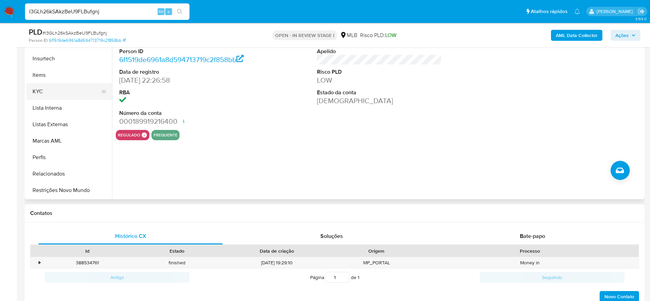
click at [65, 95] on button "KYC" at bounding box center [66, 91] width 80 height 16
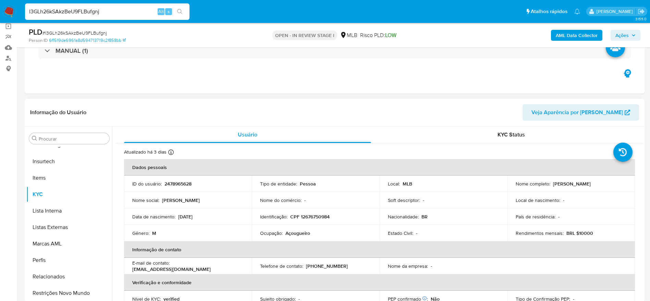
scroll to position [51, 0]
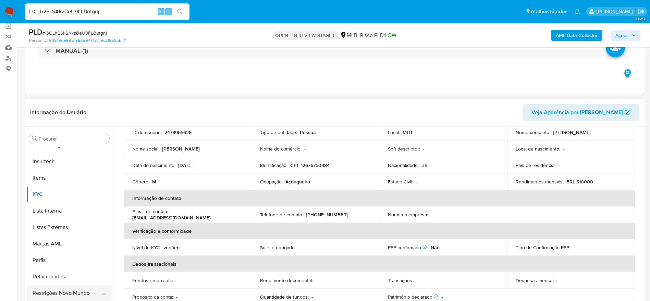
click at [68, 286] on button "Restrições Novo Mundo" at bounding box center [66, 293] width 80 height 16
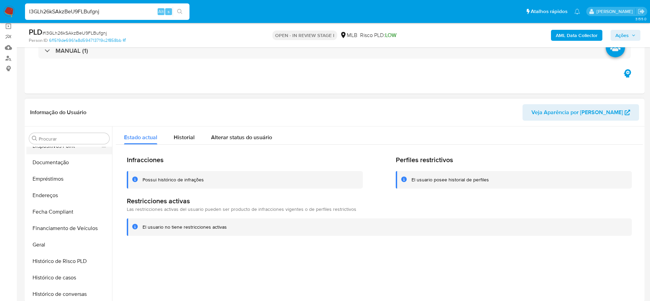
scroll to position [49, 0]
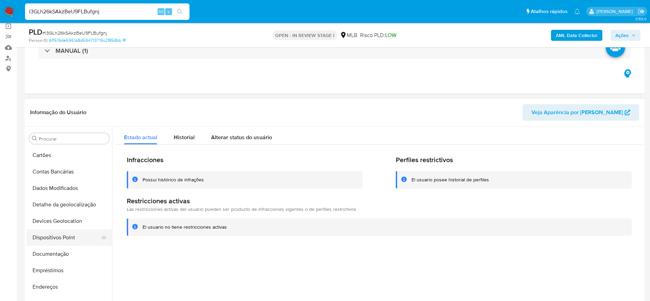
click at [50, 231] on button "Dispositivos Point" at bounding box center [66, 237] width 80 height 16
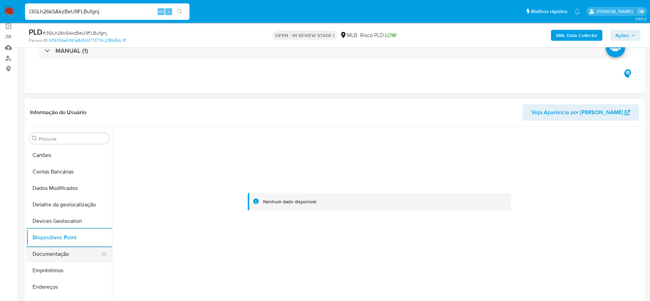
click at [82, 256] on button "Documentação" at bounding box center [66, 254] width 80 height 16
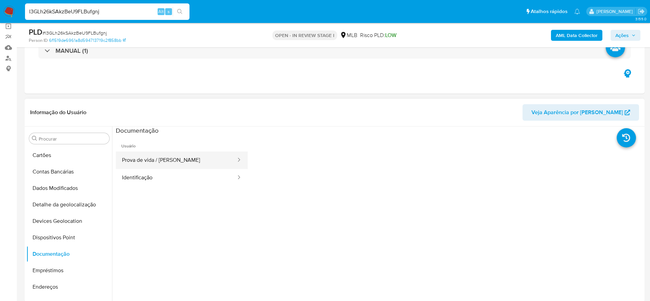
click at [204, 158] on button "Prova de vida / [PERSON_NAME]" at bounding box center [176, 159] width 121 height 17
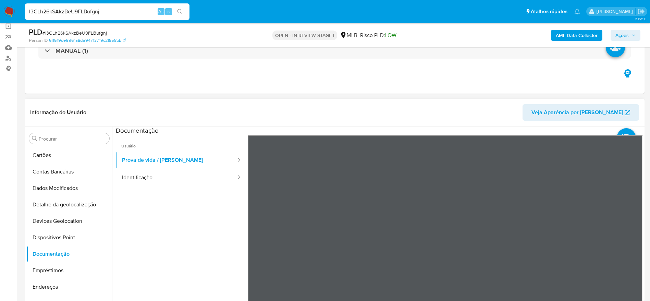
scroll to position [0, 0]
click at [181, 187] on ul "Usuário Prova de vida / Selfie Identificação" at bounding box center [182, 233] width 132 height 197
click at [160, 178] on button "Identificação" at bounding box center [176, 177] width 121 height 17
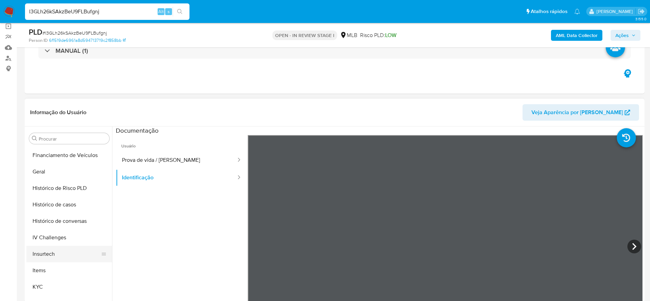
scroll to position [152, 0]
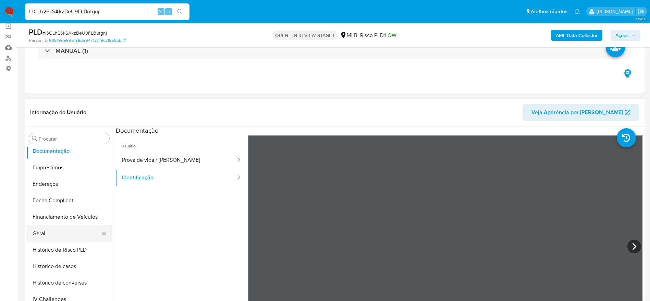
click at [40, 227] on button "Geral" at bounding box center [66, 233] width 80 height 16
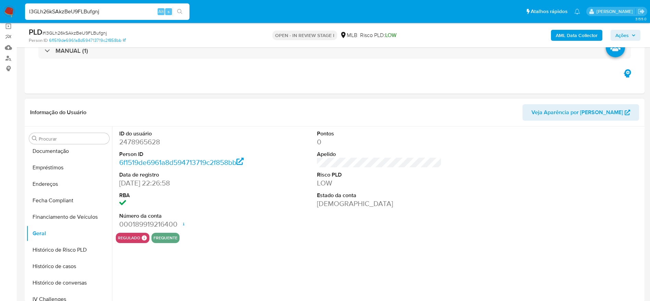
click at [143, 140] on dd "2478965628" at bounding box center [181, 142] width 125 height 10
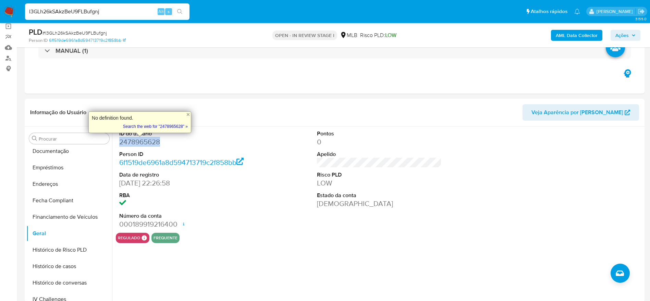
copy dd "2478965628"
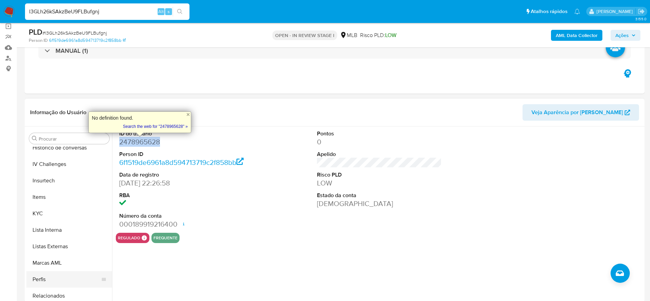
scroll to position [306, 0]
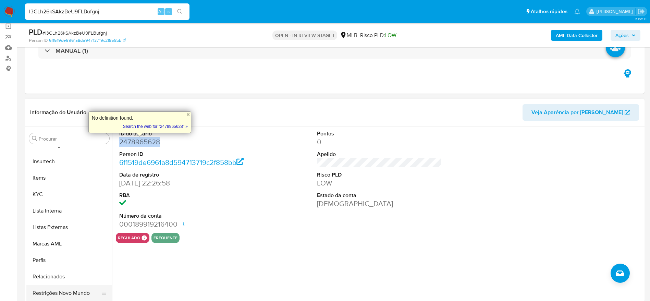
click at [70, 295] on button "Restrições Novo Mundo" at bounding box center [66, 293] width 80 height 16
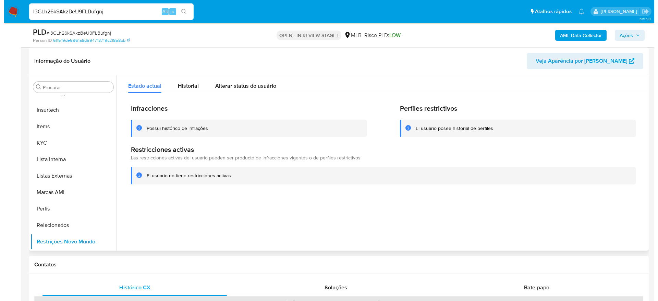
scroll to position [0, 0]
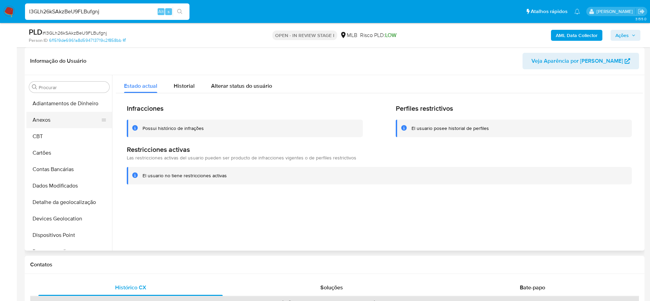
click at [56, 121] on button "Anexos" at bounding box center [66, 120] width 80 height 16
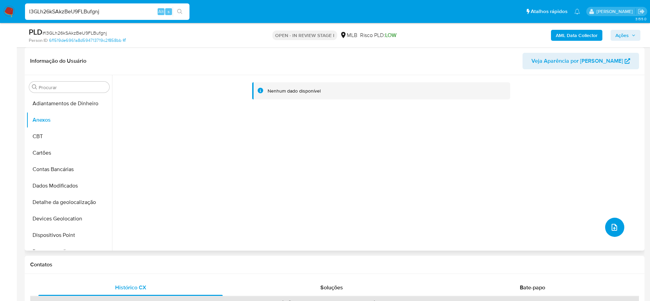
click at [611, 221] on button "upload-file" at bounding box center [614, 227] width 19 height 19
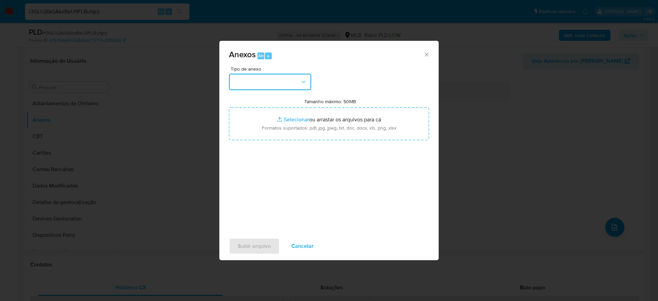
click at [303, 78] on icon "button" at bounding box center [303, 81] width 7 height 7
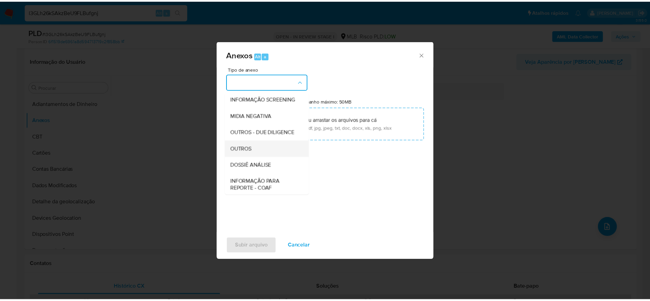
scroll to position [103, 0]
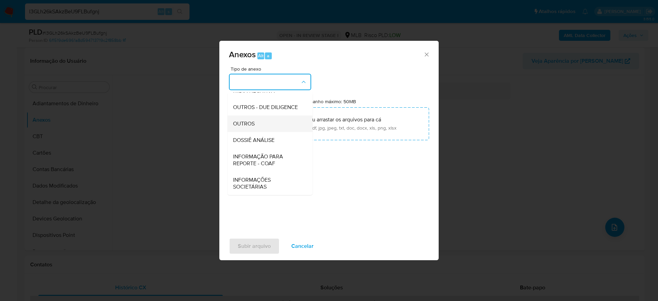
click at [279, 128] on div "OUTROS" at bounding box center [268, 123] width 70 height 16
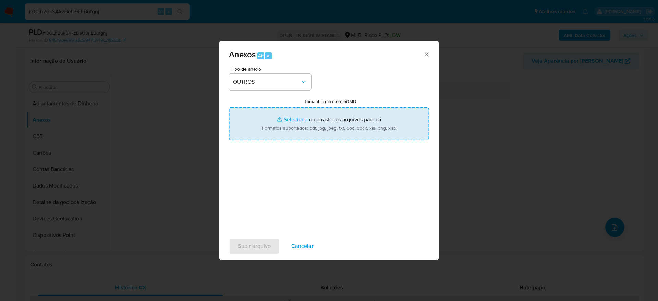
type input "C:\fakepath\Mulan 2478965628_2025_08_21_15_25_59 [PERSON_NAME].pdf"
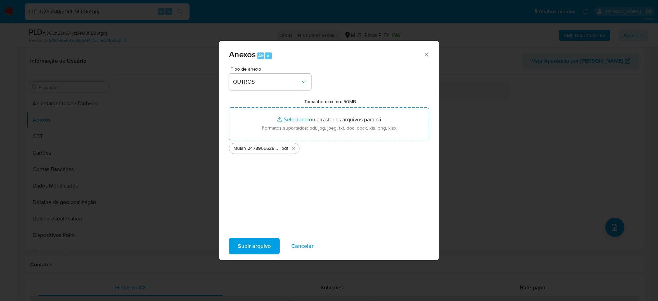
click at [260, 241] on span "Subir arquivo" at bounding box center [254, 245] width 33 height 15
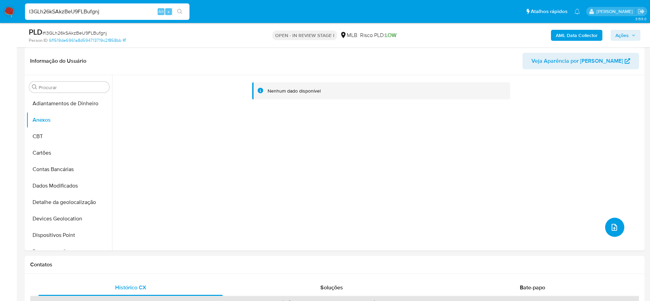
scroll to position [0, 0]
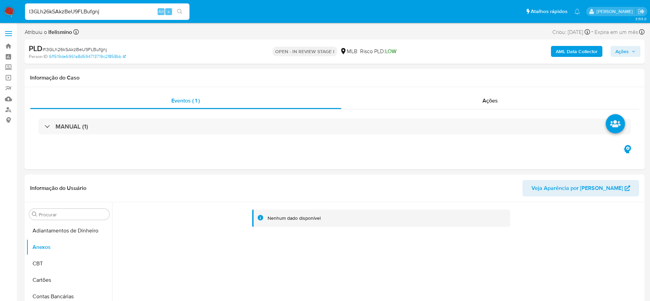
click at [582, 54] on b "AML Data Collector" at bounding box center [577, 51] width 42 height 11
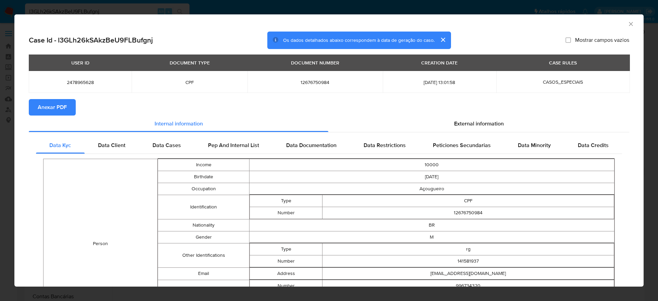
click at [619, 24] on div "AML Data Collector" at bounding box center [328, 22] width 629 height 17
click at [626, 25] on div "AML Data Collector" at bounding box center [328, 22] width 629 height 17
click at [627, 26] on icon "Fechar a janela" at bounding box center [630, 24] width 7 height 7
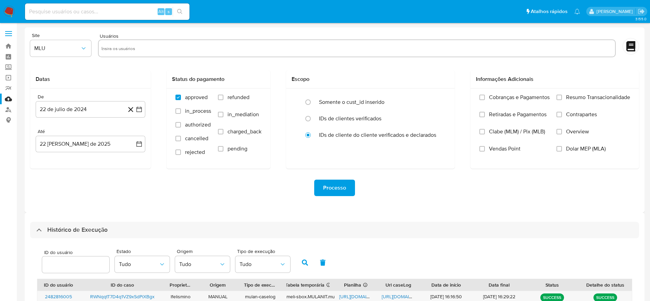
select select "10"
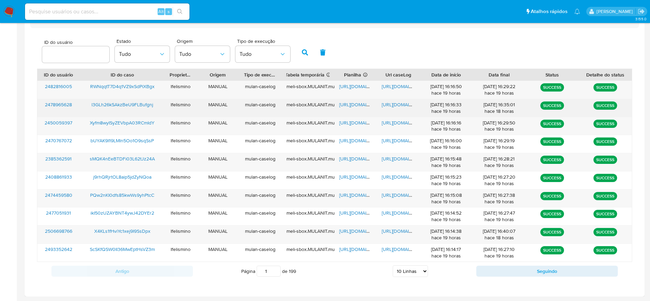
click at [398, 102] on span "[URL][DOMAIN_NAME]" at bounding box center [405, 104] width 47 height 7
click at [349, 102] on span "[URL][DOMAIN_NAME]" at bounding box center [362, 104] width 47 height 7
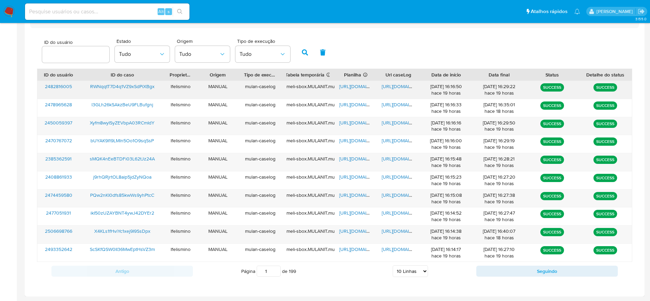
click at [404, 87] on span "[URL][DOMAIN_NAME]" at bounding box center [405, 86] width 47 height 7
click at [345, 84] on span "[URL][DOMAIN_NAME]" at bounding box center [362, 86] width 47 height 7
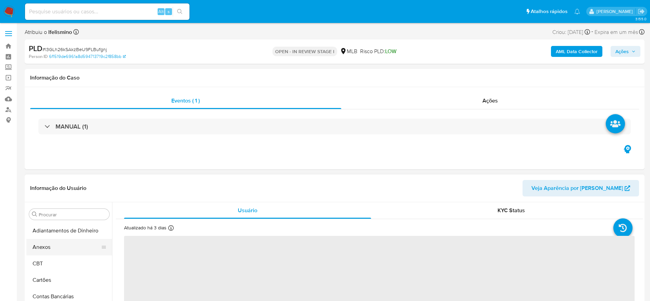
click at [32, 242] on button "Anexos" at bounding box center [66, 247] width 80 height 16
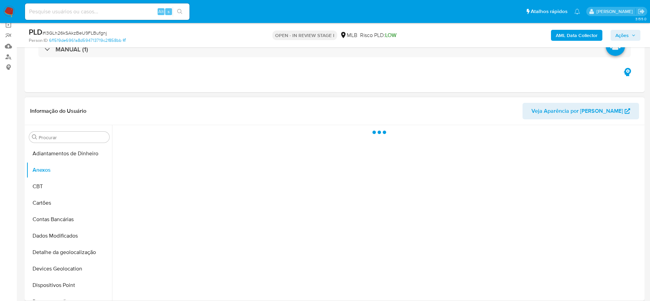
scroll to position [103, 0]
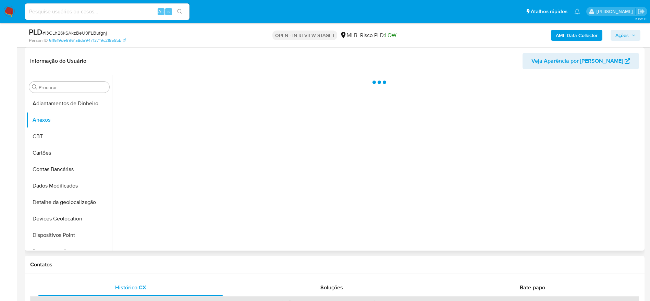
select select "10"
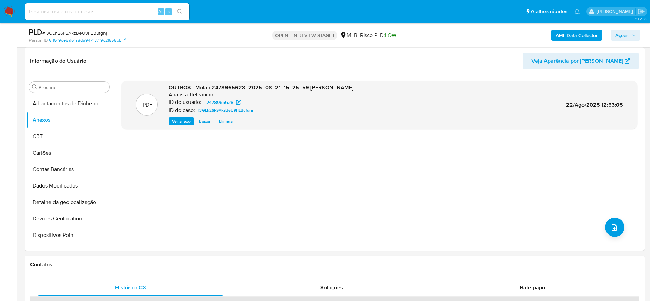
click at [124, 10] on input at bounding box center [107, 11] width 164 height 9
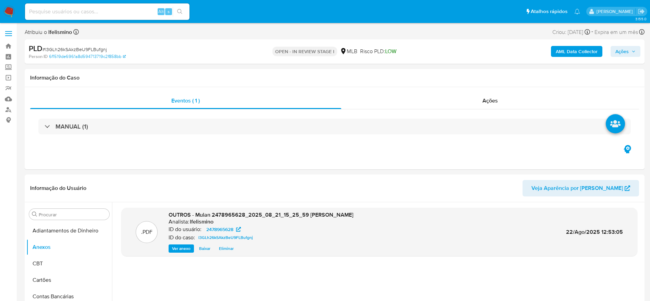
click at [565, 49] on b "AML Data Collector" at bounding box center [577, 51] width 42 height 11
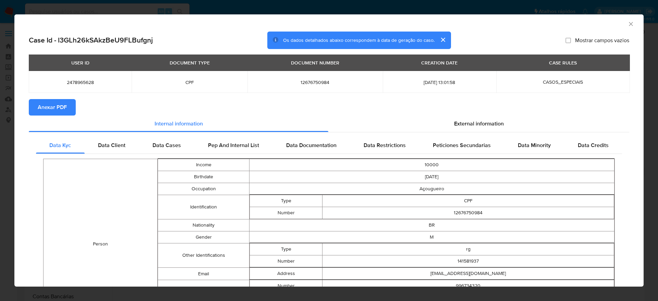
click at [62, 101] on span "Anexar PDF" at bounding box center [52, 107] width 29 height 15
click at [627, 22] on icon "Fechar a janela" at bounding box center [630, 24] width 7 height 7
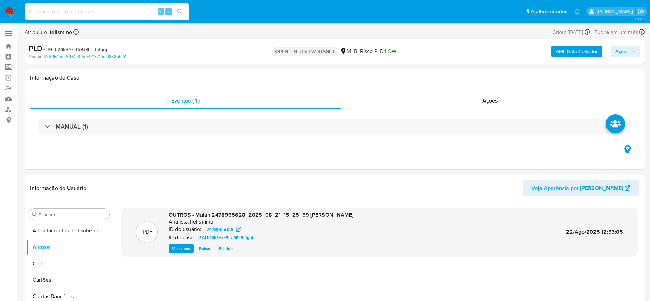
paste input "RWNqqtT7D4q1VZ9xSdPiXBgx"
type input "RWNqqtT7D4q1VZ9xSdPiXBgx"
click at [181, 12] on icon "search-icon" at bounding box center [179, 11] width 5 height 5
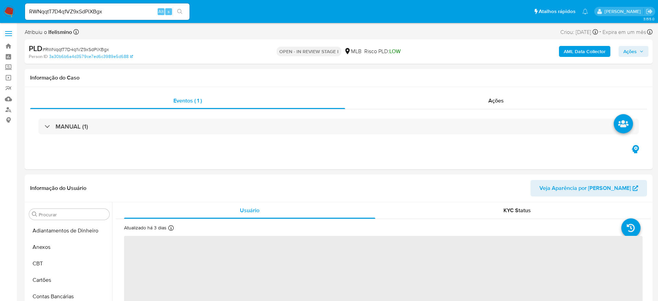
select select "10"
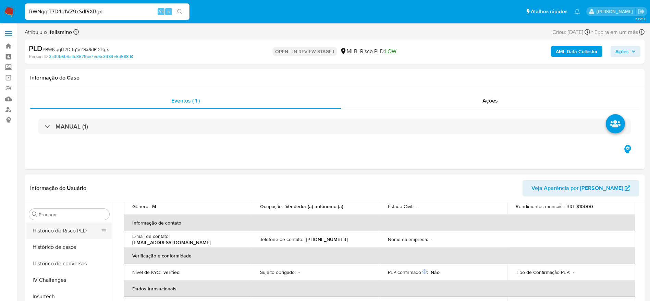
scroll to position [203, 0]
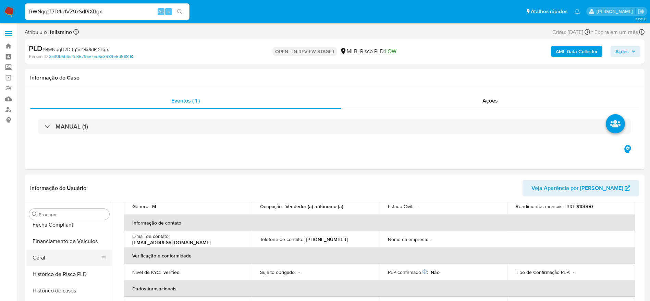
click at [47, 252] on button "Geral" at bounding box center [66, 257] width 80 height 16
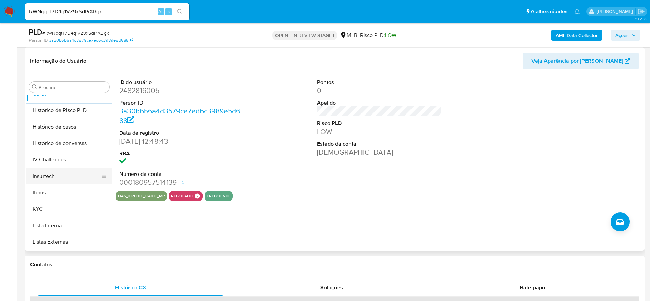
scroll to position [255, 0]
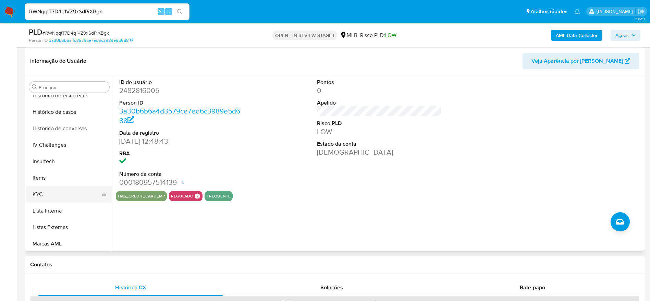
click at [59, 191] on button "KYC" at bounding box center [66, 194] width 80 height 16
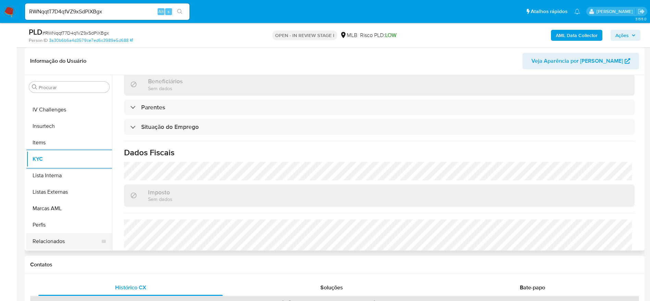
scroll to position [306, 0]
click at [60, 240] on button "Restrições Novo Mundo" at bounding box center [66, 241] width 80 height 16
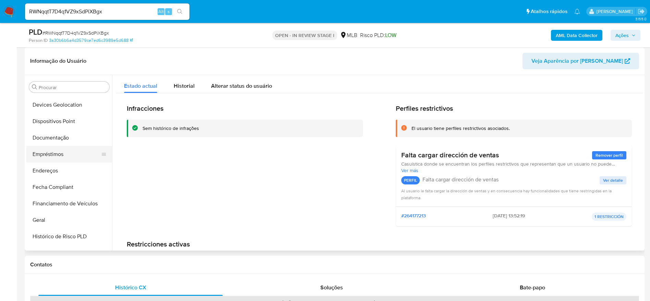
scroll to position [100, 0]
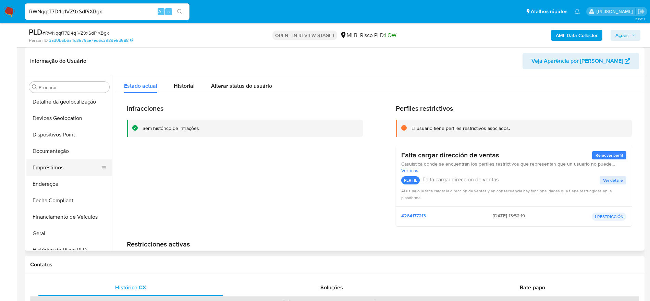
click at [82, 160] on button "Empréstimos" at bounding box center [66, 167] width 80 height 16
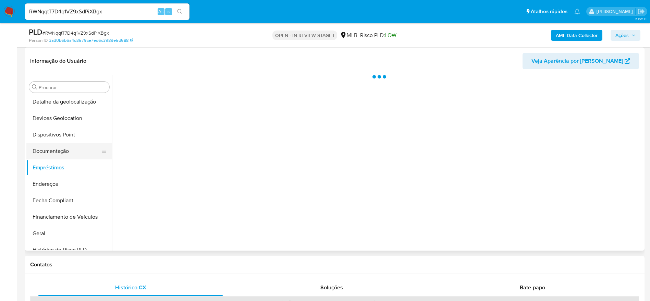
click at [80, 149] on button "Documentação" at bounding box center [66, 151] width 80 height 16
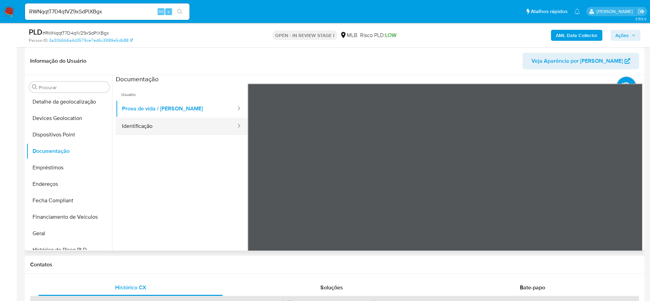
click at [178, 127] on button "Identificação" at bounding box center [176, 125] width 121 height 17
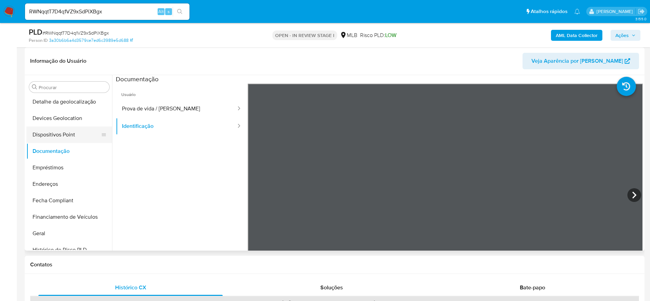
click at [91, 141] on button "Dispositivos Point" at bounding box center [66, 134] width 80 height 16
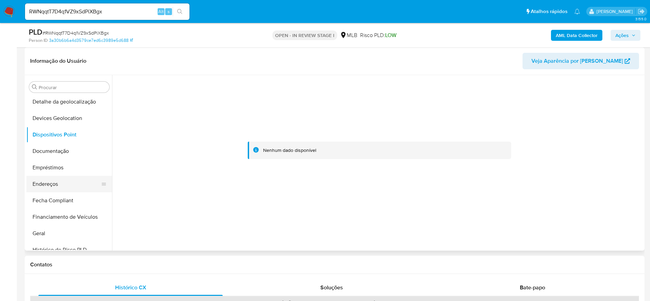
click at [58, 186] on button "Endereços" at bounding box center [66, 184] width 80 height 16
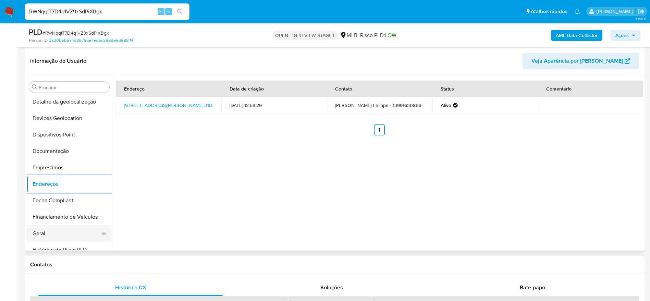
scroll to position [152, 0]
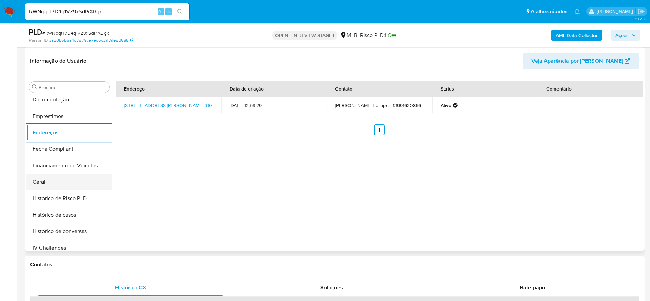
click at [74, 189] on button "Geral" at bounding box center [66, 182] width 80 height 16
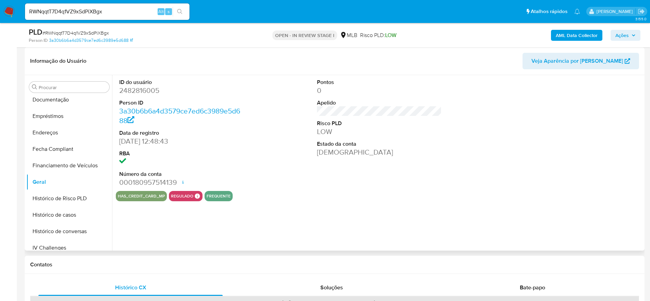
click at [134, 90] on dd "2482816005" at bounding box center [181, 91] width 125 height 10
copy dd "2482816005"
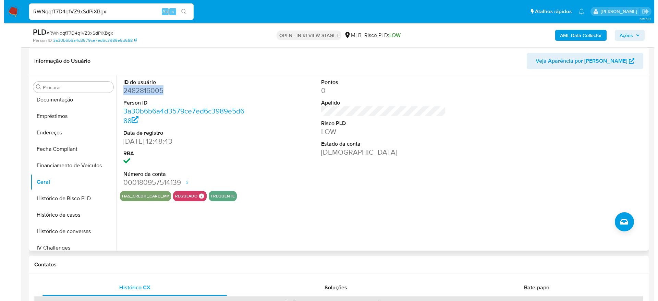
scroll to position [0, 0]
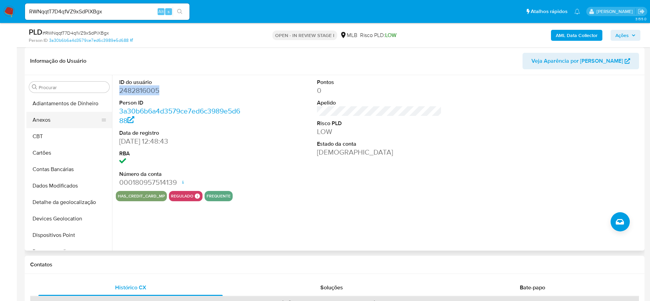
click at [65, 124] on button "Anexos" at bounding box center [66, 120] width 80 height 16
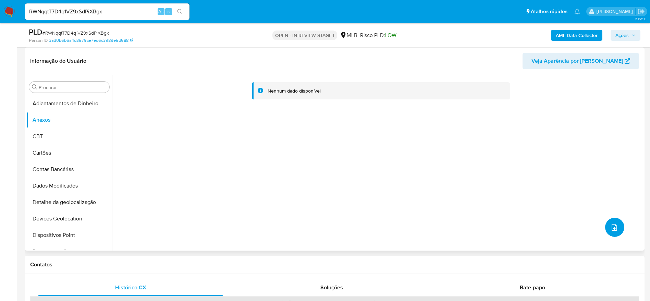
click at [617, 231] on button "upload-file" at bounding box center [614, 227] width 19 height 19
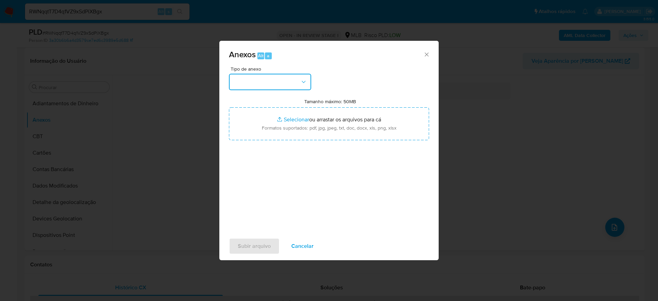
click at [280, 87] on button "button" at bounding box center [270, 82] width 82 height 16
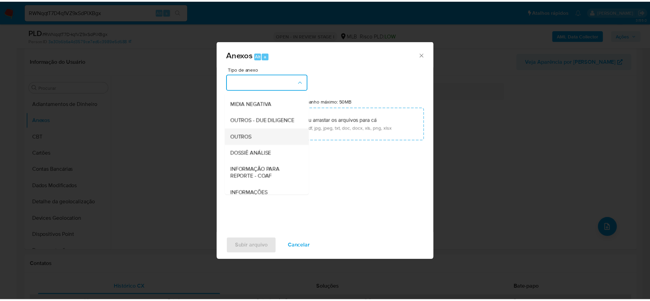
scroll to position [106, 0]
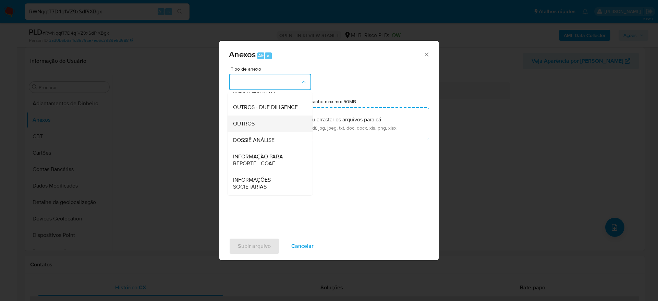
click at [286, 129] on div "OUTROS" at bounding box center [268, 123] width 70 height 16
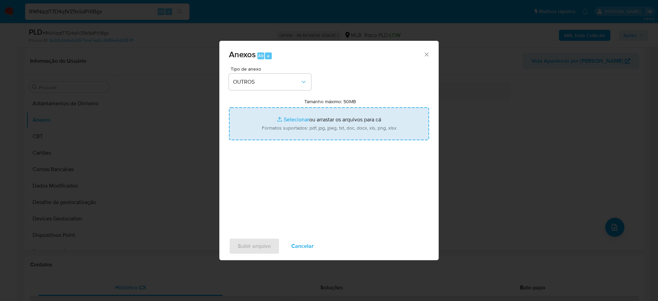
type input "C:\fakepath\Mulan 2482816005_2025_08_21_15_26_53 WILLIAN DOS SANTOS FELIPPE.pdf"
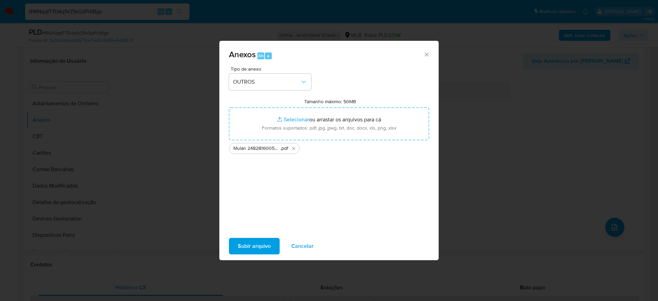
click at [242, 243] on span "Subir arquivo" at bounding box center [254, 245] width 33 height 15
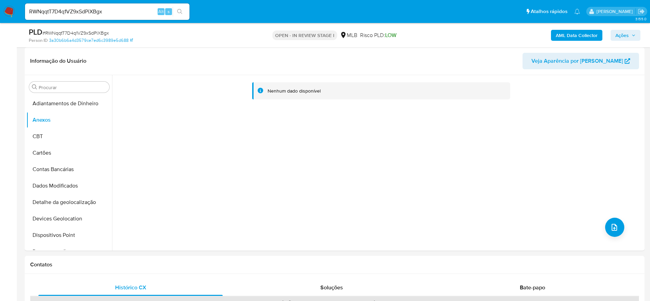
click at [79, 30] on span "# RWNqqtT7D4q1VZ9xSdPiXBgx" at bounding box center [75, 32] width 66 height 7
copy span "RWNqqtT7D4q1VZ9xSdPiXBgx"
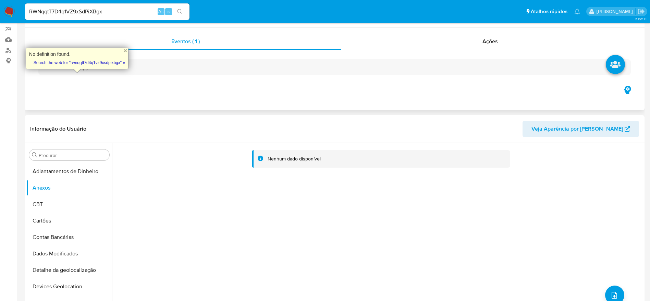
scroll to position [0, 0]
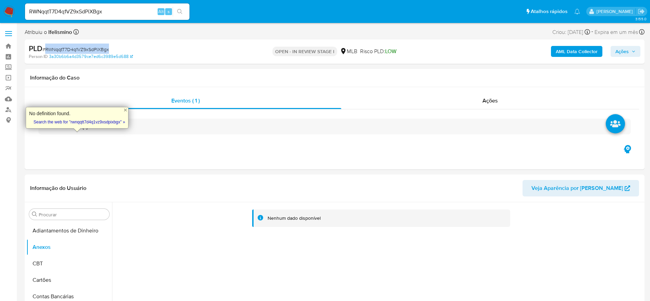
click at [571, 47] on b "AML Data Collector" at bounding box center [577, 51] width 42 height 11
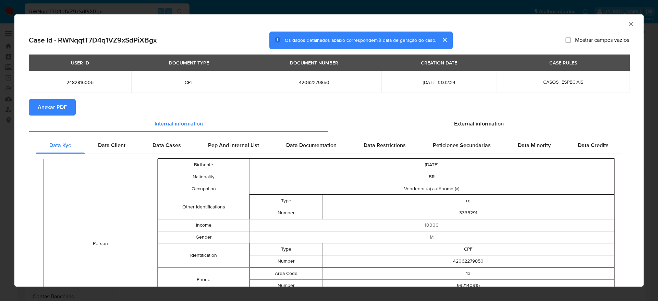
click at [74, 100] on button "Anexar PDF" at bounding box center [52, 107] width 47 height 16
click at [626, 26] on div "AML Data Collector" at bounding box center [328, 22] width 629 height 17
click at [627, 24] on icon "Fechar a janela" at bounding box center [630, 24] width 7 height 7
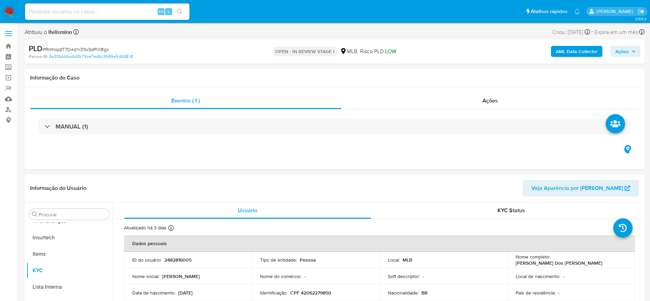
scroll to position [306, 0]
select select "10"
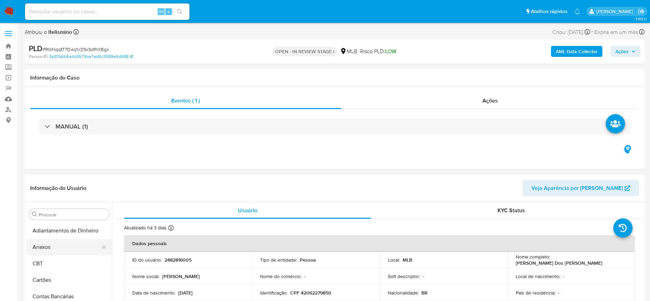
click at [69, 241] on button "Anexos" at bounding box center [66, 247] width 80 height 16
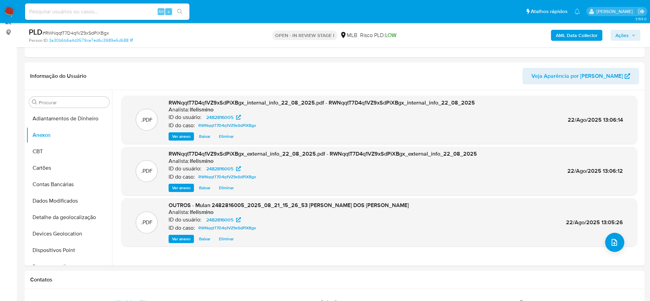
scroll to position [51, 0]
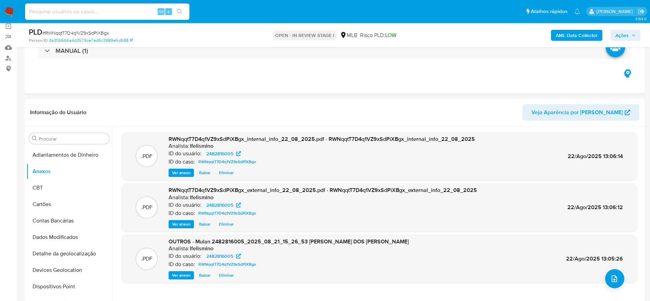
click at [100, 31] on span "# RWNqqtT7D4q1VZ9xSdPiXBgx" at bounding box center [75, 32] width 66 height 7
drag, startPoint x: 100, startPoint y: 31, endPoint x: 427, endPoint y: 79, distance: 331.0
click at [427, 79] on div "Eventos ( 1 ) Ações MANUAL (1)" at bounding box center [335, 52] width 620 height 82
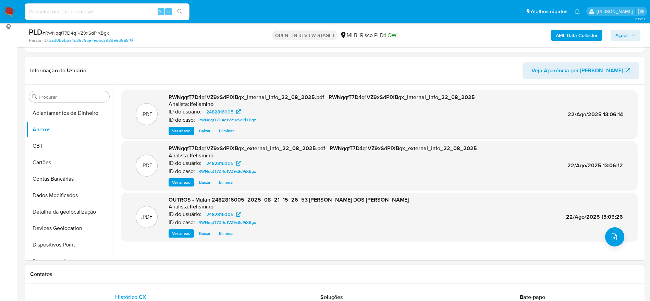
scroll to position [103, 0]
